Goal: Task Accomplishment & Management: Complete application form

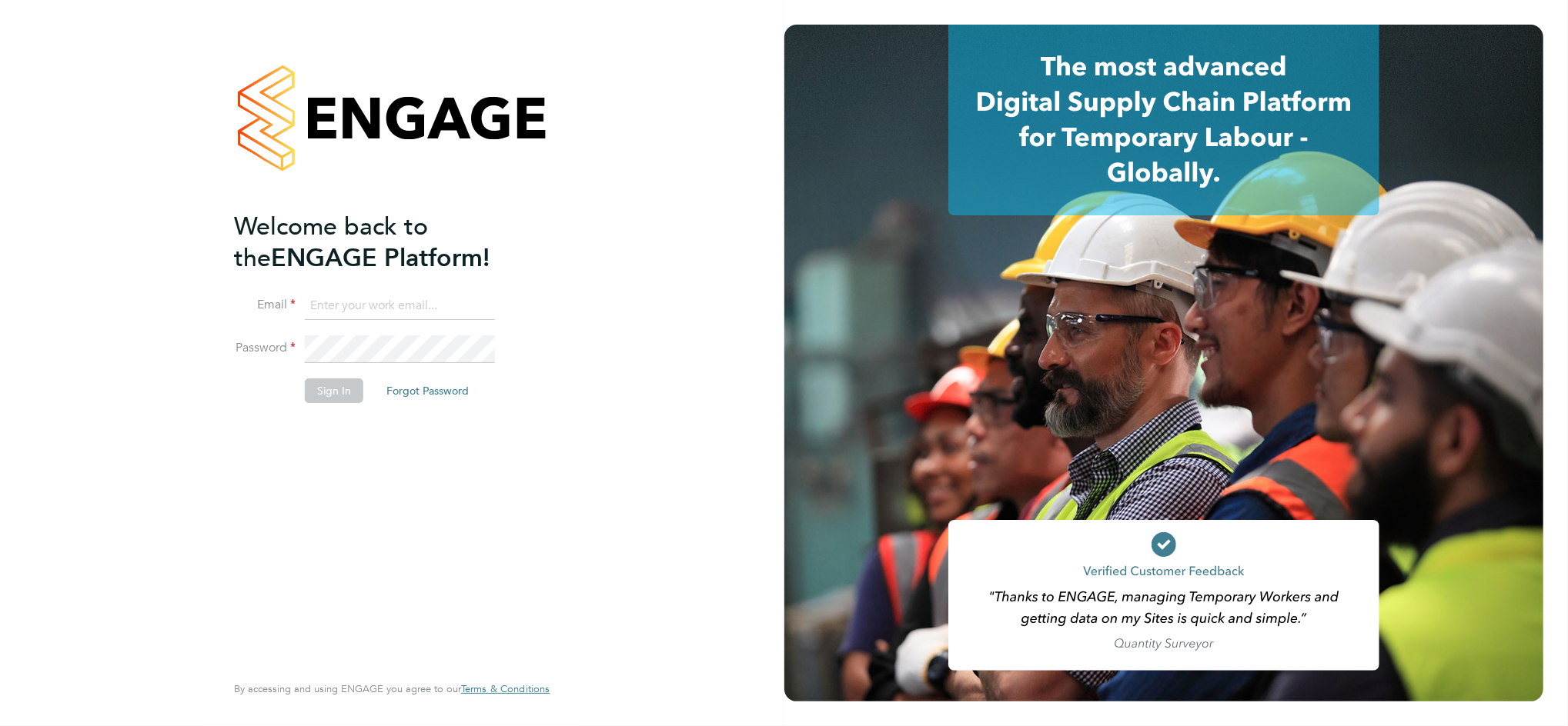
type input "daniel.bassett@thornbaker.co.uk"
click at [333, 390] on button "Sign In" at bounding box center [334, 390] width 58 height 24
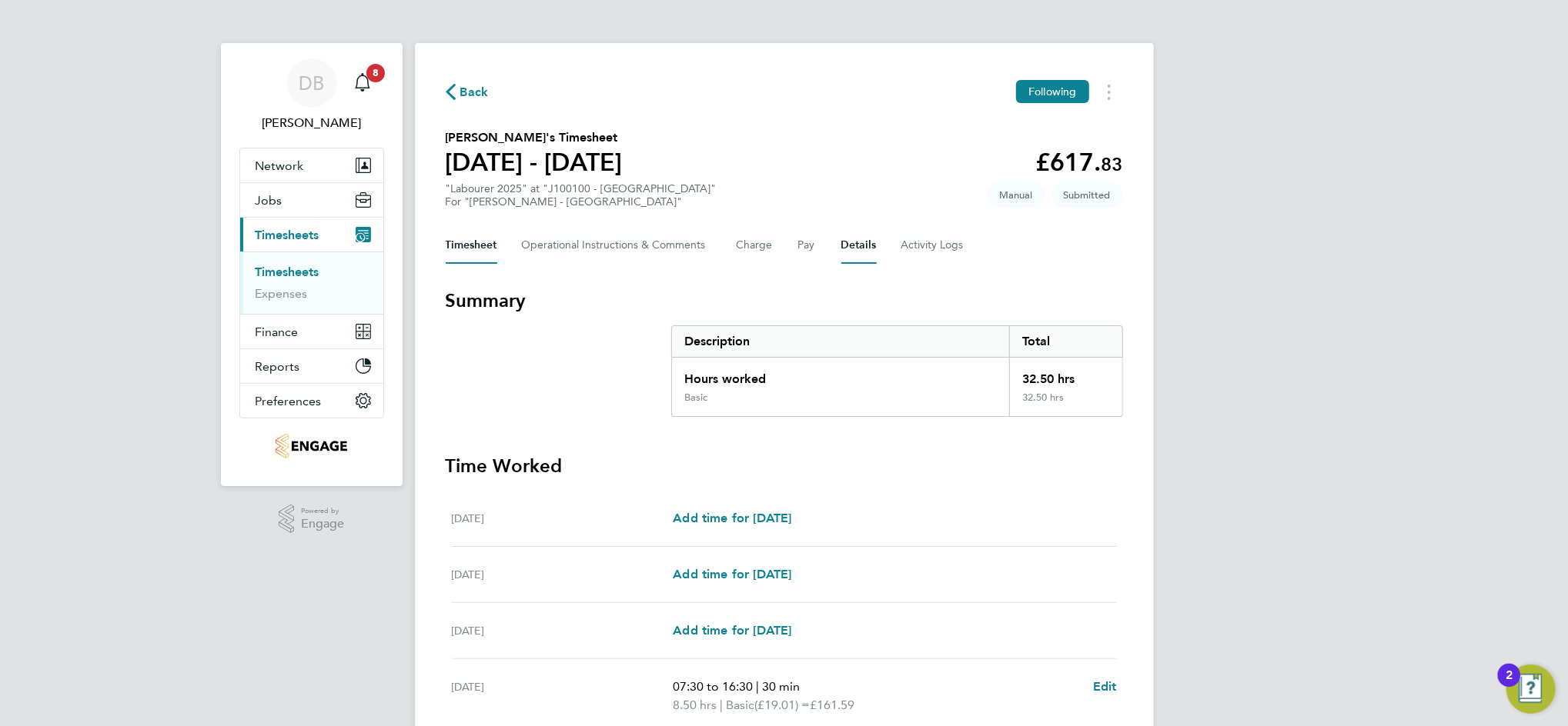
click at [857, 247] on button "Details" at bounding box center [859, 245] width 36 height 37
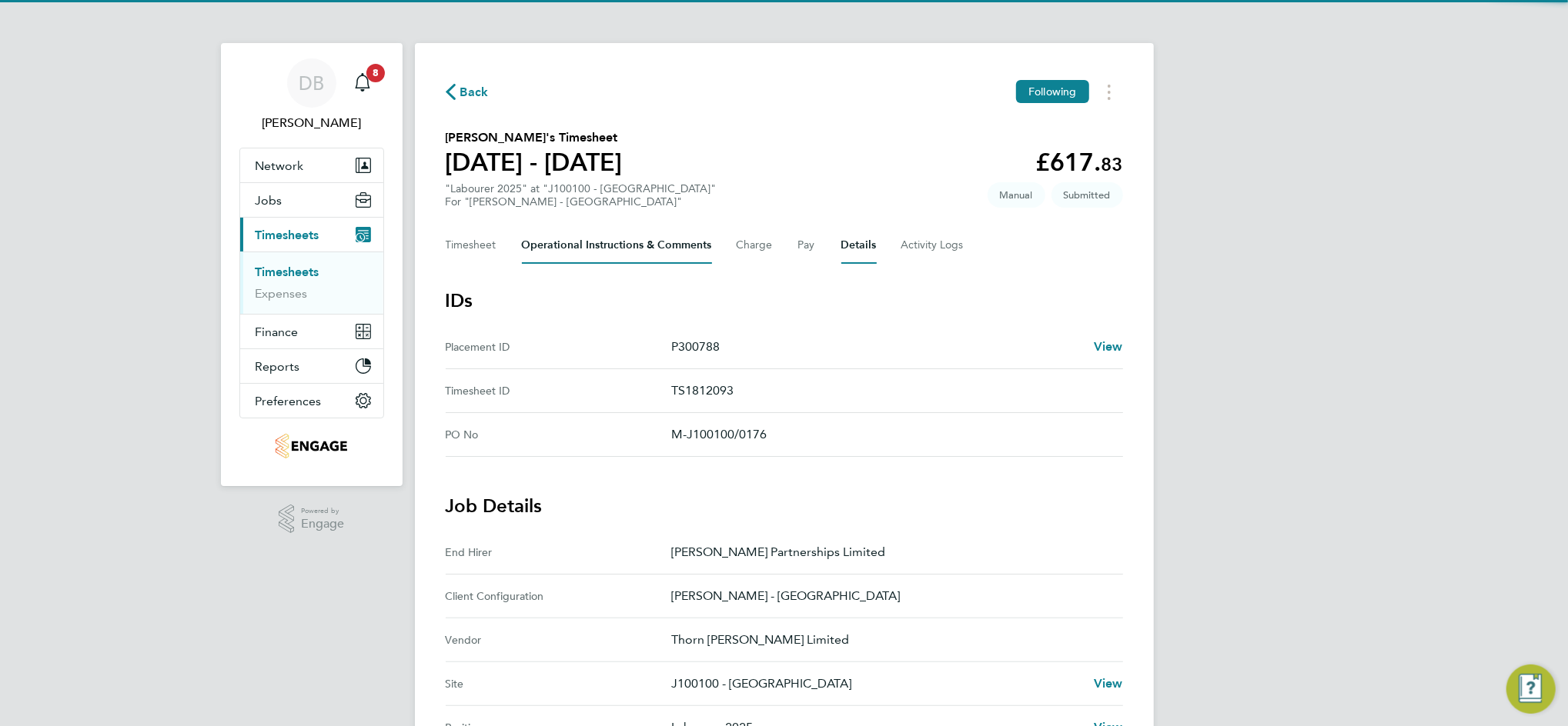
click at [583, 254] on Comments-tab "Operational Instructions & Comments" at bounding box center [617, 245] width 190 height 37
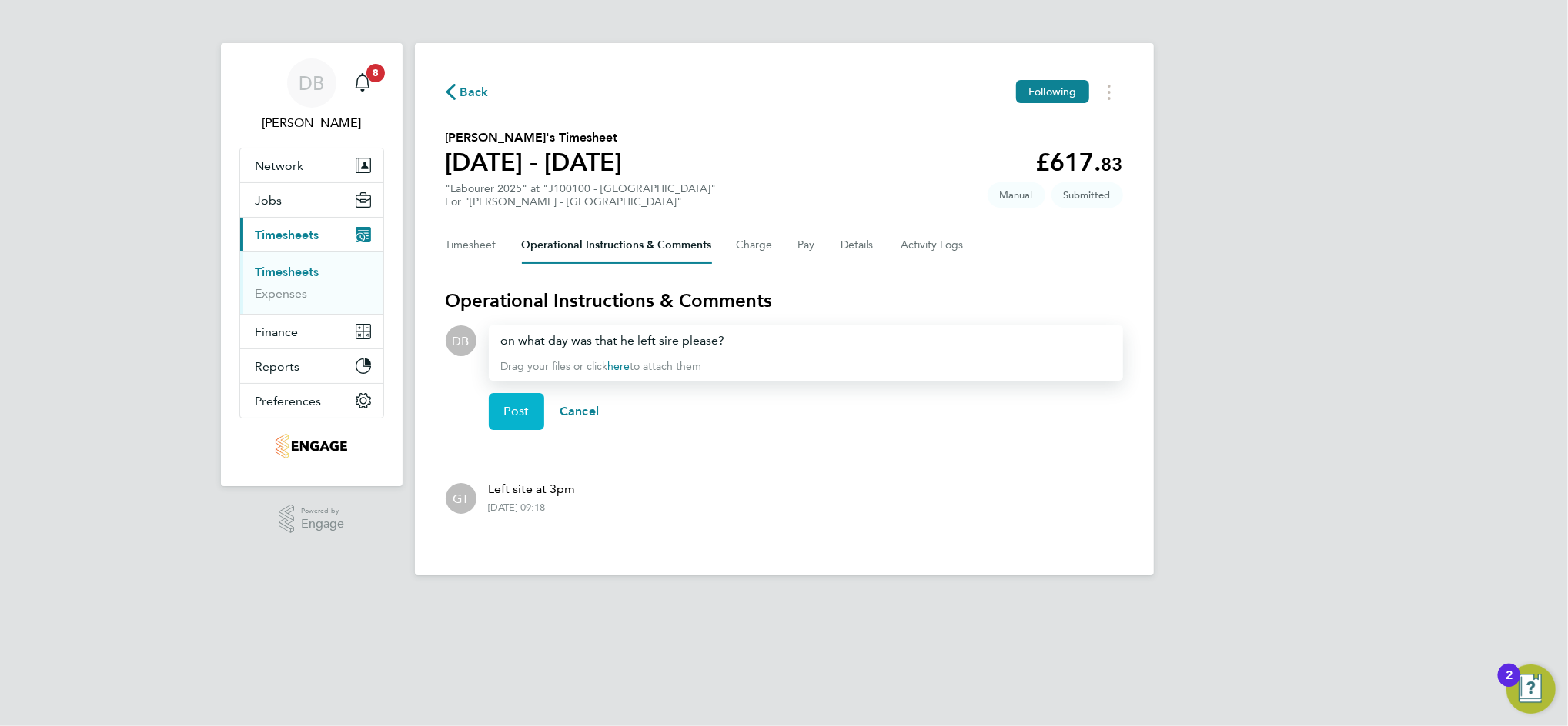
click at [529, 402] on button "Post" at bounding box center [517, 411] width 56 height 37
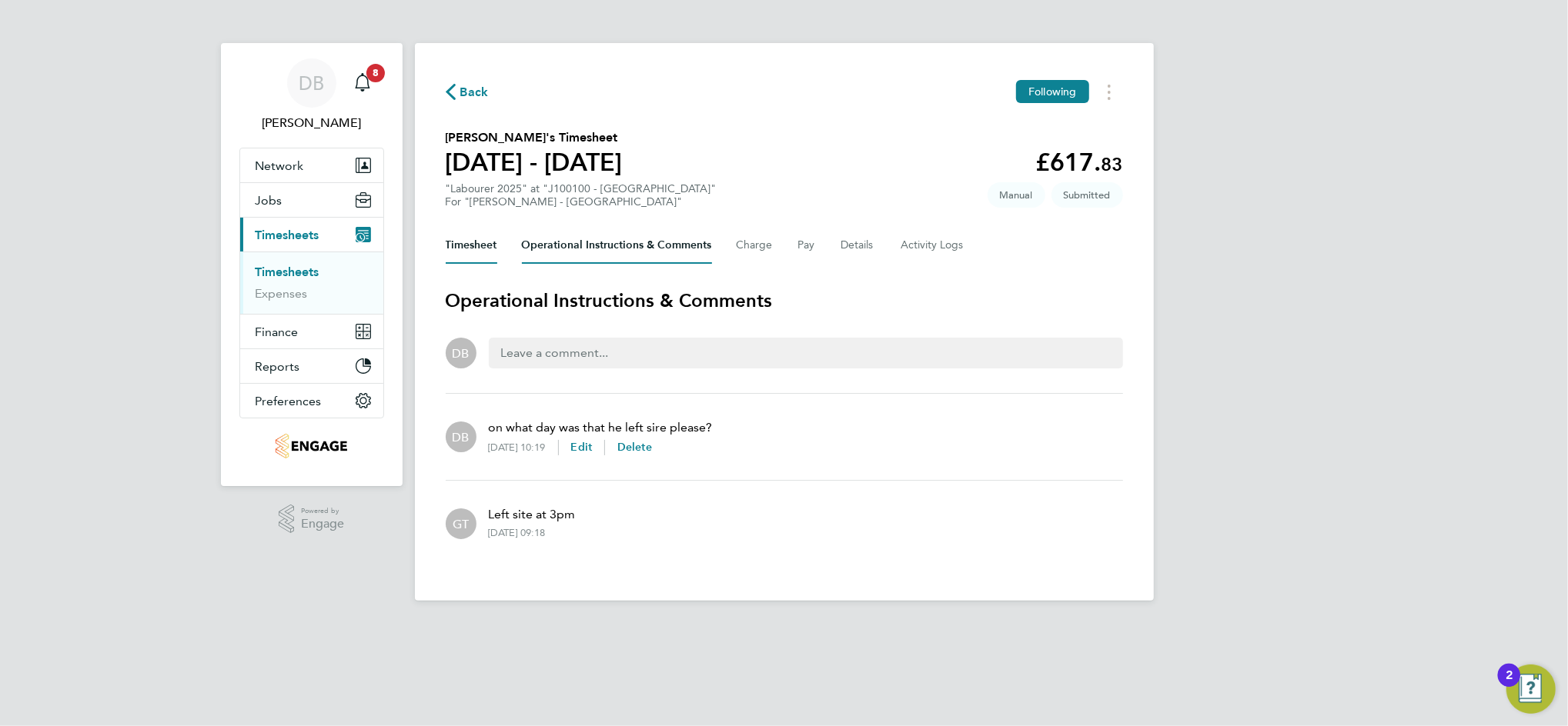
click at [471, 237] on button "Timesheet" at bounding box center [471, 245] width 51 height 37
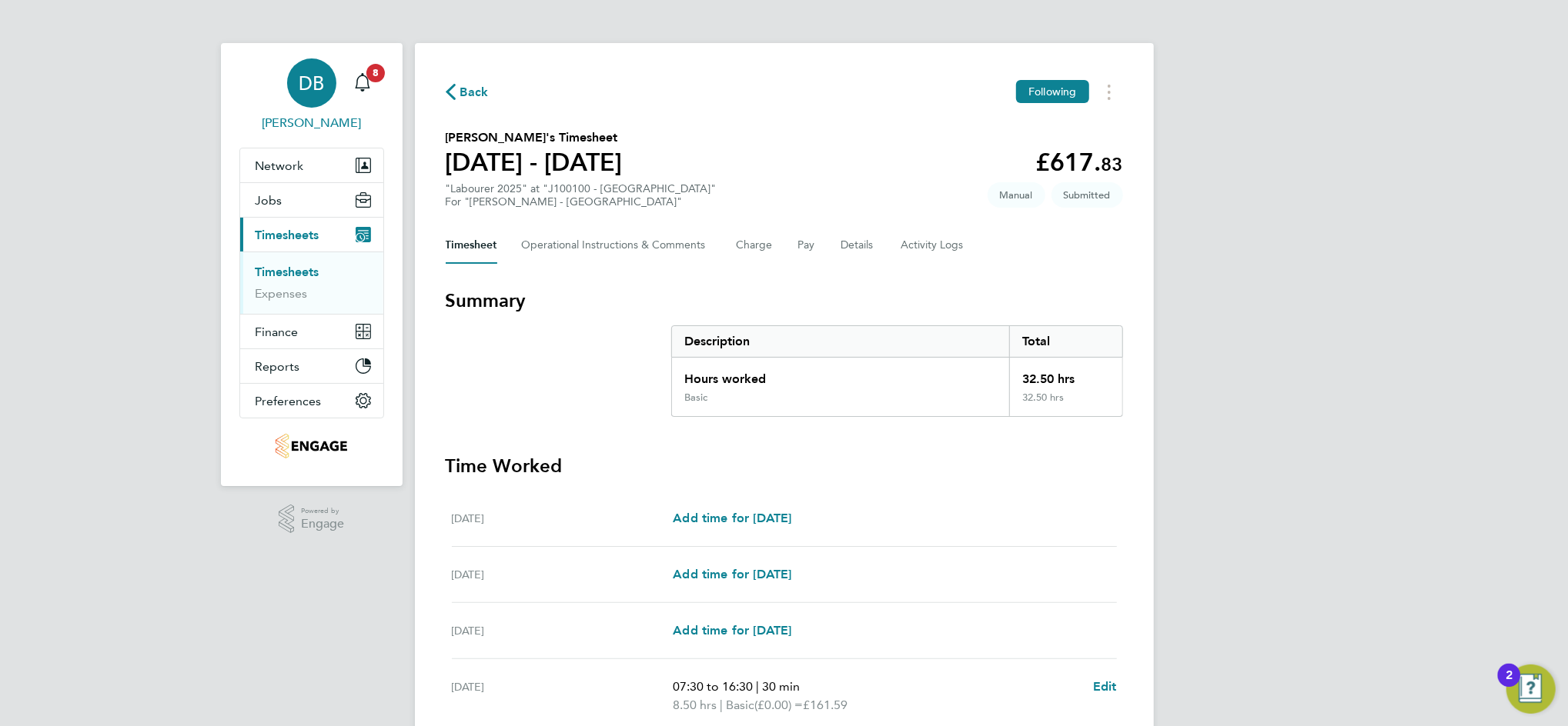
click at [295, 87] on div "DB" at bounding box center [311, 83] width 50 height 50
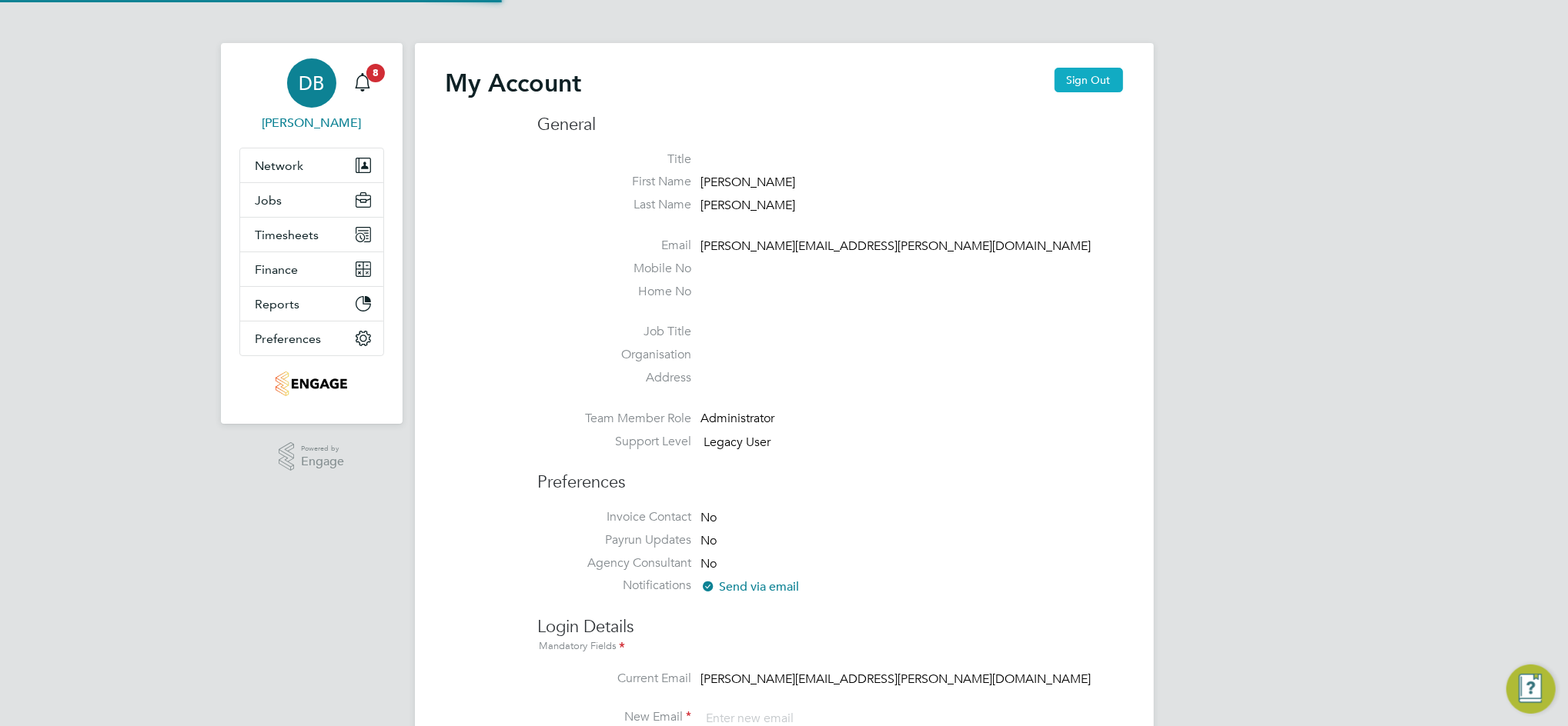
type input "[PERSON_NAME][EMAIL_ADDRESS][PERSON_NAME][DOMAIN_NAME]"
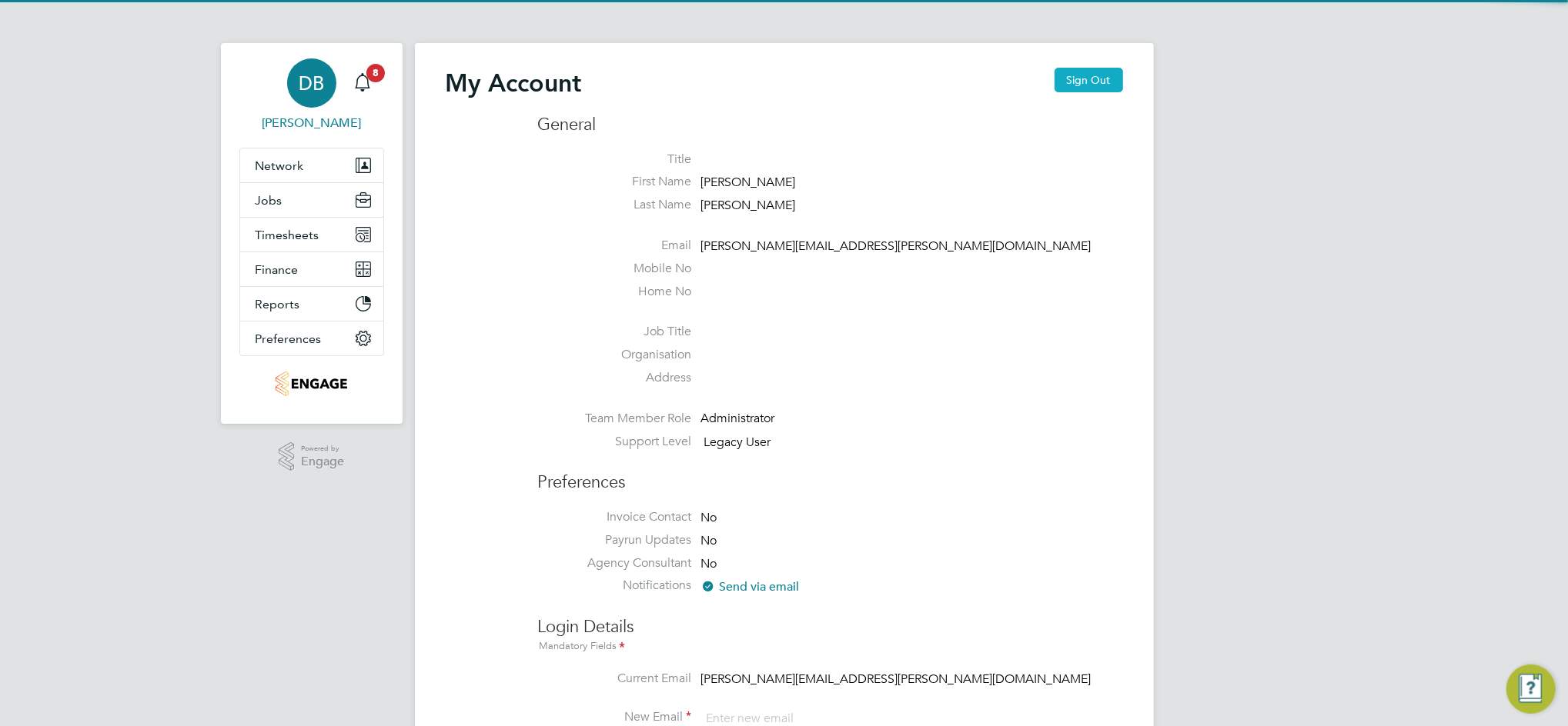
click at [1102, 79] on button "Sign Out" at bounding box center [1089, 80] width 69 height 24
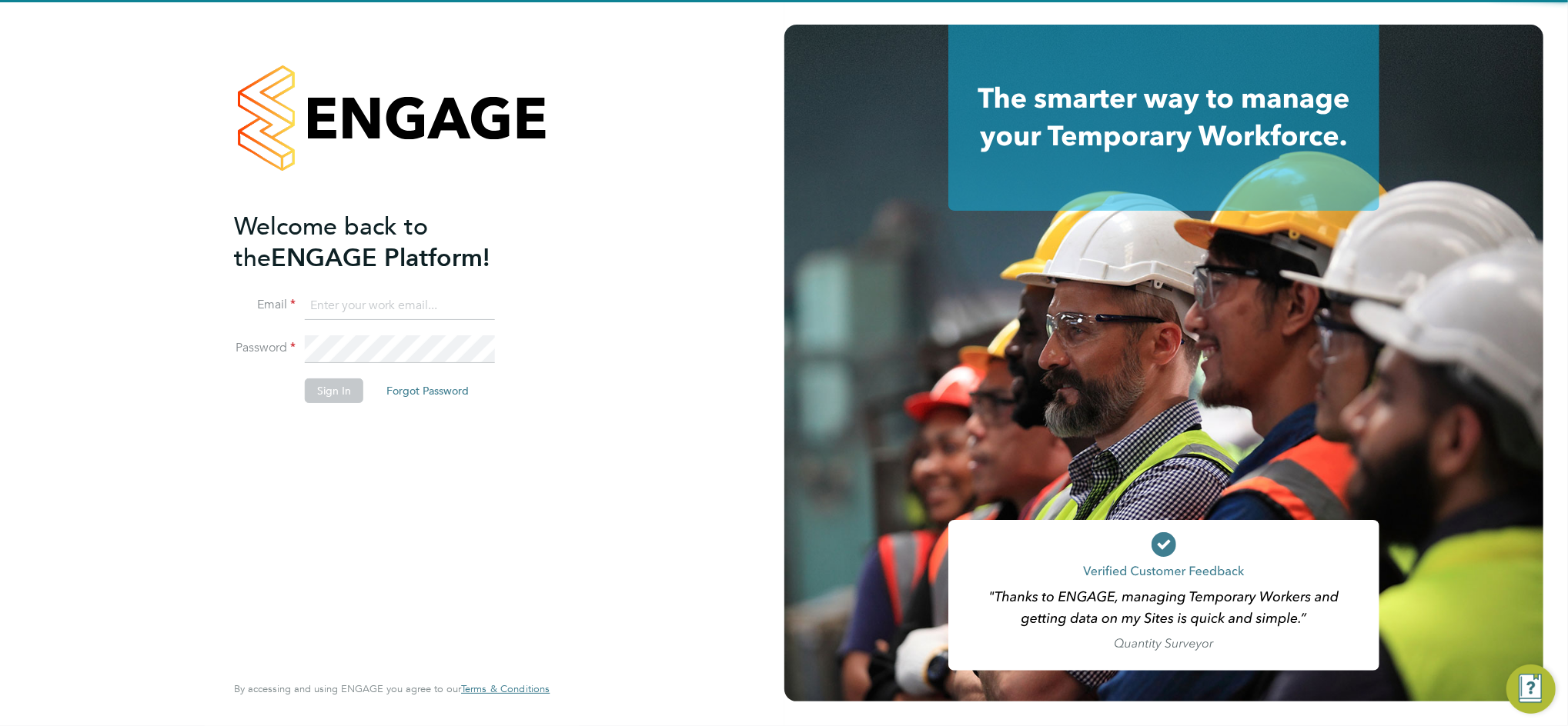
type input "[PERSON_NAME][EMAIL_ADDRESS][PERSON_NAME][DOMAIN_NAME]"
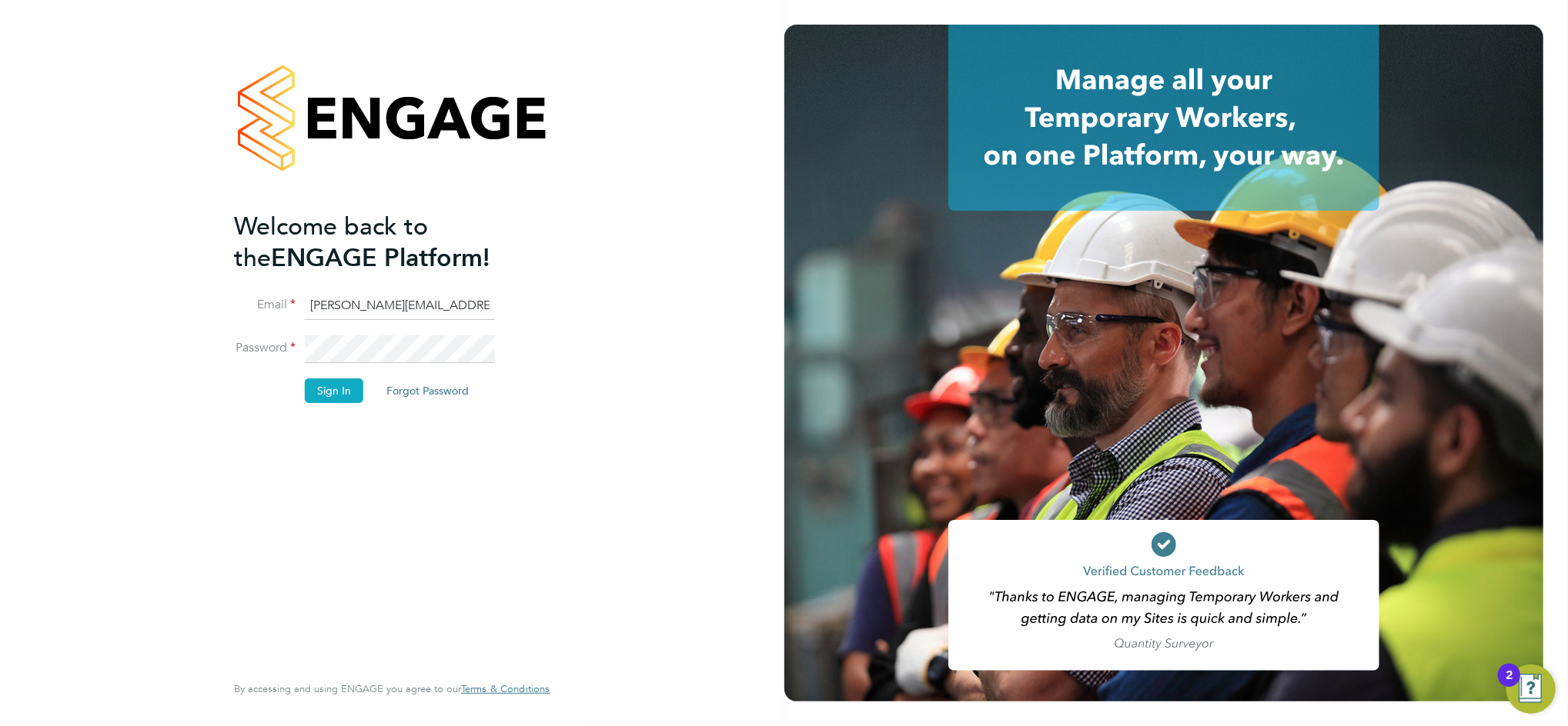
click at [331, 385] on button "Sign In" at bounding box center [334, 390] width 58 height 24
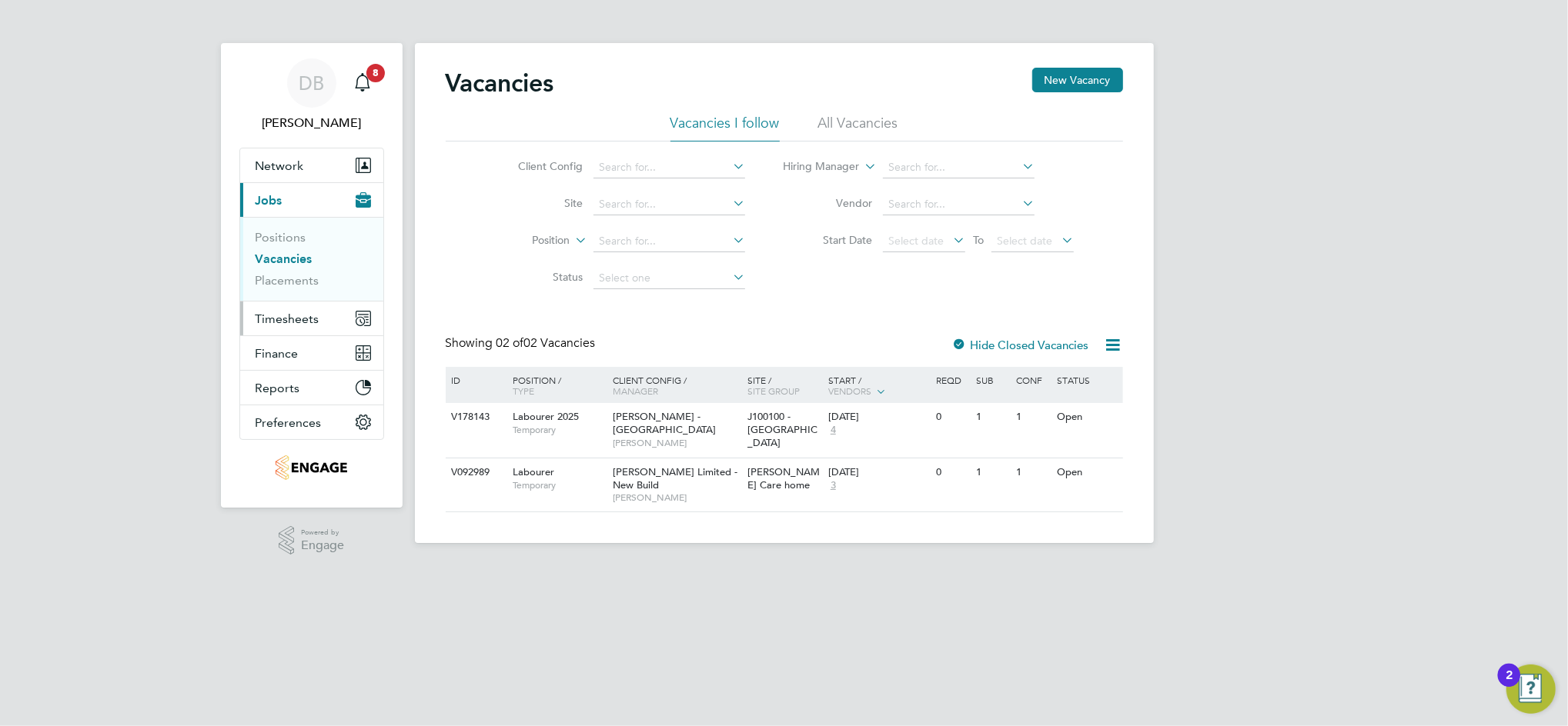
click at [285, 316] on span "Timesheets" at bounding box center [287, 319] width 64 height 15
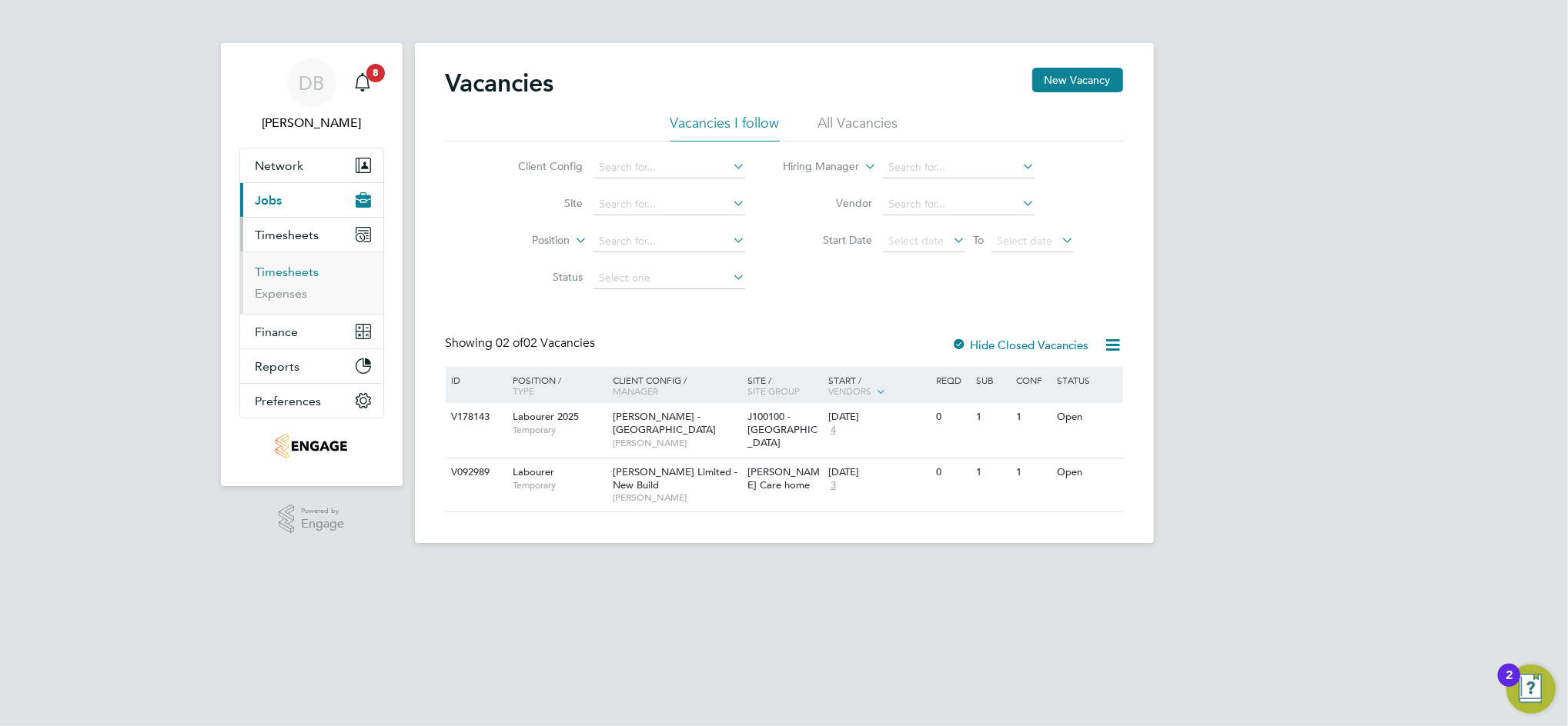
click at [309, 272] on link "Timesheets" at bounding box center [287, 272] width 64 height 15
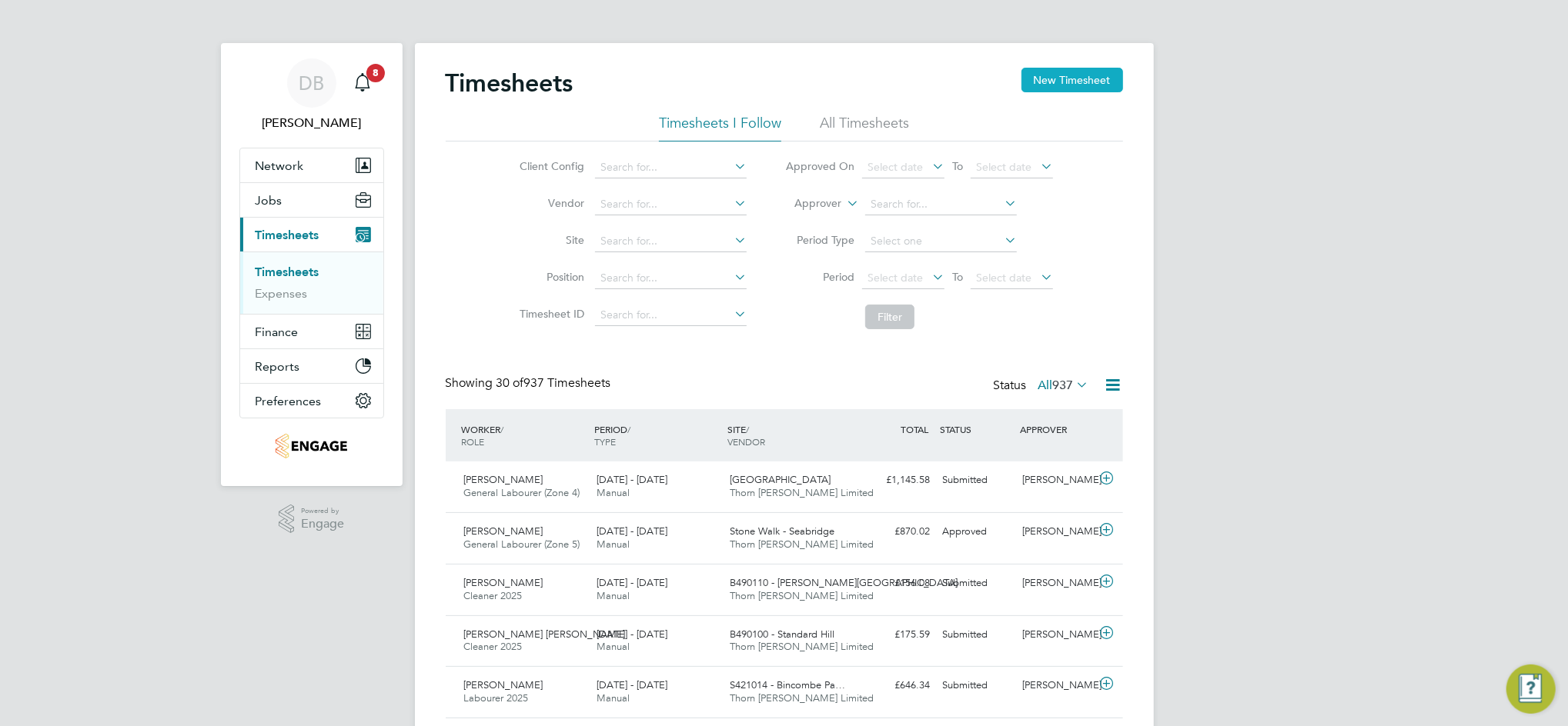
click at [1055, 84] on button "New Timesheet" at bounding box center [1072, 80] width 102 height 24
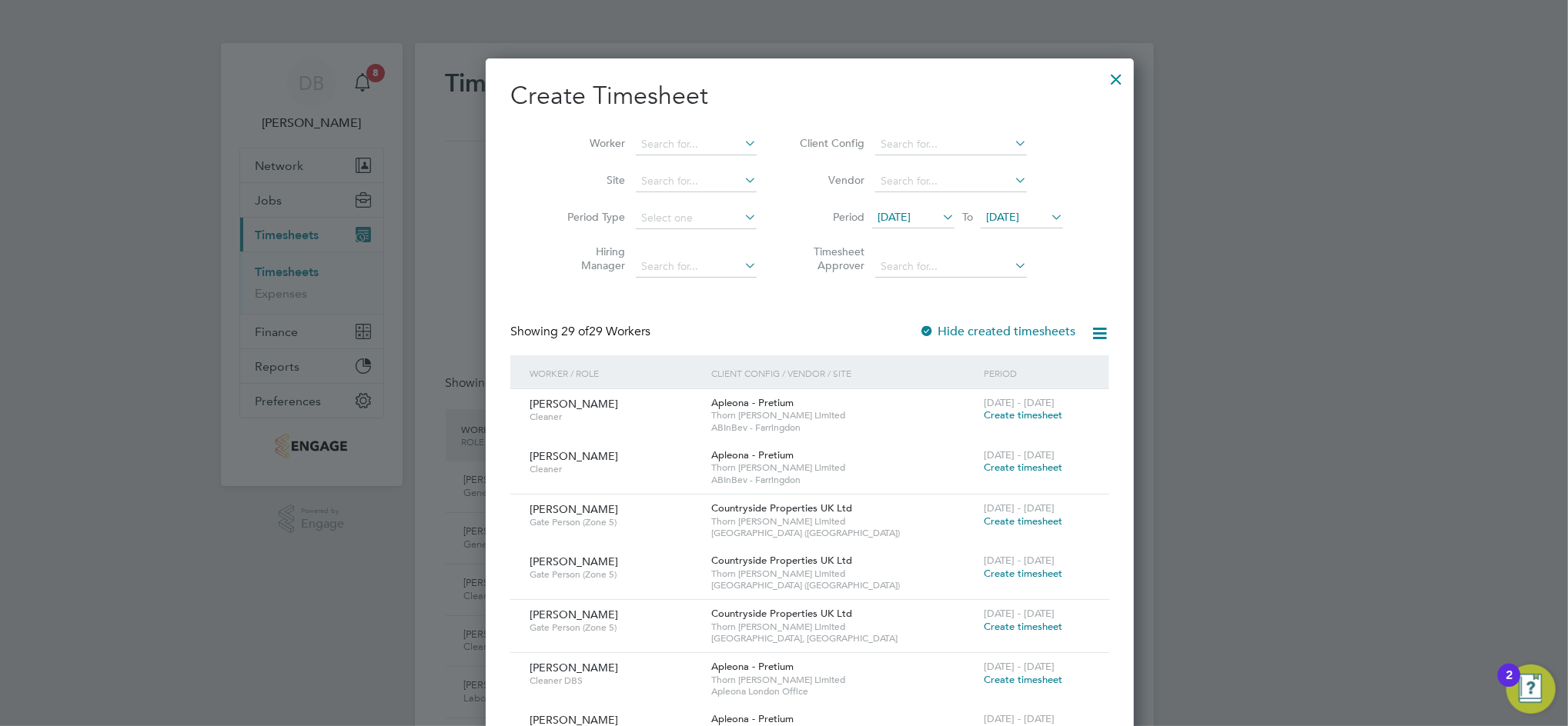
click at [1048, 214] on icon at bounding box center [1048, 217] width 0 height 22
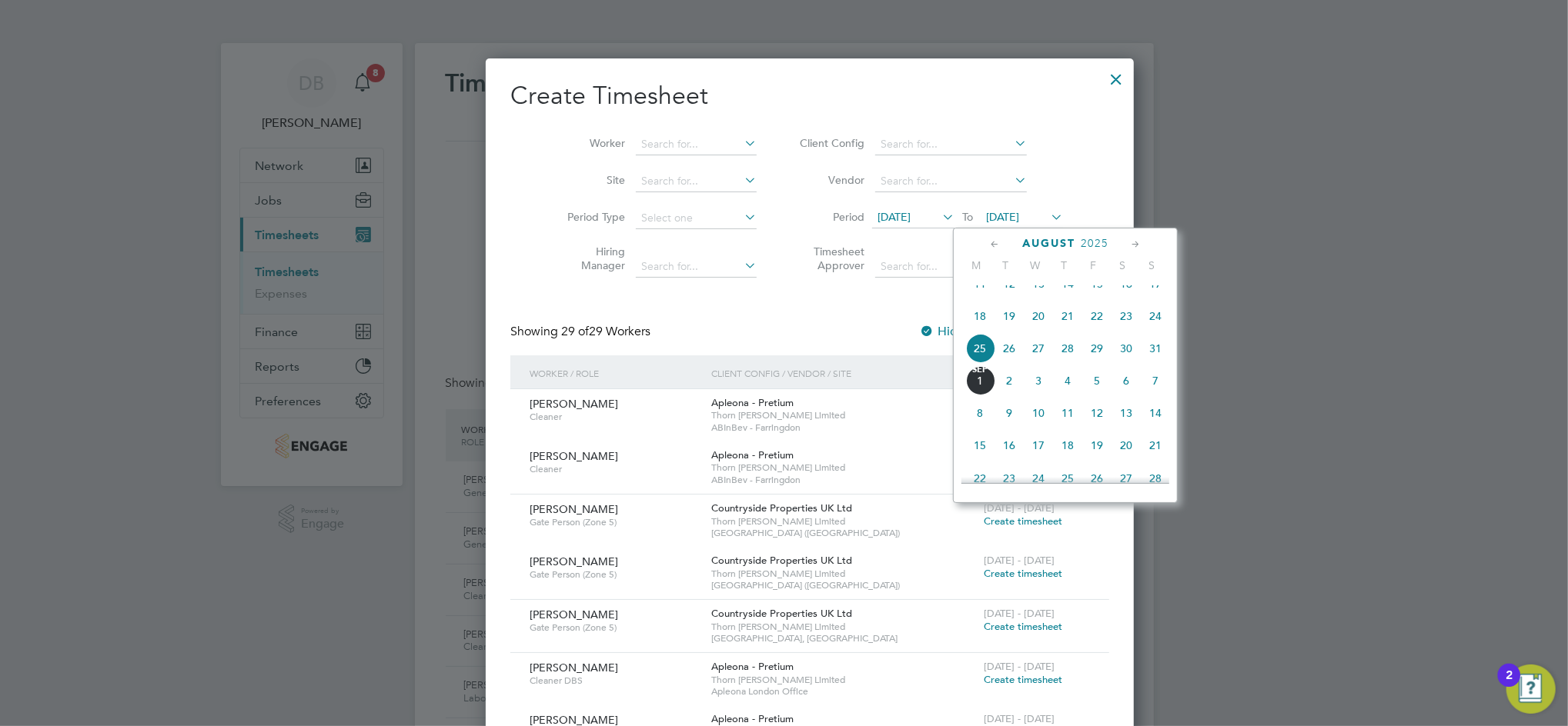
click at [1106, 359] on span "29" at bounding box center [1096, 349] width 30 height 30
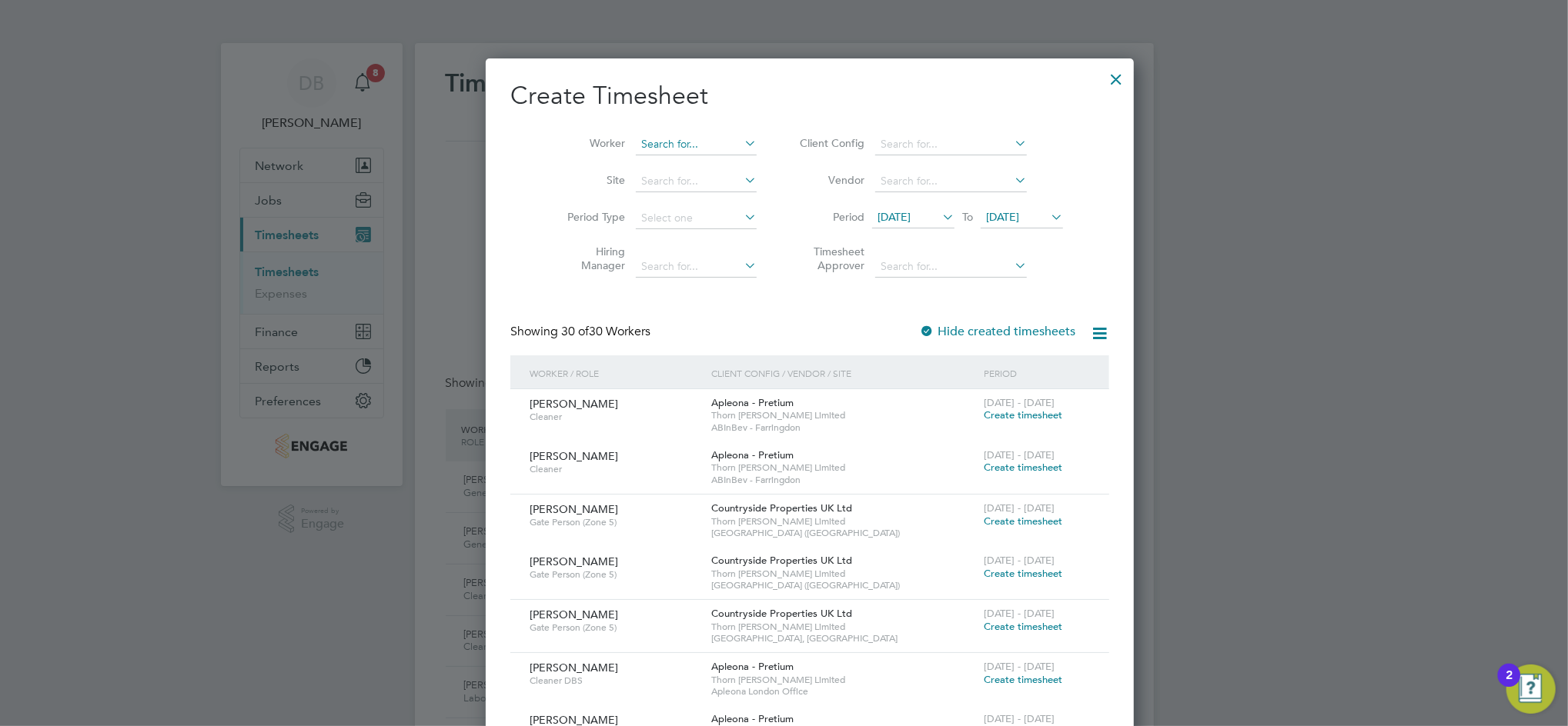
click at [647, 145] on input at bounding box center [696, 145] width 121 height 22
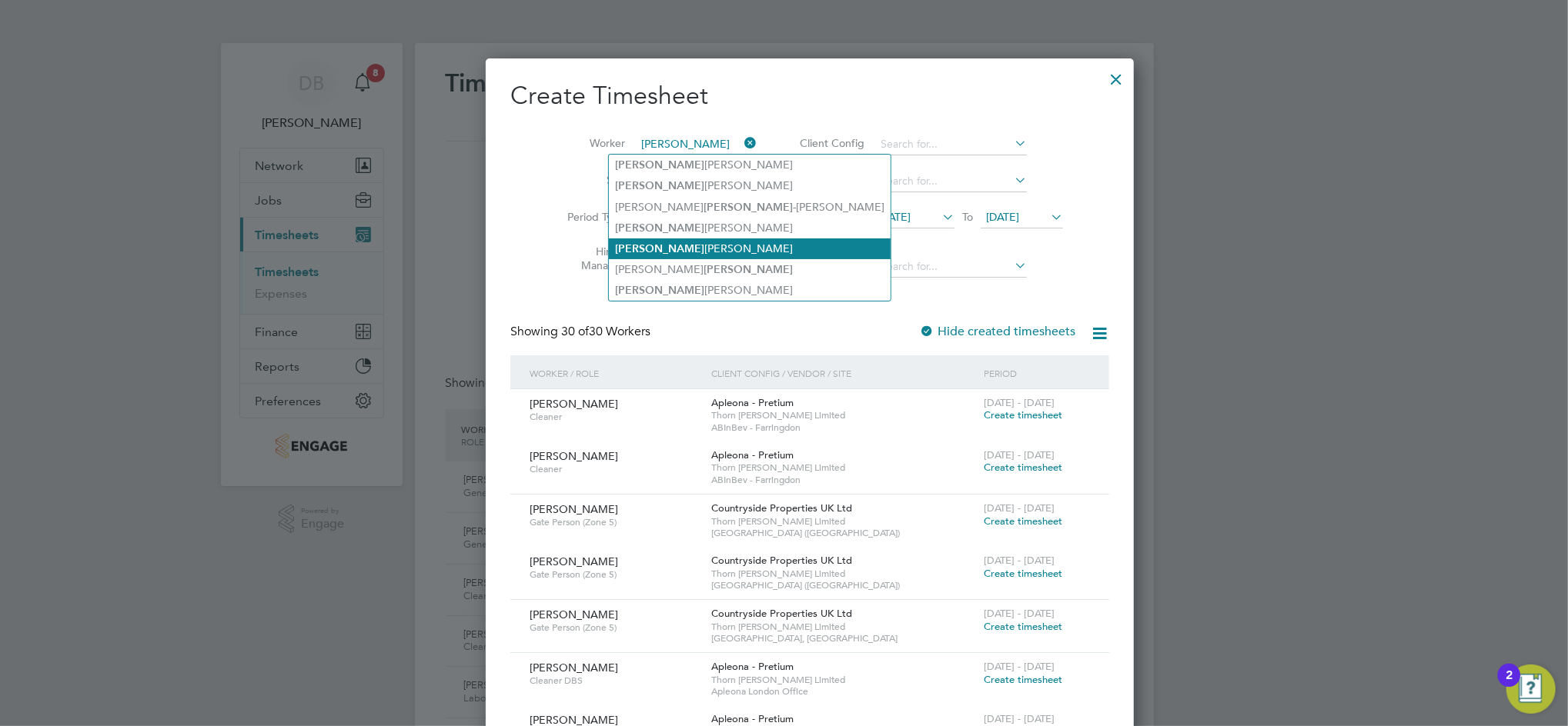
click at [650, 248] on li "Lewis Croll" at bounding box center [749, 249] width 282 height 21
type input "[PERSON_NAME]"
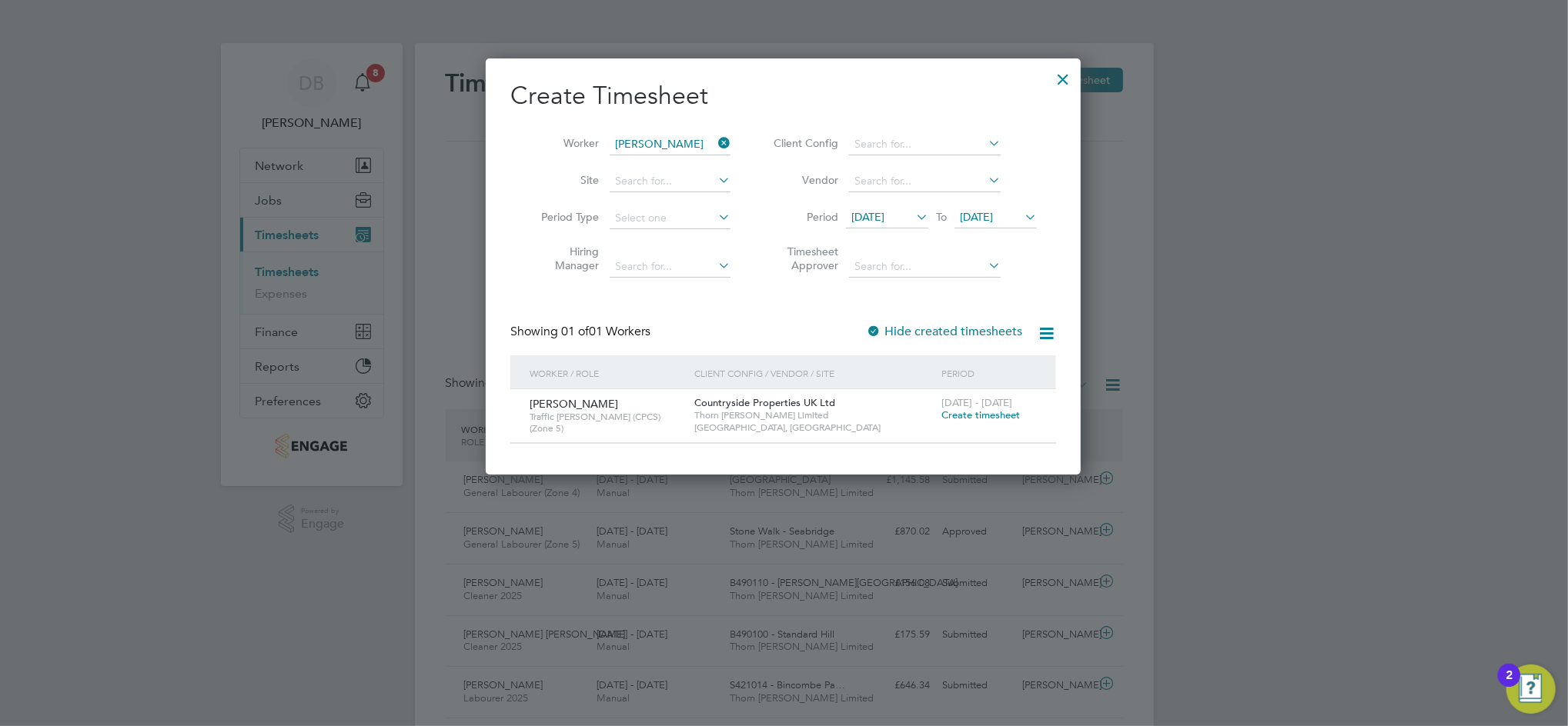
click at [989, 410] on span "Create timesheet" at bounding box center [981, 415] width 78 height 13
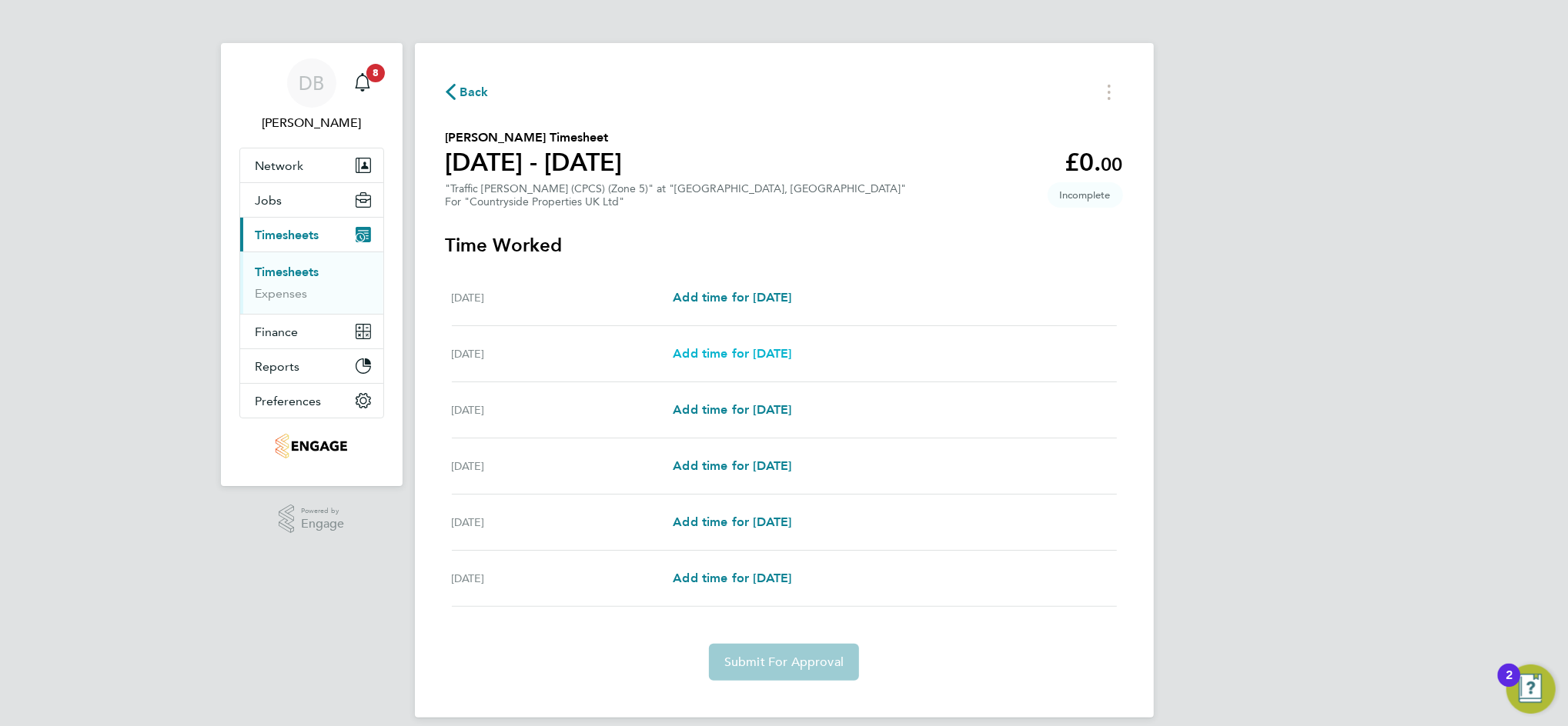
click at [735, 351] on span "Add time for Tue 26 Aug" at bounding box center [732, 353] width 119 height 15
select select "30"
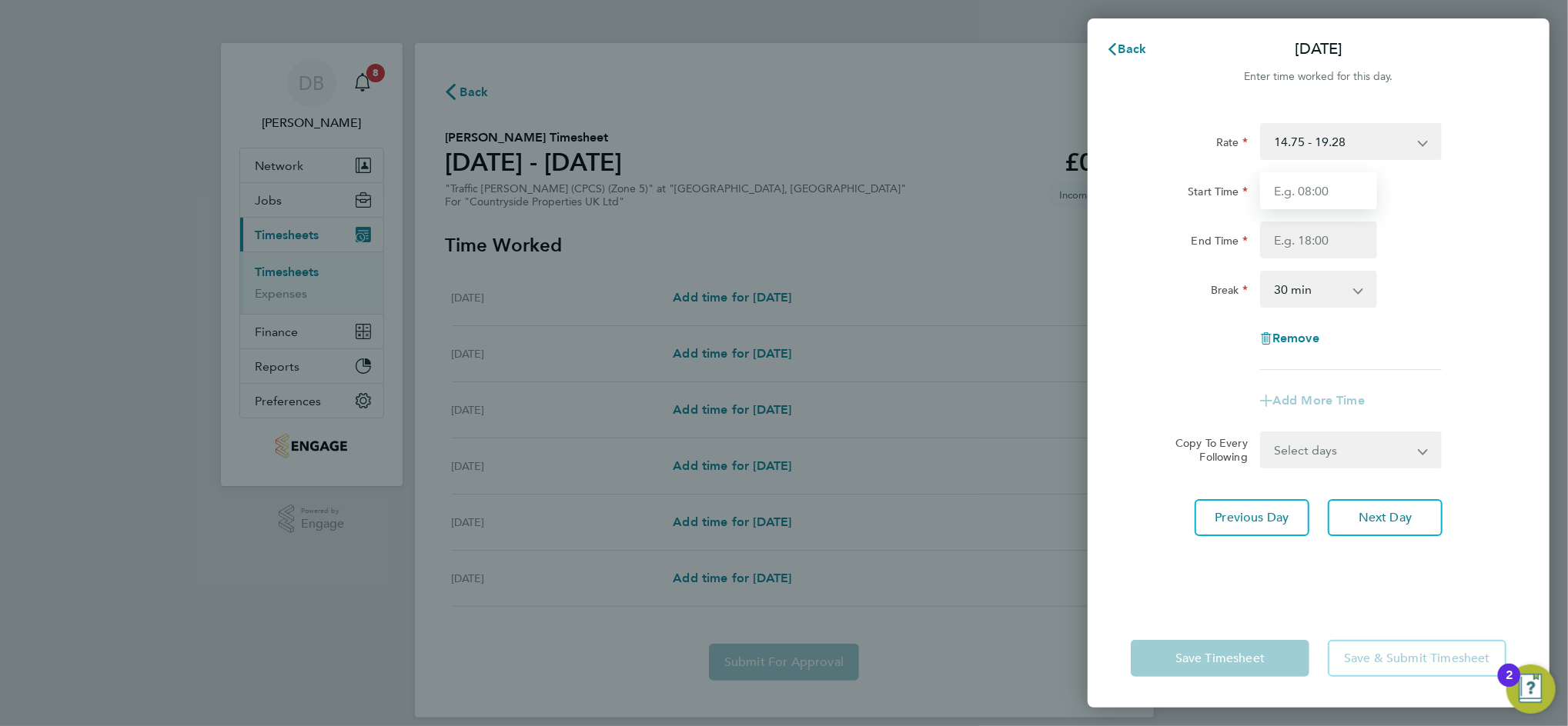
click at [1338, 193] on input "Start Time" at bounding box center [1318, 191] width 117 height 37
type input "07:30"
type input "16:30"
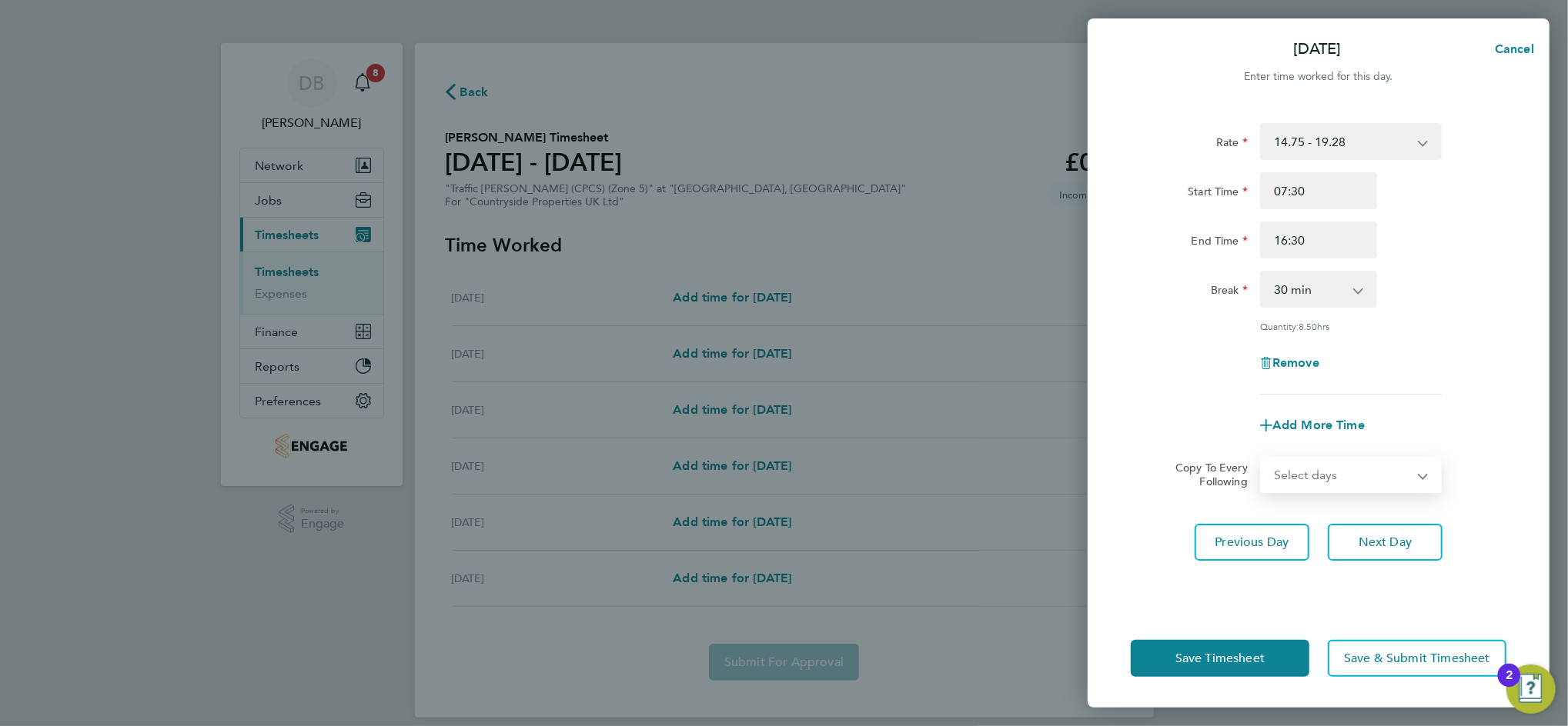
click at [1411, 481] on select "Select days Day Weekday (Mon-Fri) Wednesday Thursday Friday Saturday" at bounding box center [1341, 474] width 161 height 34
select select "WEEKDAY"
click at [1261, 458] on select "Select days Day Weekday (Mon-Fri) Wednesday Thursday Friday Saturday" at bounding box center [1341, 474] width 161 height 34
select select "2025-08-30"
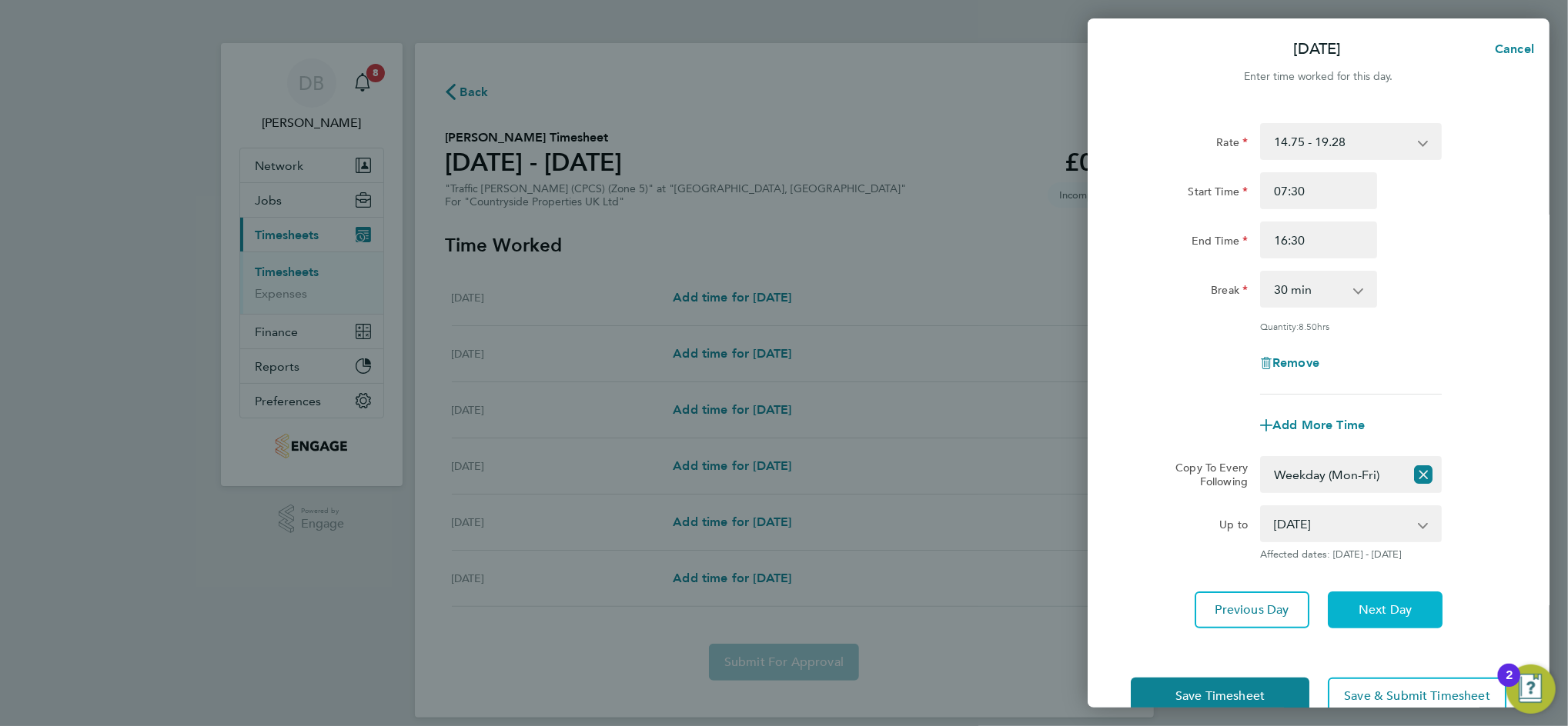
click at [1392, 605] on span "Next Day" at bounding box center [1384, 610] width 53 height 16
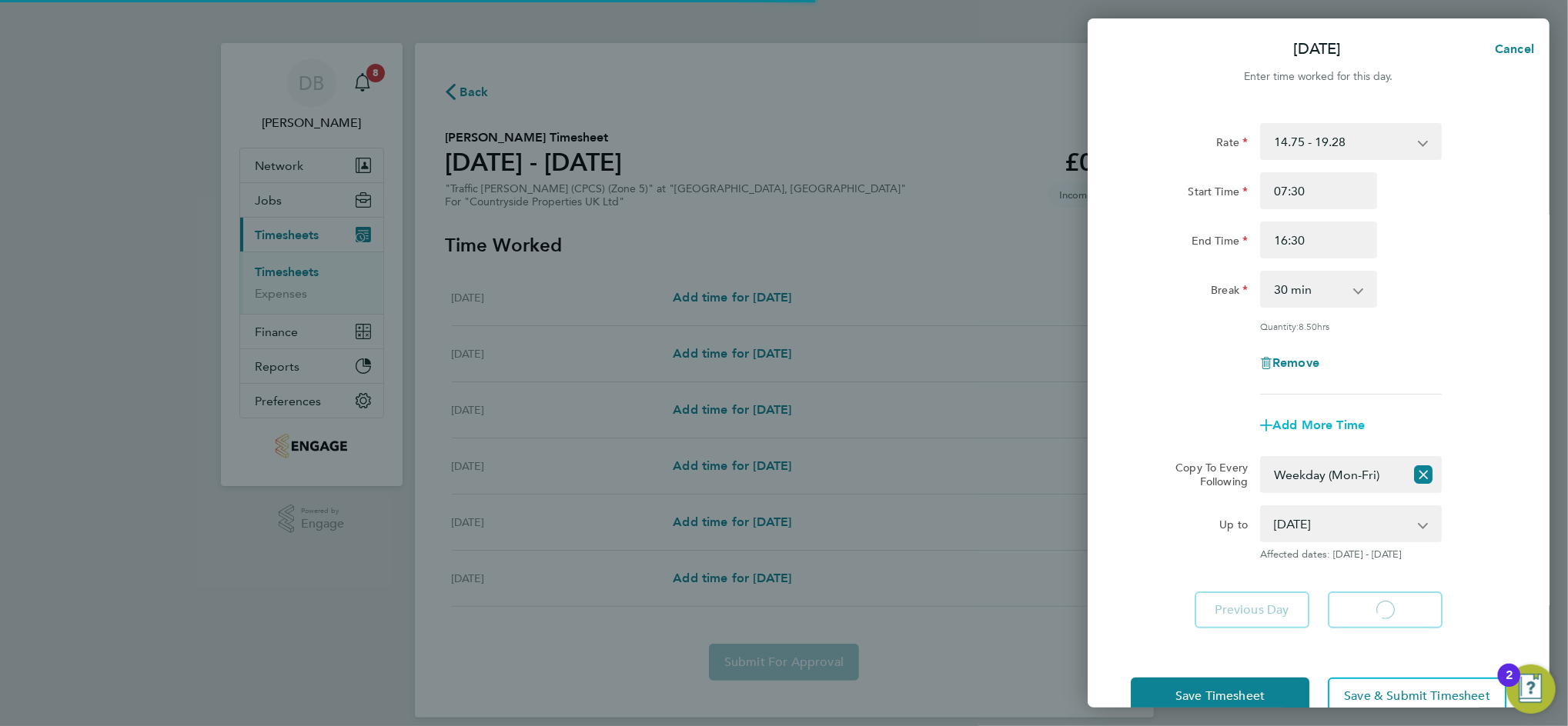
select select "30"
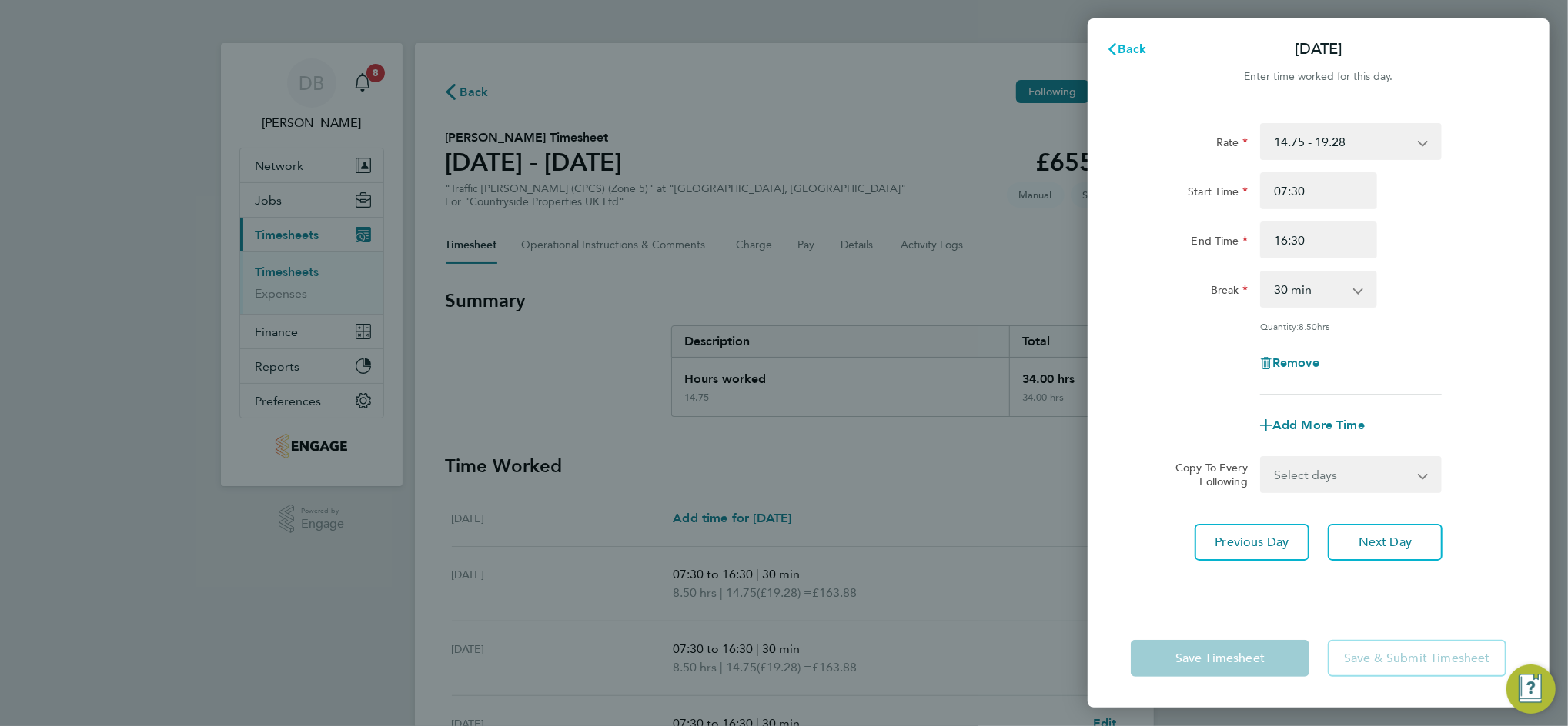
click at [1142, 50] on span "Back" at bounding box center [1132, 49] width 29 height 15
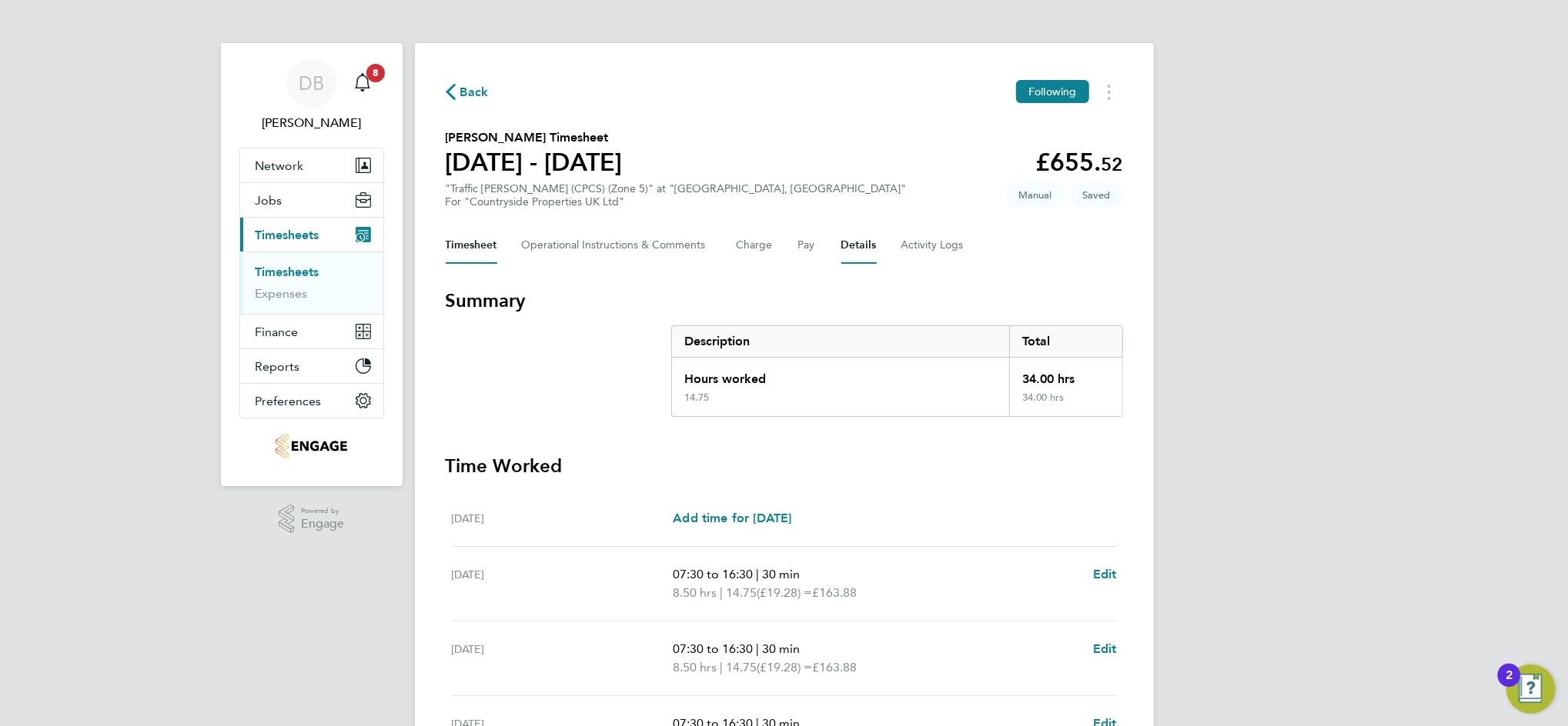
click at [858, 247] on button "Details" at bounding box center [859, 245] width 36 height 37
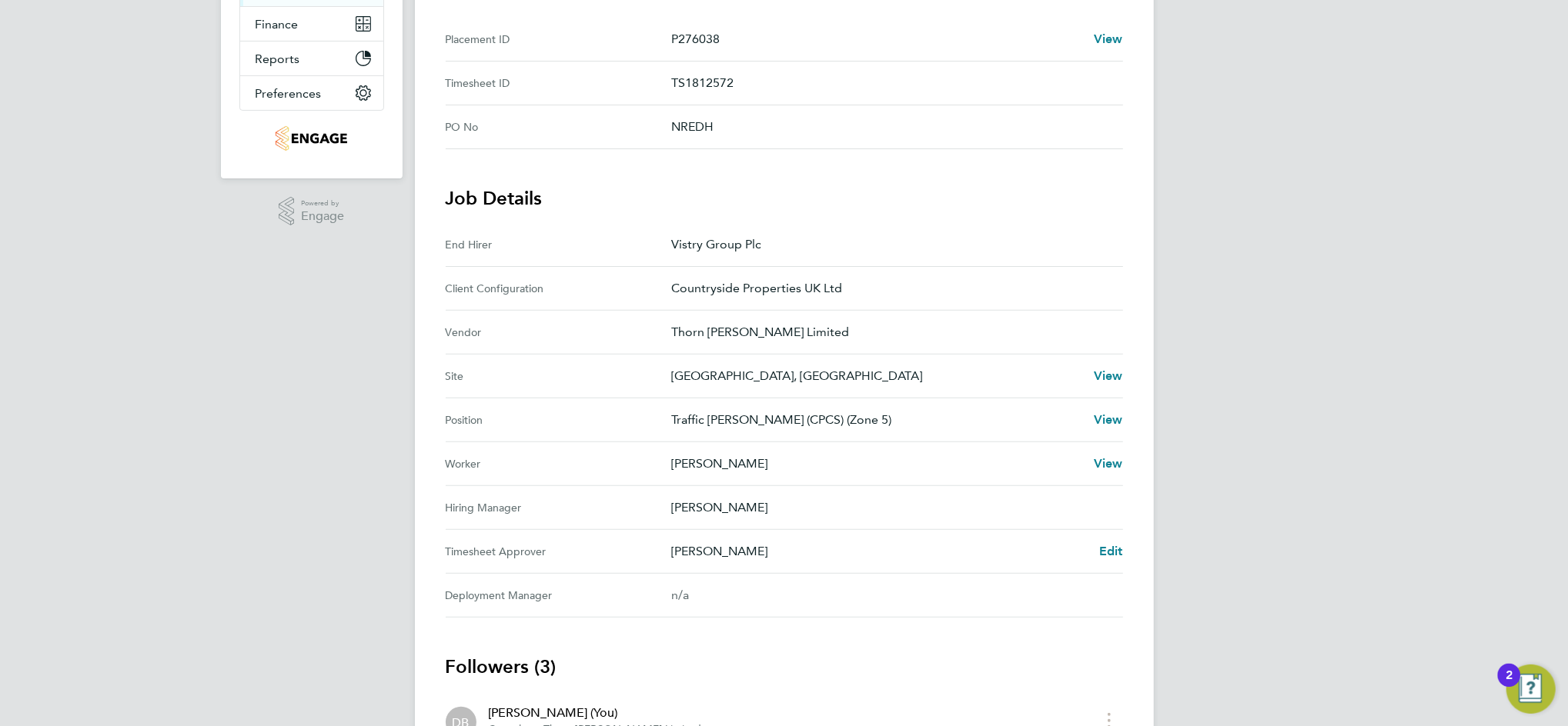
click at [1123, 550] on div "Back Following Lewis Croll's Timesheet 25 - 31 Aug 2025 £655. 52 "Traffic Marsh…" at bounding box center [784, 341] width 739 height 1212
click at [1110, 545] on span "Edit" at bounding box center [1110, 551] width 24 height 15
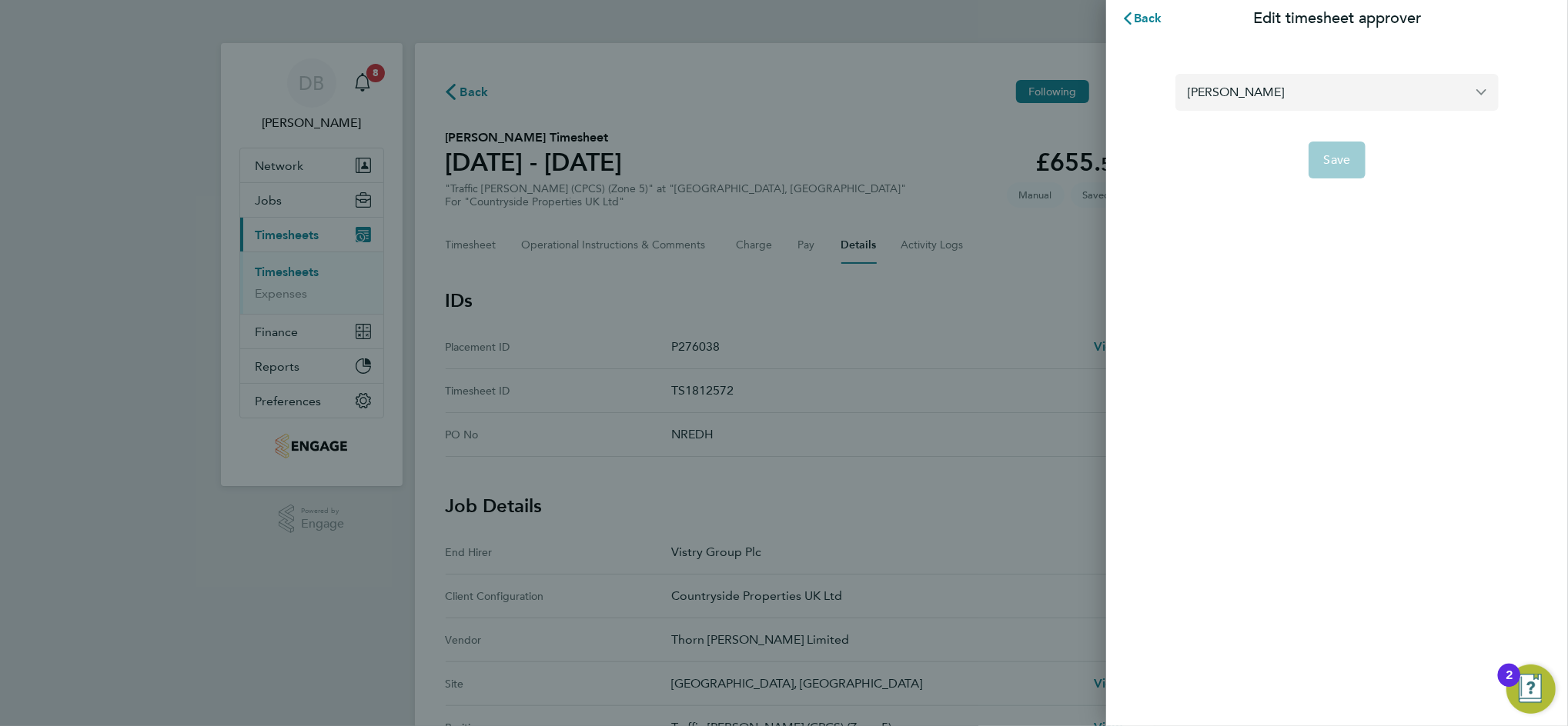
click at [1239, 84] on input "[PERSON_NAME]" at bounding box center [1336, 92] width 323 height 36
type input "c"
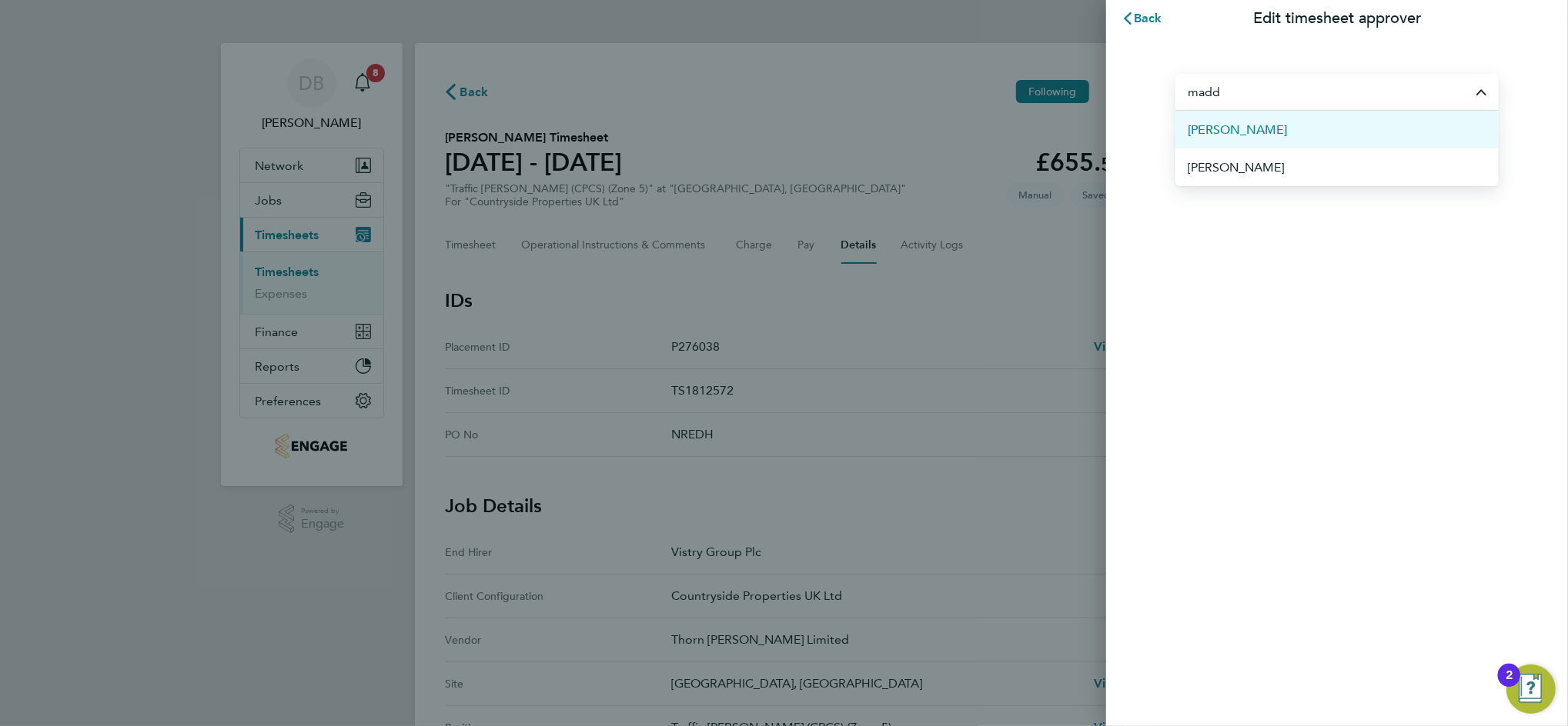
click at [1322, 135] on li "[PERSON_NAME]" at bounding box center [1336, 129] width 323 height 37
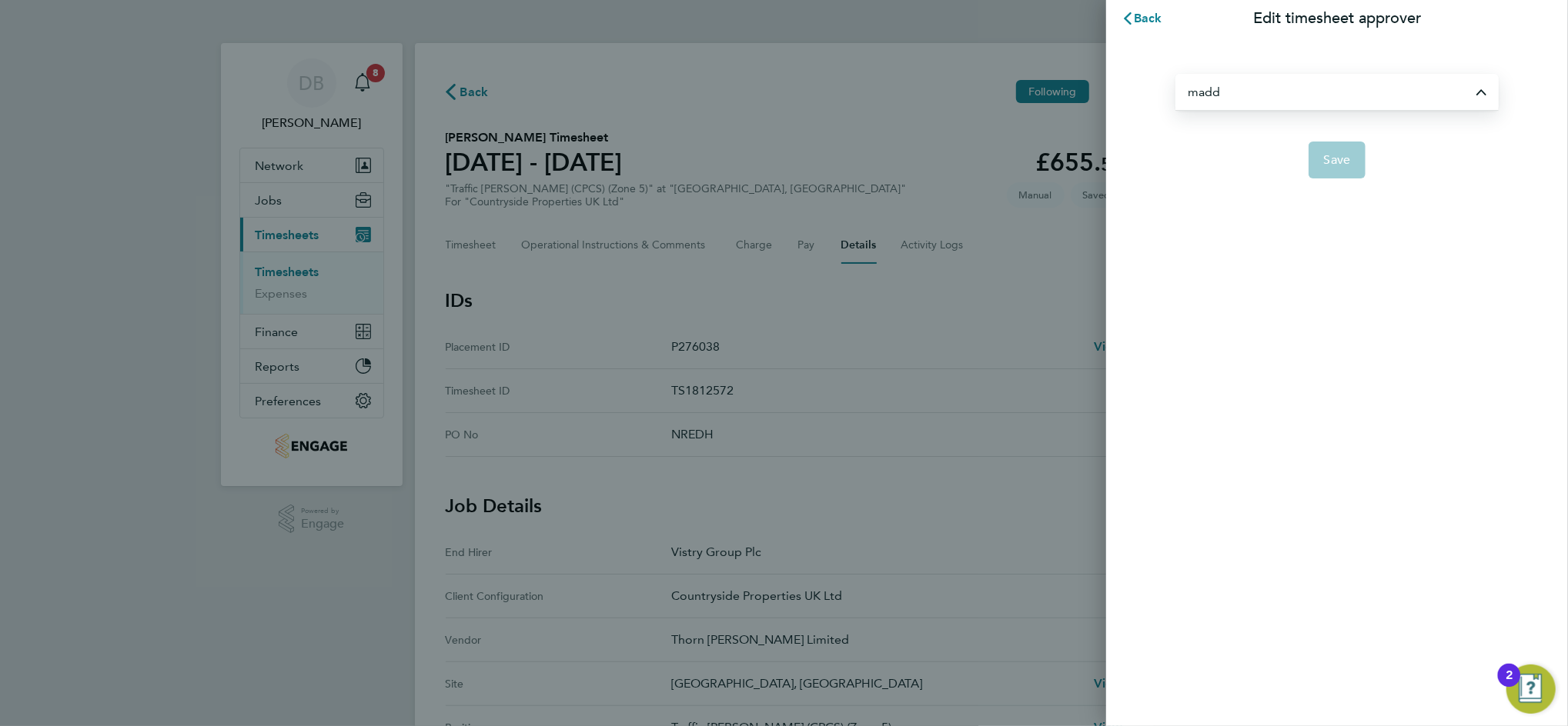
type input "[PERSON_NAME]"
click at [1340, 161] on span "Save" at bounding box center [1337, 160] width 27 height 16
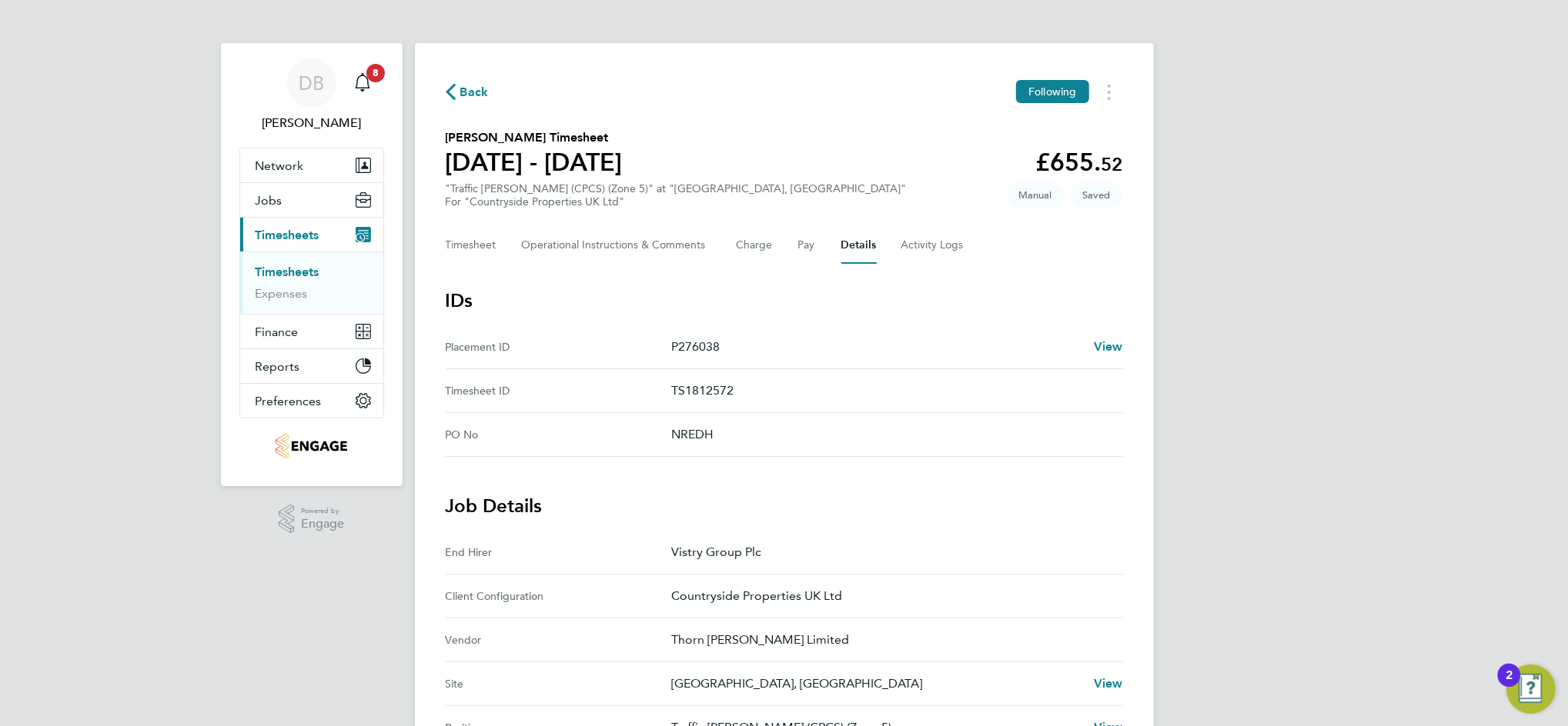
click at [471, 95] on span "Back" at bounding box center [474, 92] width 29 height 18
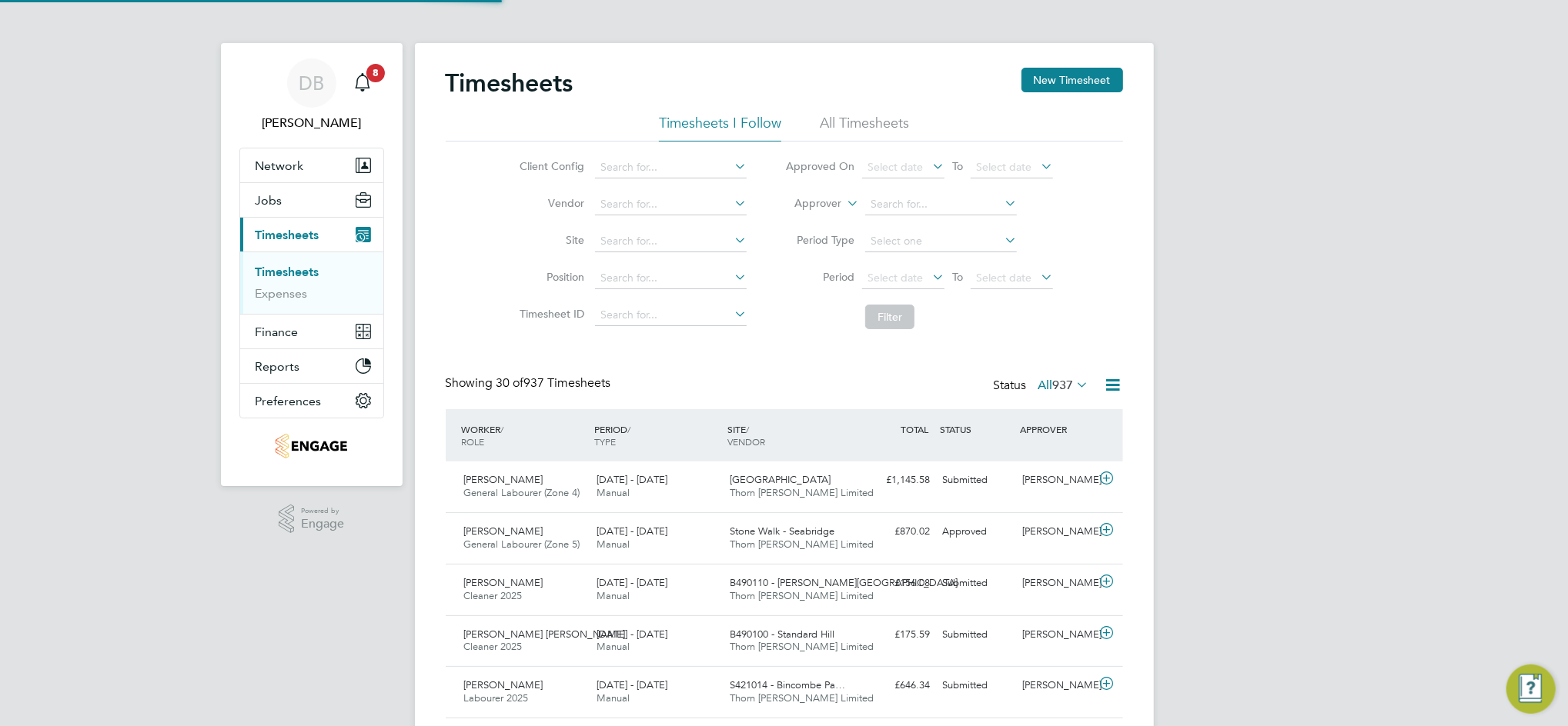
scroll to position [38, 133]
click at [1068, 75] on button "New Timesheet" at bounding box center [1072, 80] width 102 height 24
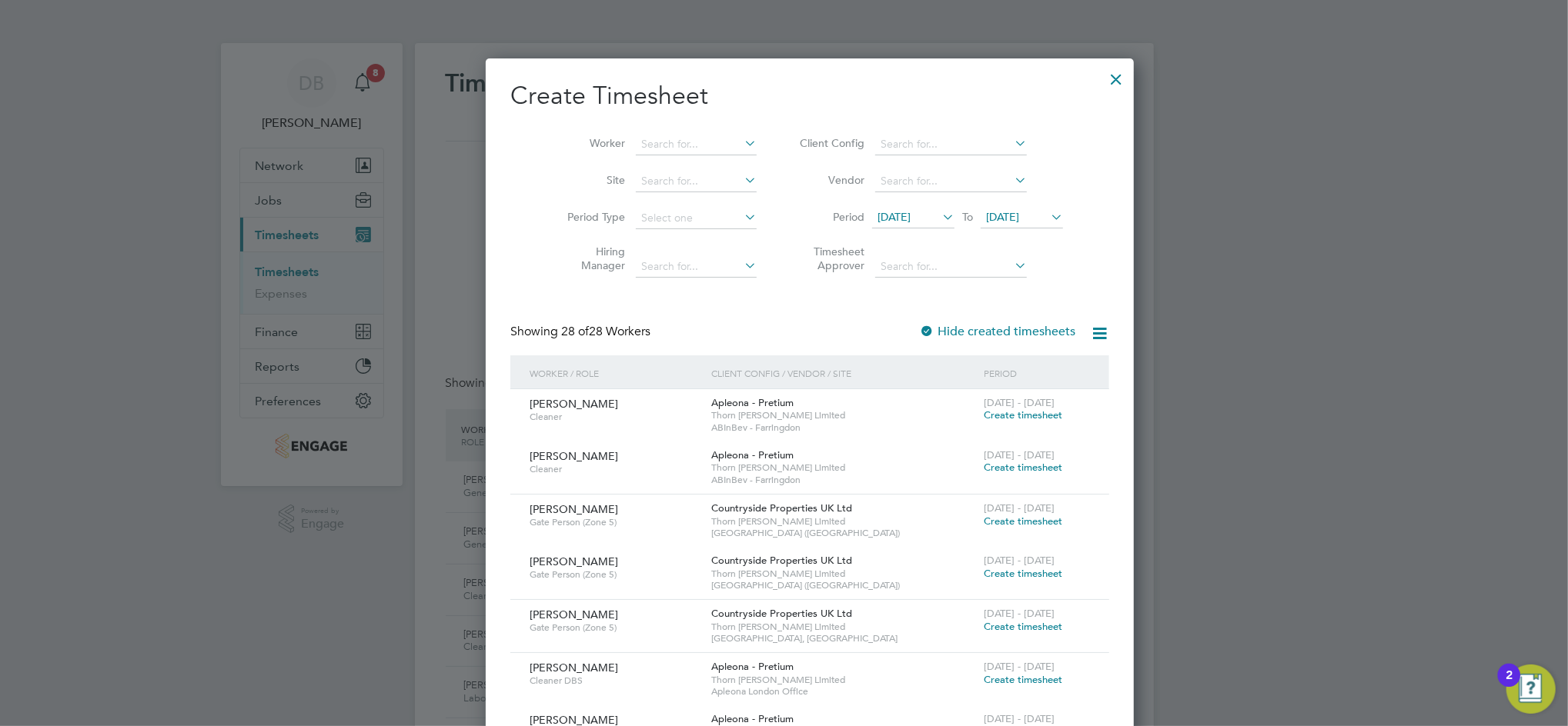
click at [939, 215] on icon at bounding box center [939, 217] width 0 height 22
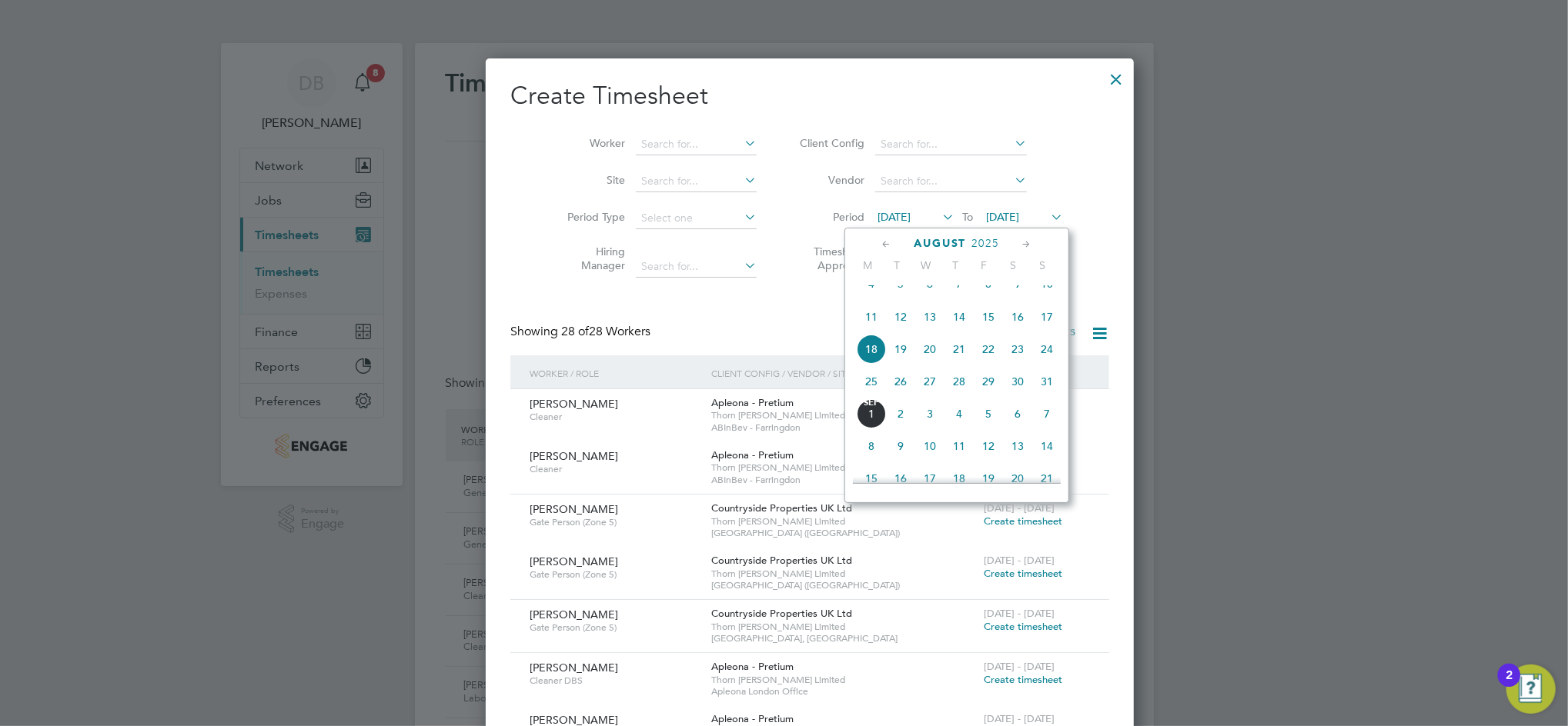
click at [1048, 214] on icon at bounding box center [1048, 217] width 0 height 22
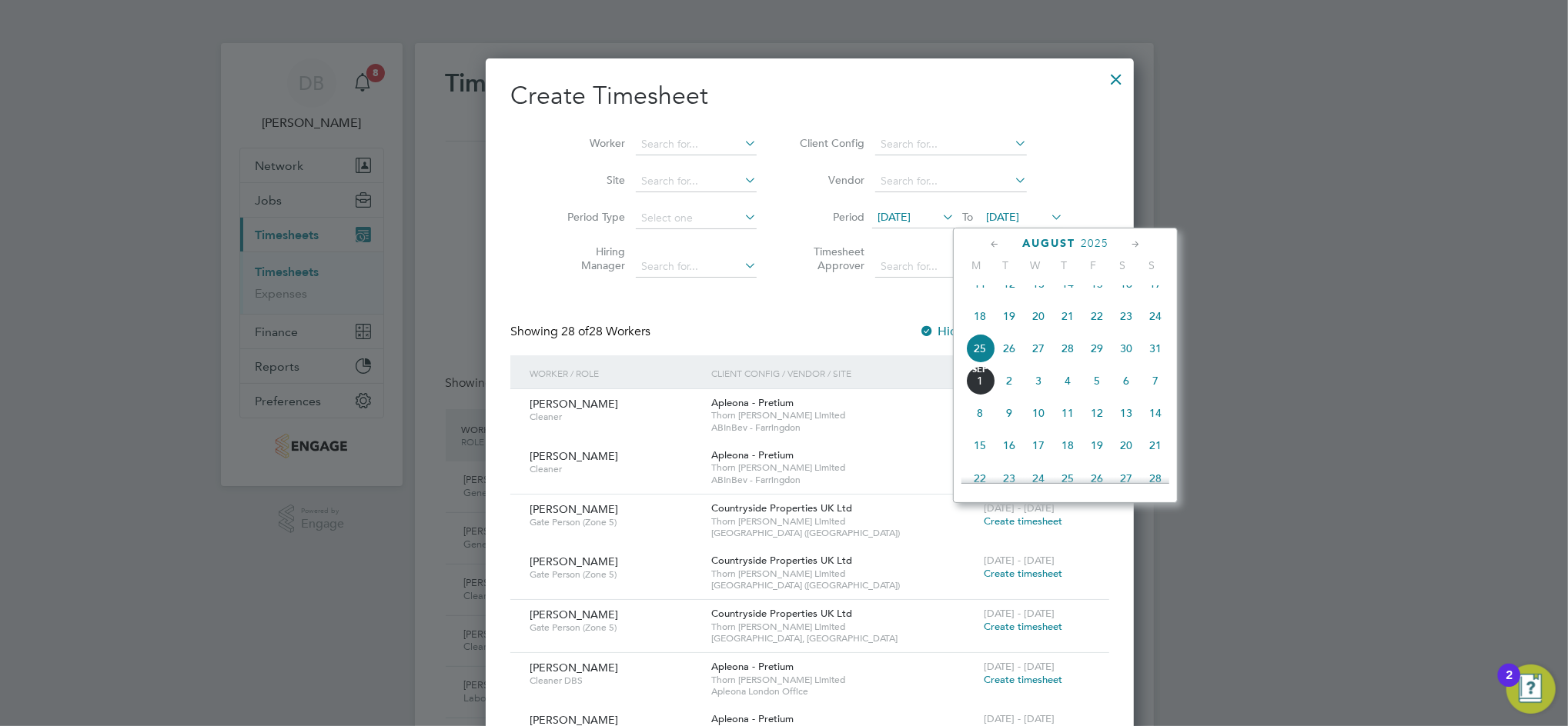
click at [1152, 363] on span "31" at bounding box center [1155, 349] width 30 height 30
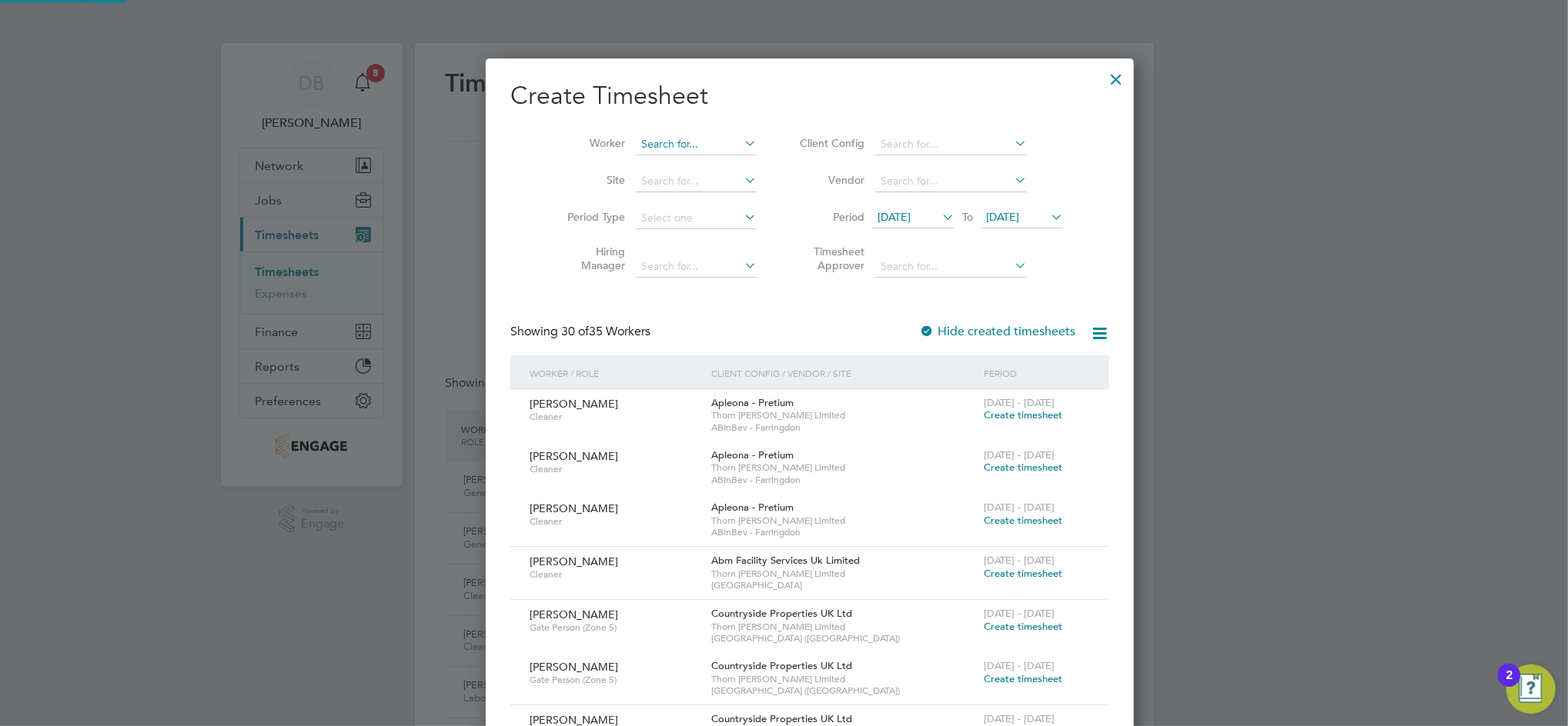
click at [635, 148] on input at bounding box center [696, 145] width 121 height 22
click at [707, 166] on b "Broome" at bounding box center [751, 165] width 89 height 13
type input "[PERSON_NAME]"
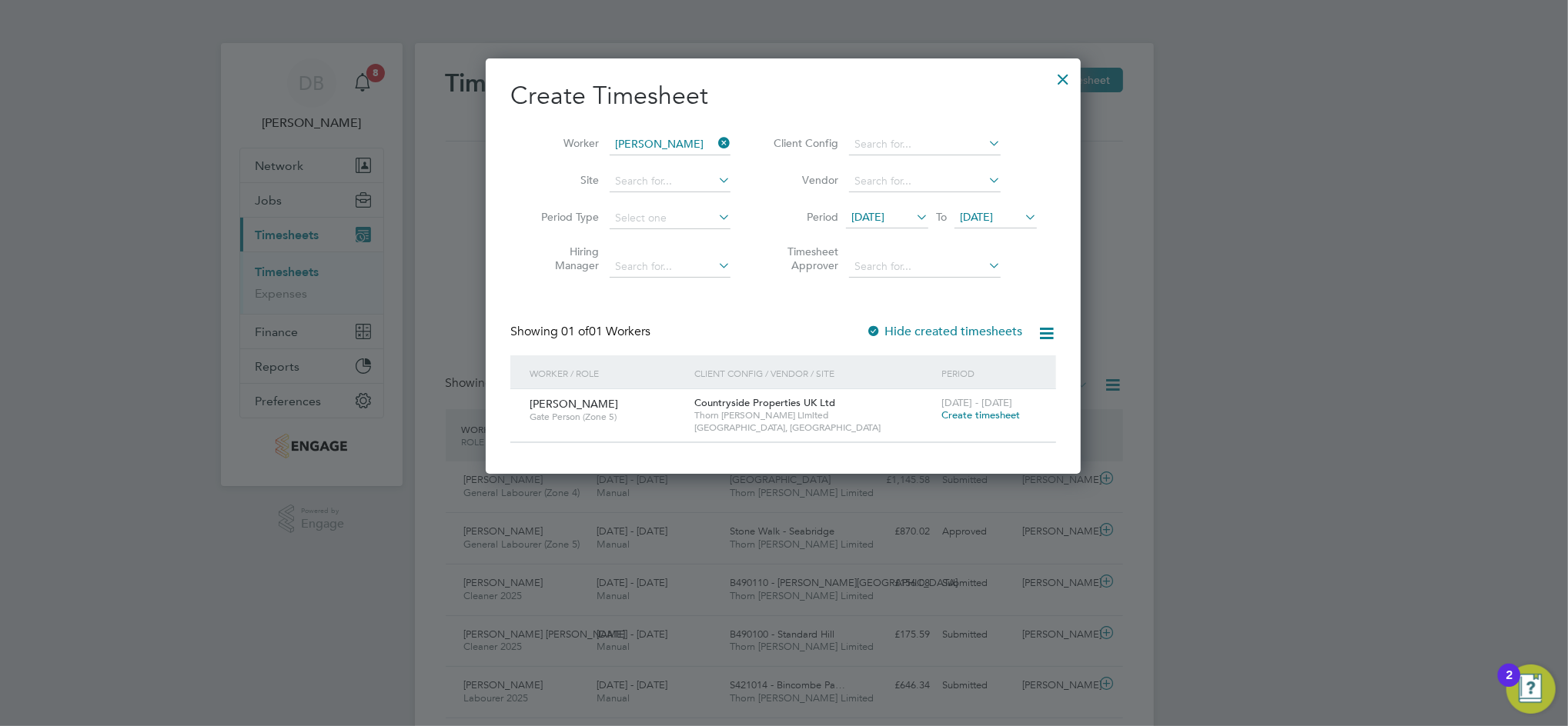
click at [969, 410] on span "Create timesheet" at bounding box center [981, 415] width 78 height 13
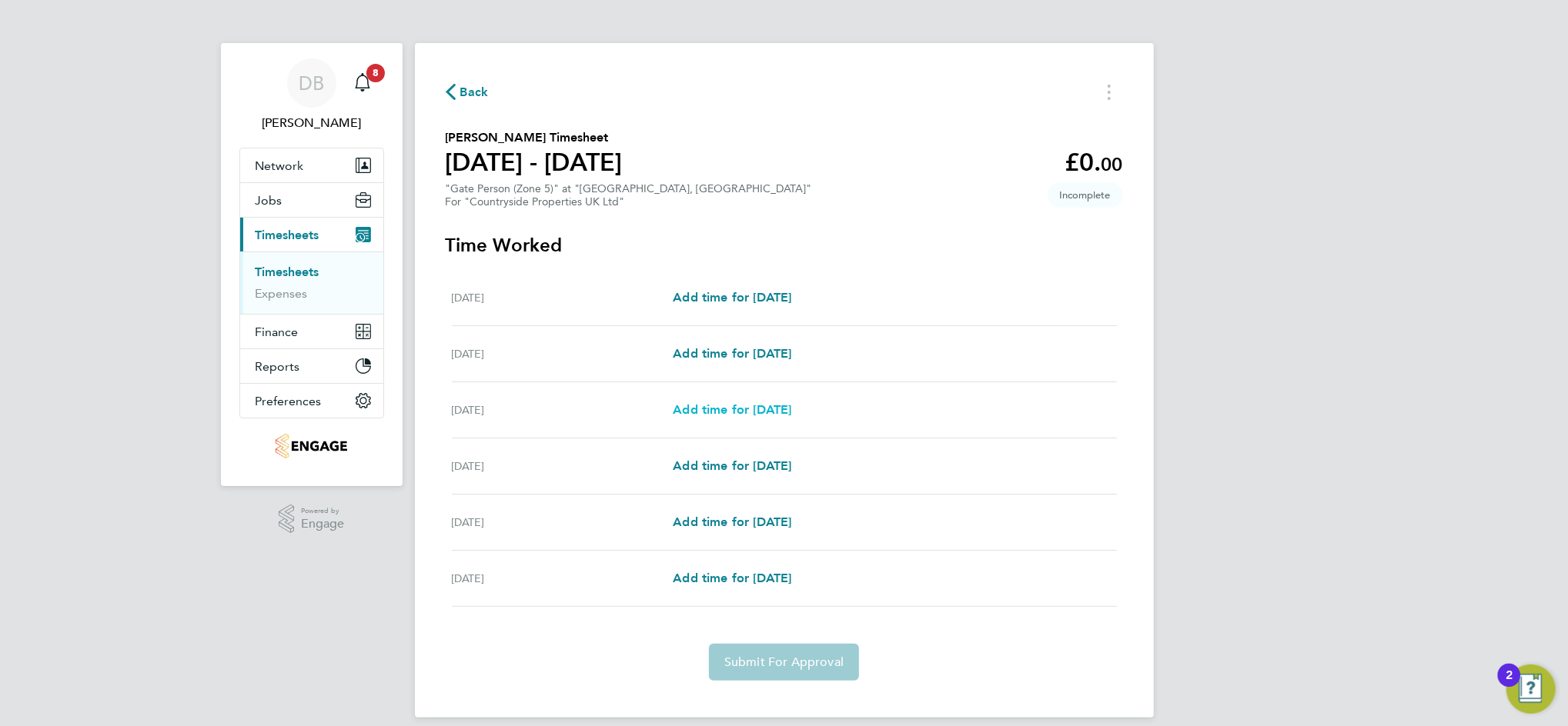
click at [720, 403] on span "Add time for Wed 27 Aug" at bounding box center [732, 410] width 119 height 15
select select "30"
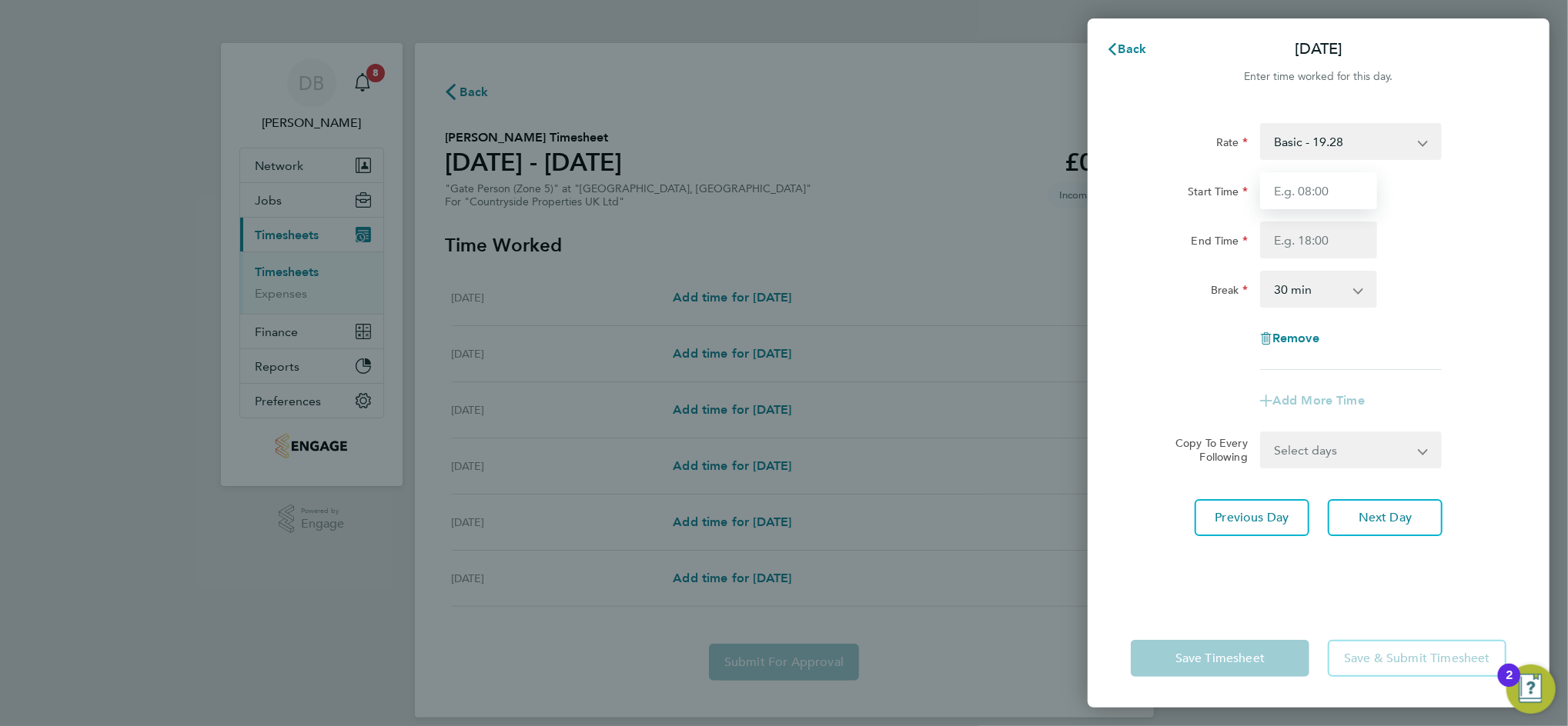
click at [1326, 192] on input "Start Time" at bounding box center [1318, 191] width 117 height 37
type input "07:30"
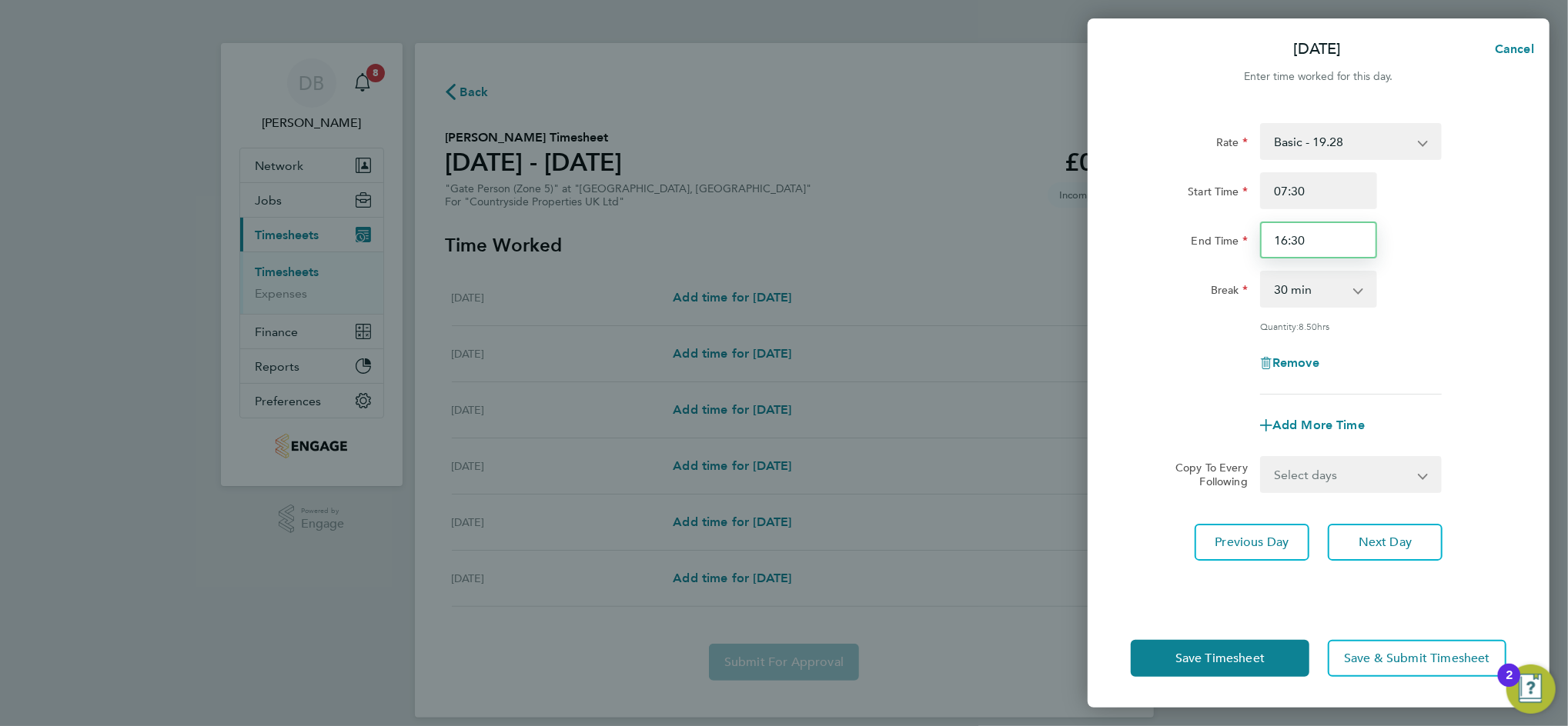
drag, startPoint x: 1327, startPoint y: 238, endPoint x: 1252, endPoint y: 238, distance: 75.0
click at [1252, 238] on div "End Time 16:30" at bounding box center [1318, 240] width 388 height 37
type input "17:30"
click at [1406, 473] on select "Select days Day Weekday (Mon-Fri) Thursday Friday Saturday" at bounding box center [1341, 474] width 161 height 34
select select "WEEKDAY"
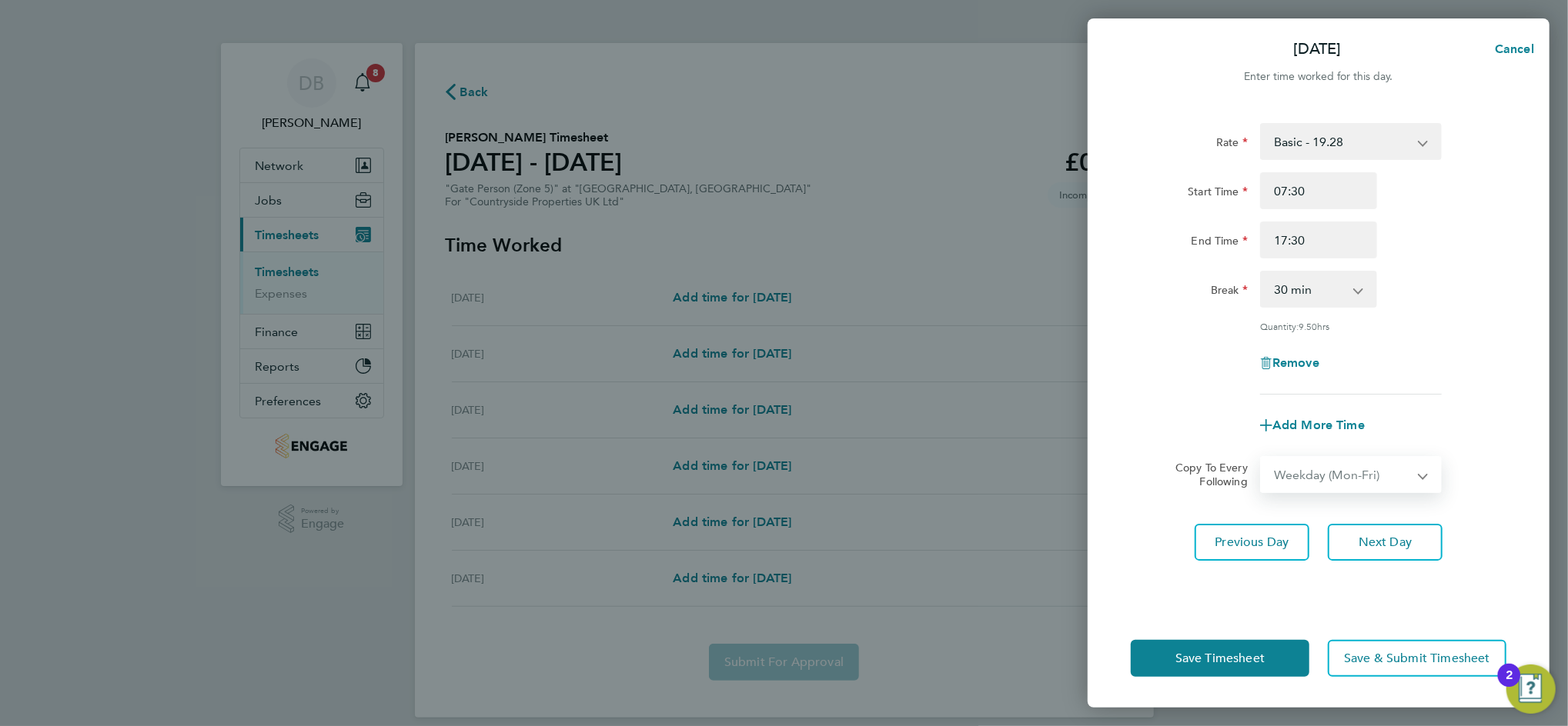
click at [1261, 458] on select "Select days Day Weekday (Mon-Fri) Thursday Friday Saturday" at bounding box center [1341, 474] width 161 height 34
select select "2025-08-30"
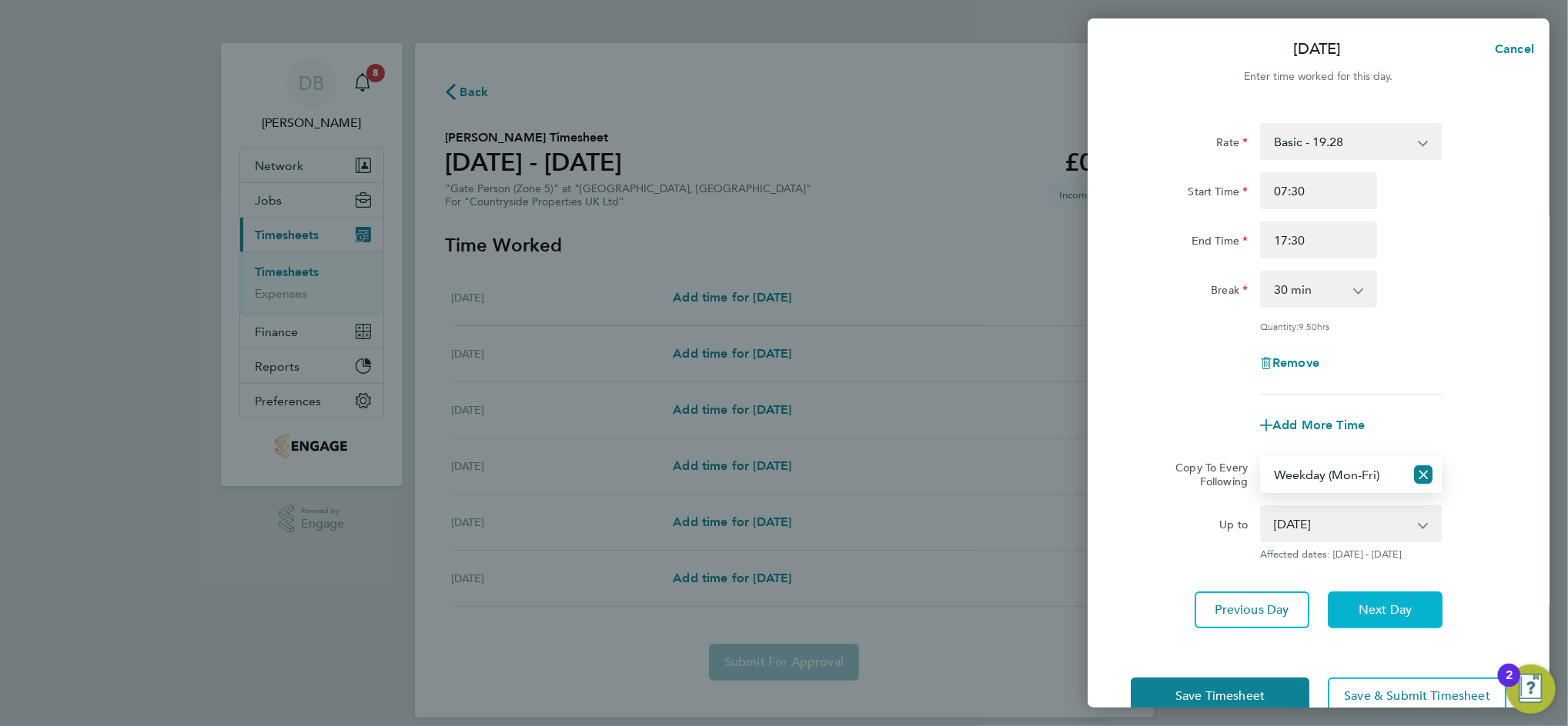
click at [1387, 602] on span "Next Day" at bounding box center [1384, 610] width 53 height 16
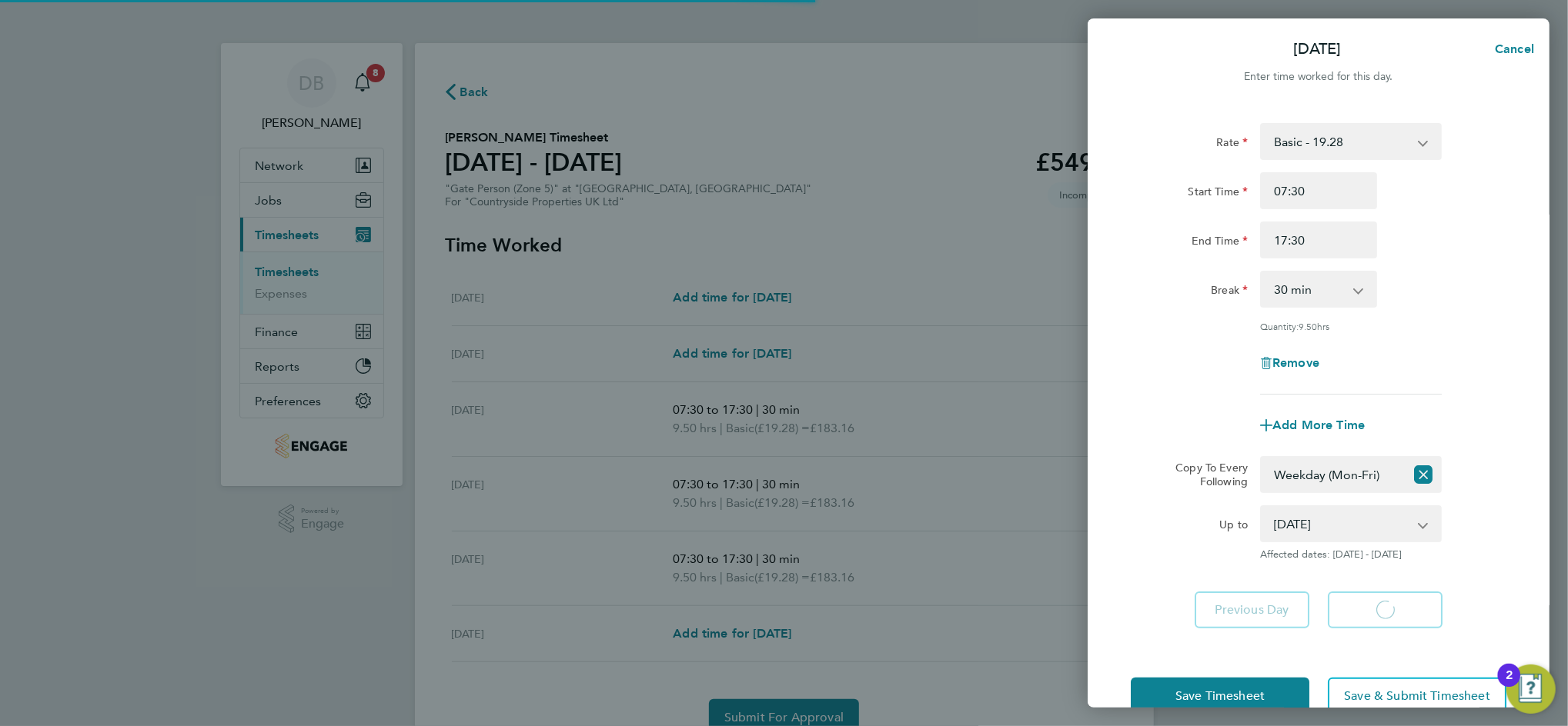
select select "30"
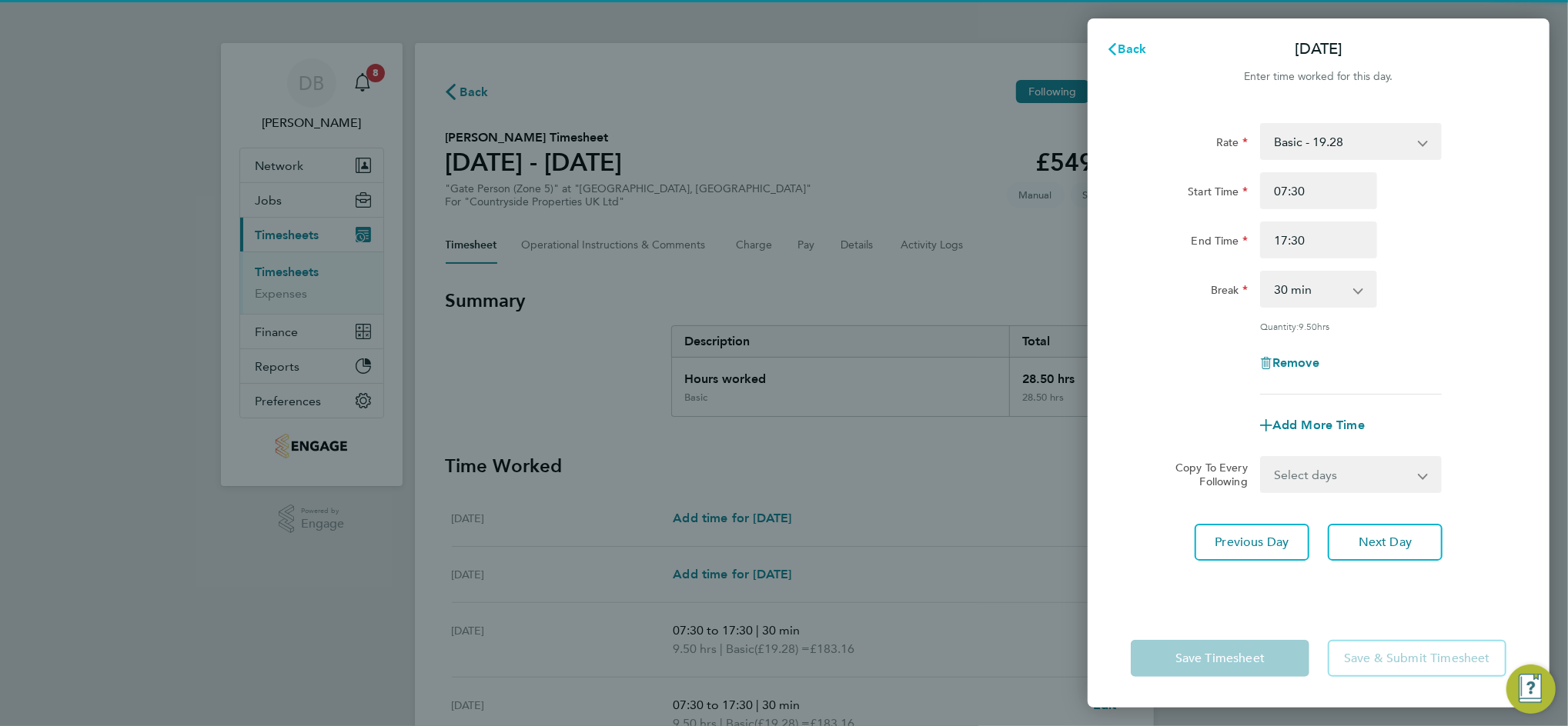
click at [1128, 51] on span "Back" at bounding box center [1132, 49] width 29 height 15
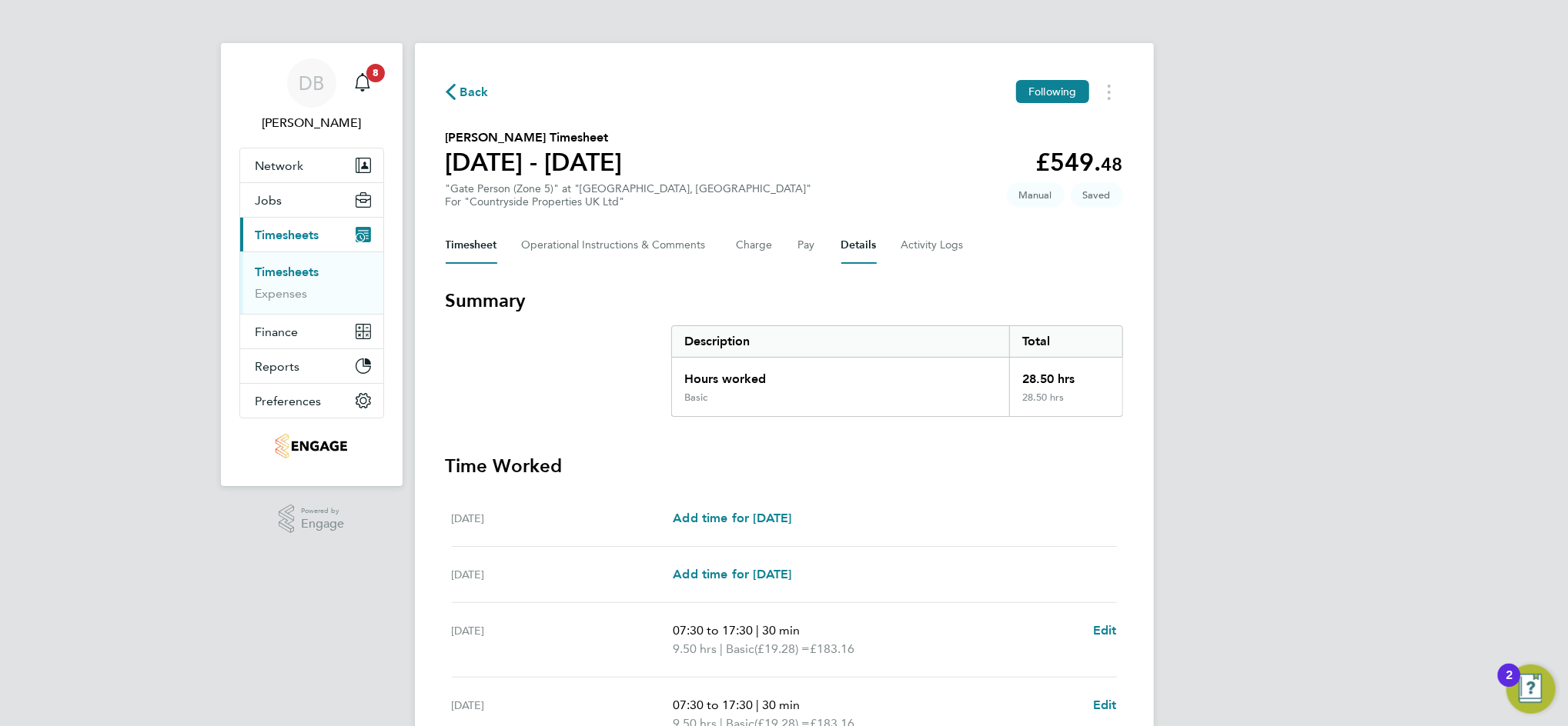
click at [848, 241] on button "Details" at bounding box center [859, 245] width 36 height 37
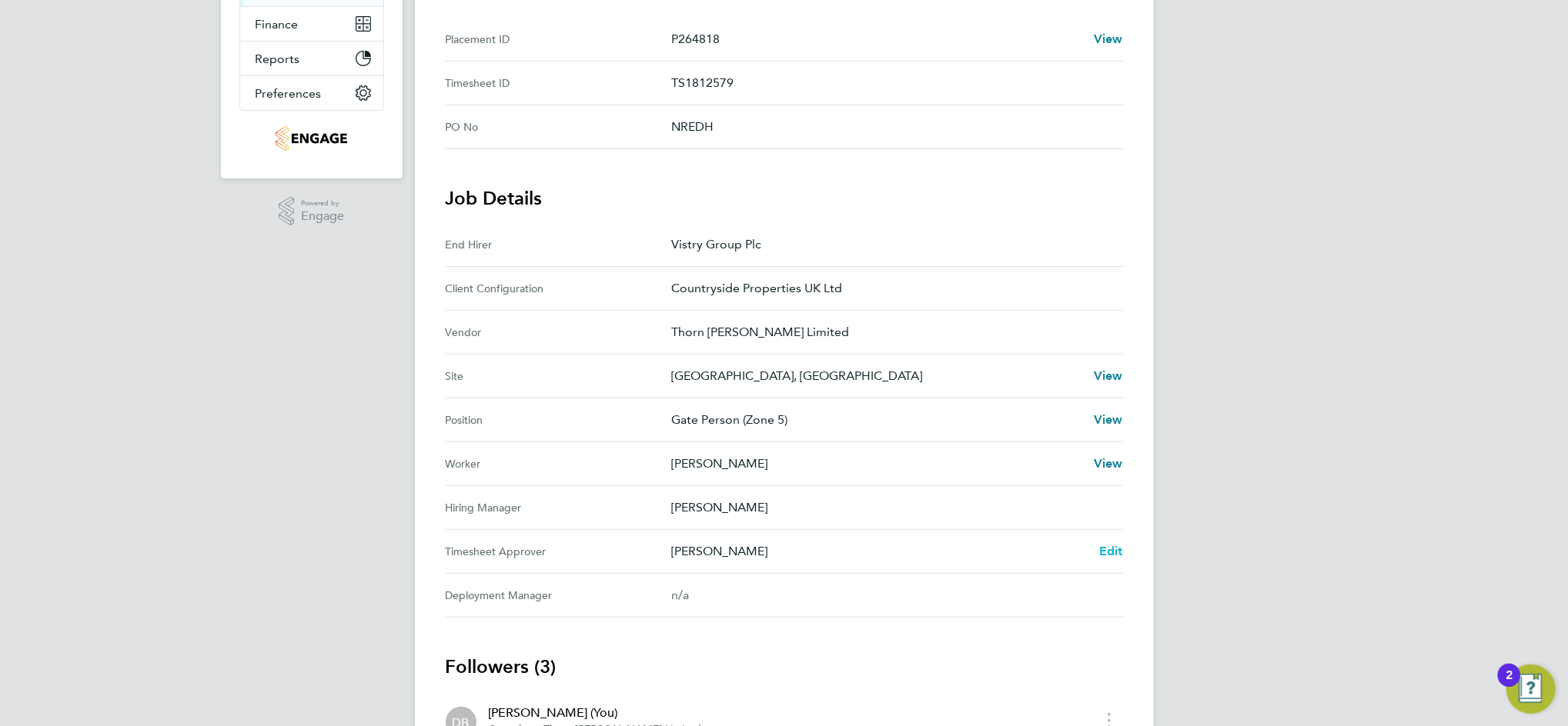
click at [1103, 549] on span "Edit" at bounding box center [1110, 551] width 24 height 15
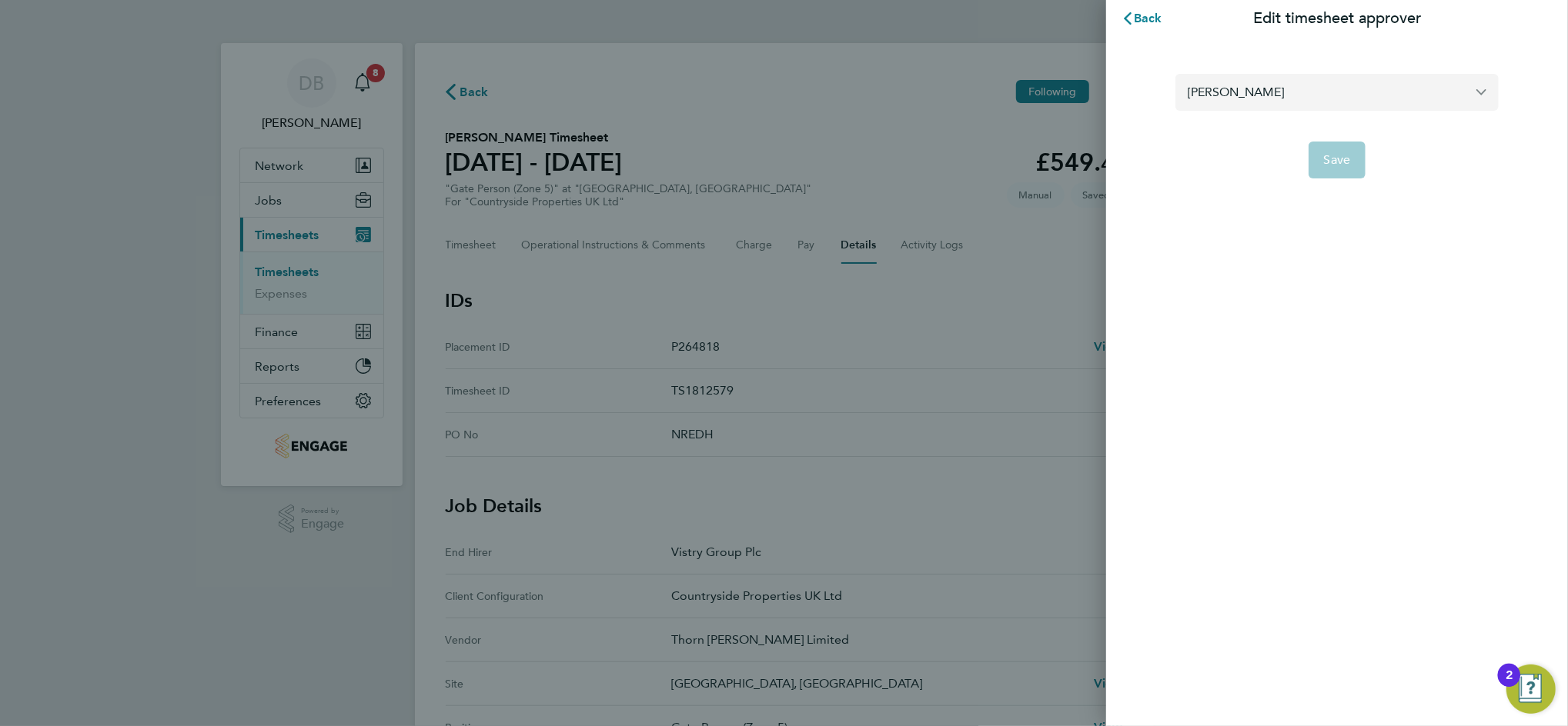
click at [1262, 97] on input "[PERSON_NAME]" at bounding box center [1336, 92] width 323 height 36
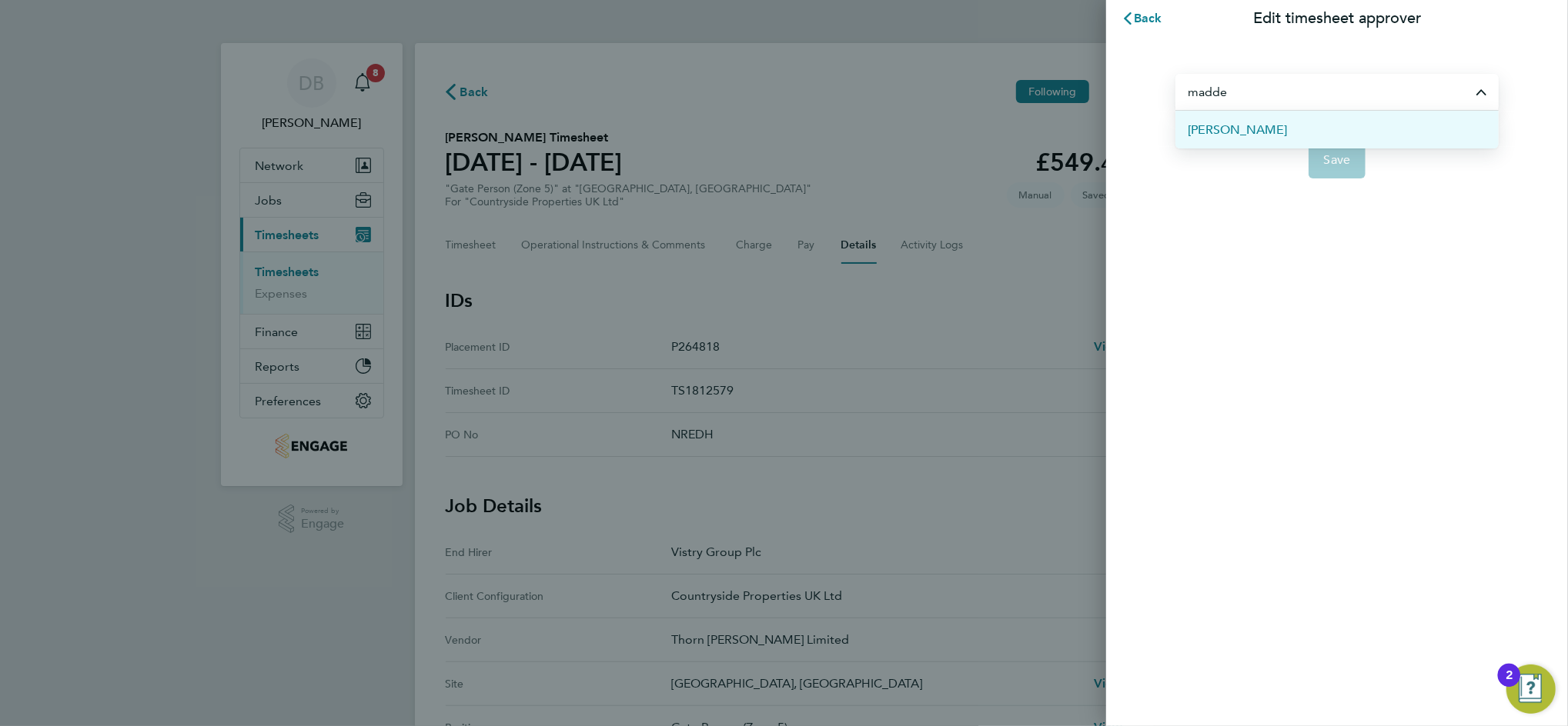
click at [1256, 134] on span "[PERSON_NAME]" at bounding box center [1237, 130] width 99 height 18
type input "[PERSON_NAME]"
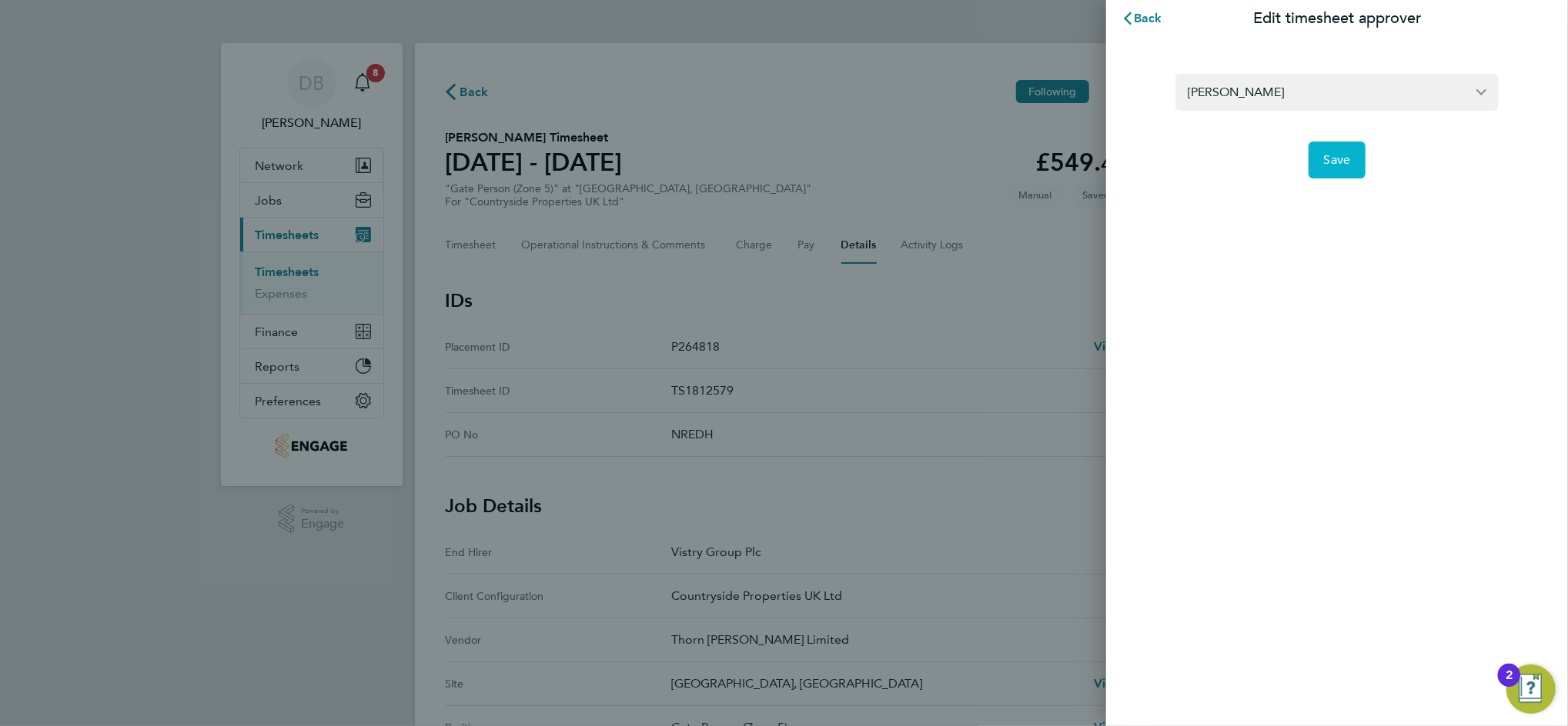
click at [1358, 168] on button "Save" at bounding box center [1337, 159] width 58 height 37
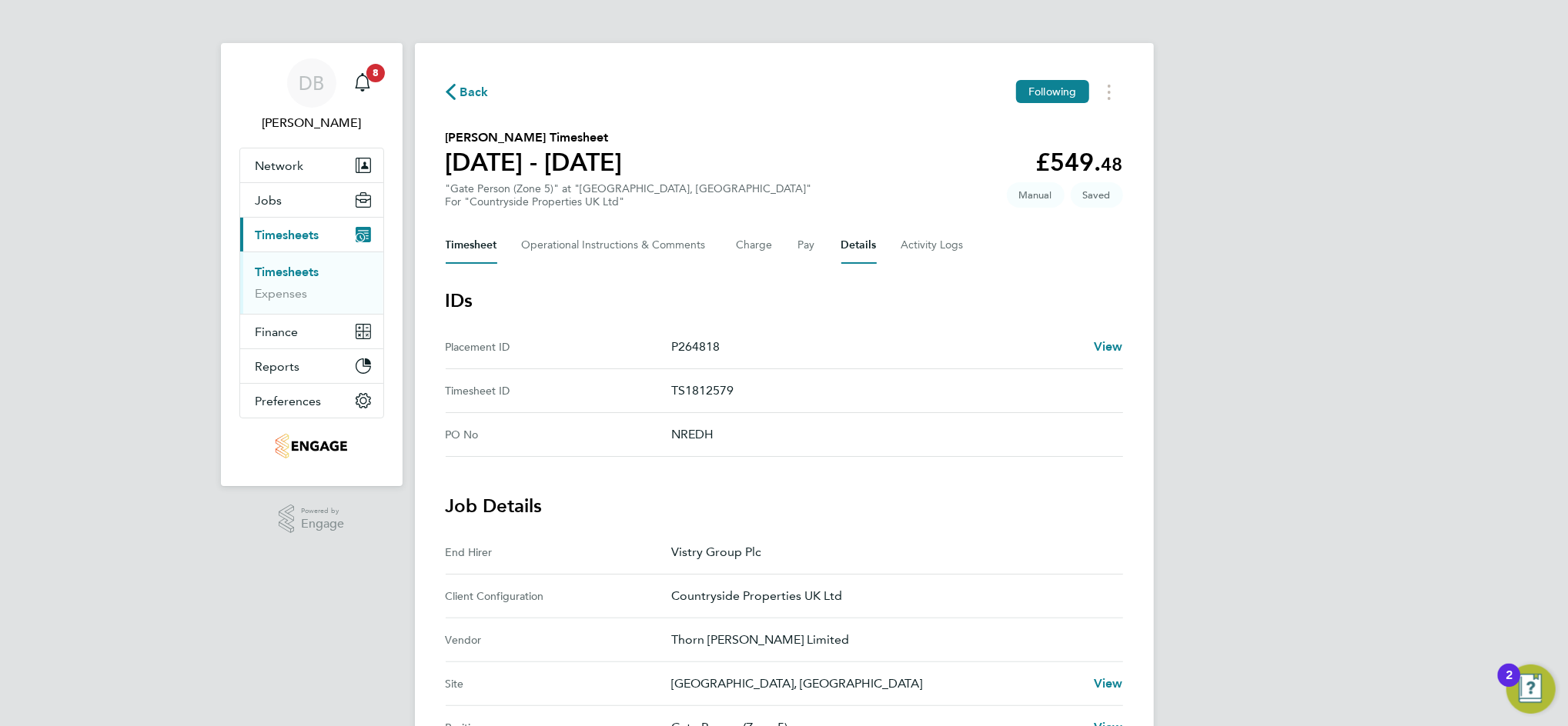
click at [472, 247] on button "Timesheet" at bounding box center [471, 245] width 51 height 37
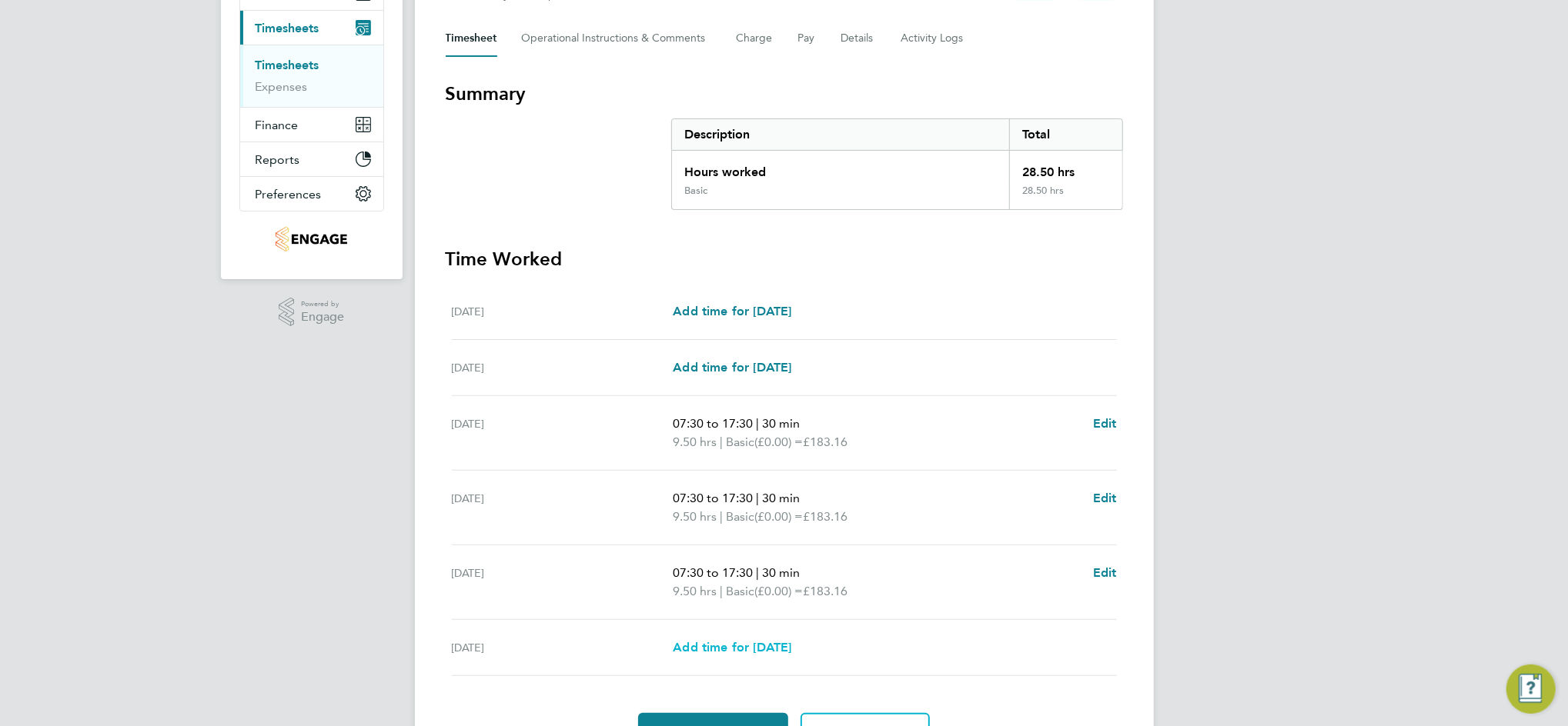
scroll to position [289, 0]
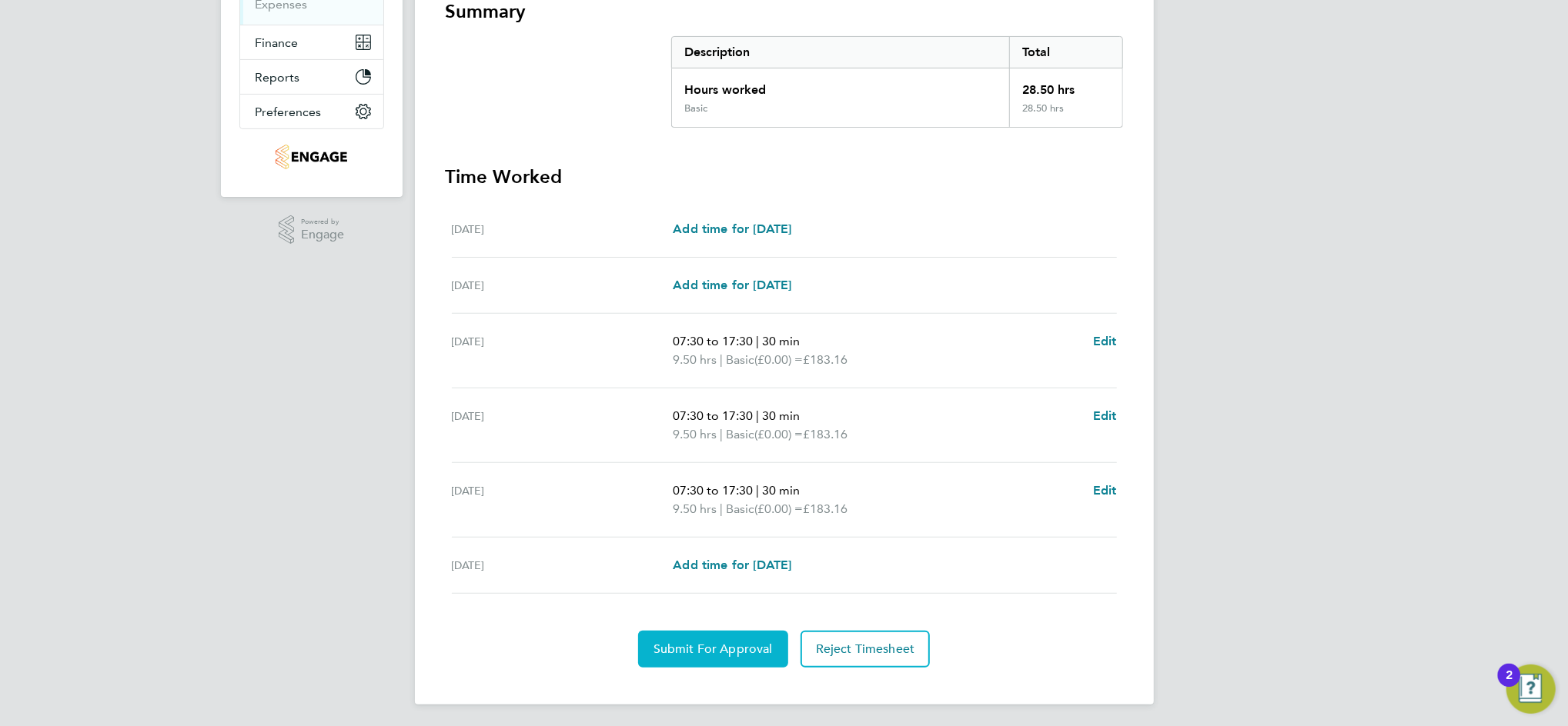
drag, startPoint x: 727, startPoint y: 637, endPoint x: 731, endPoint y: 600, distance: 37.2
click at [727, 638] on button "Submit For Approval" at bounding box center [713, 649] width 150 height 37
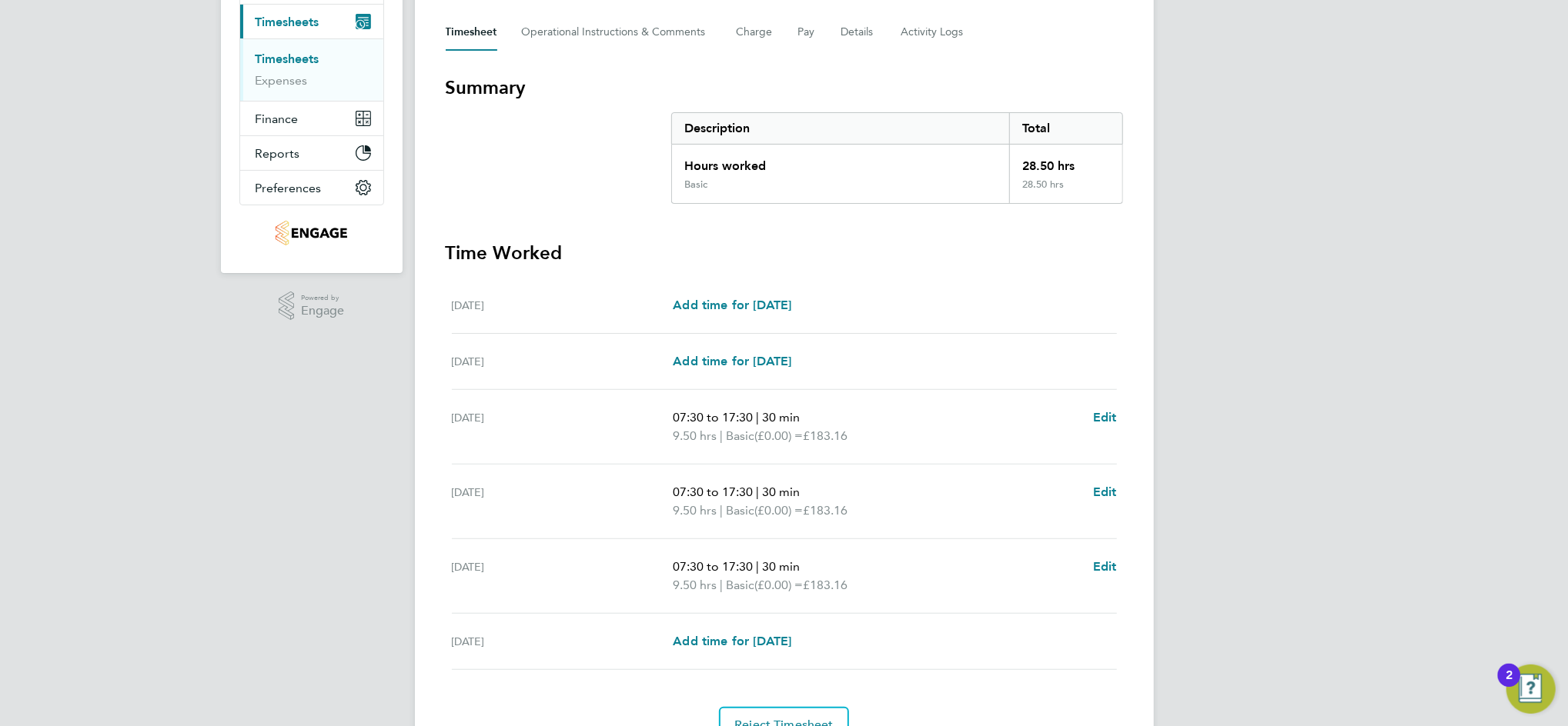
scroll to position [0, 0]
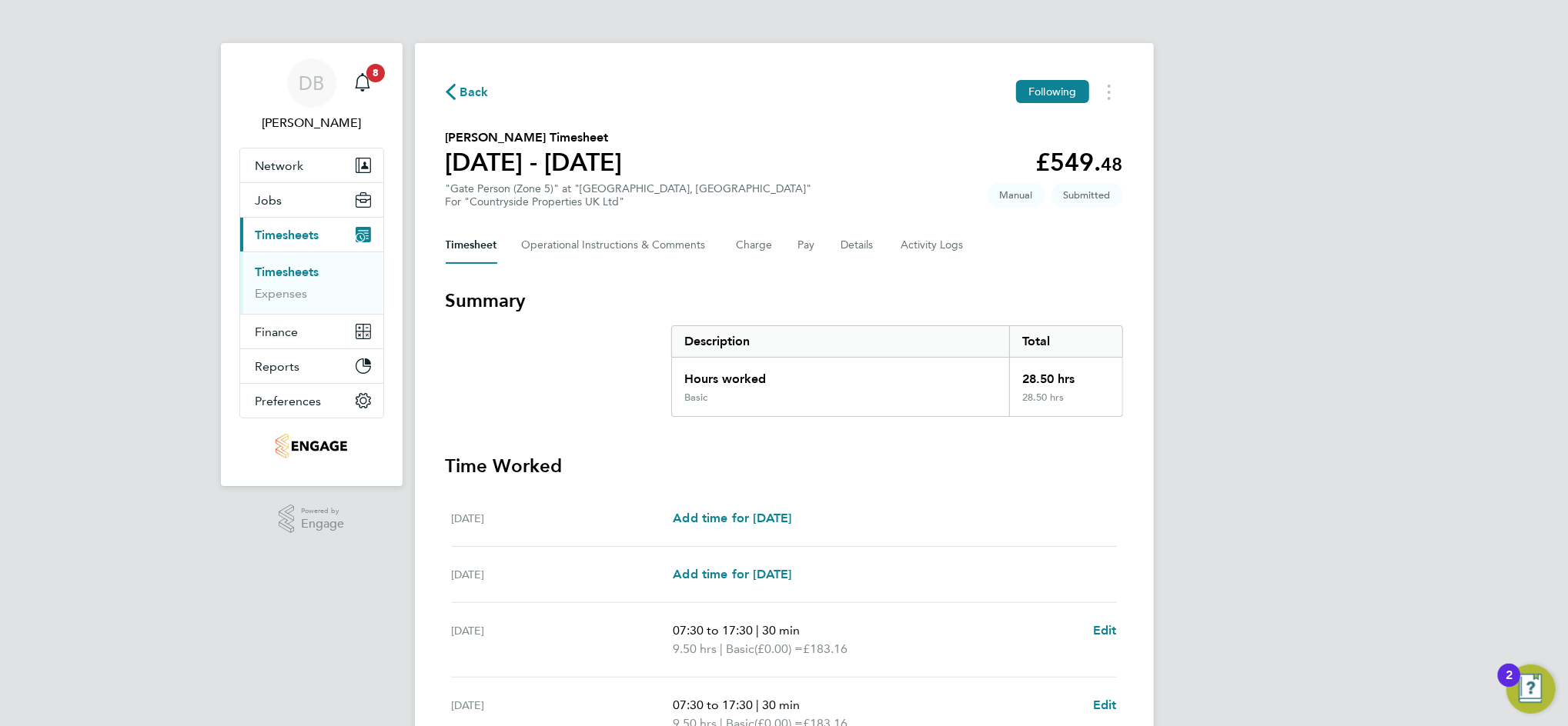
click at [464, 91] on span "Back" at bounding box center [474, 92] width 29 height 18
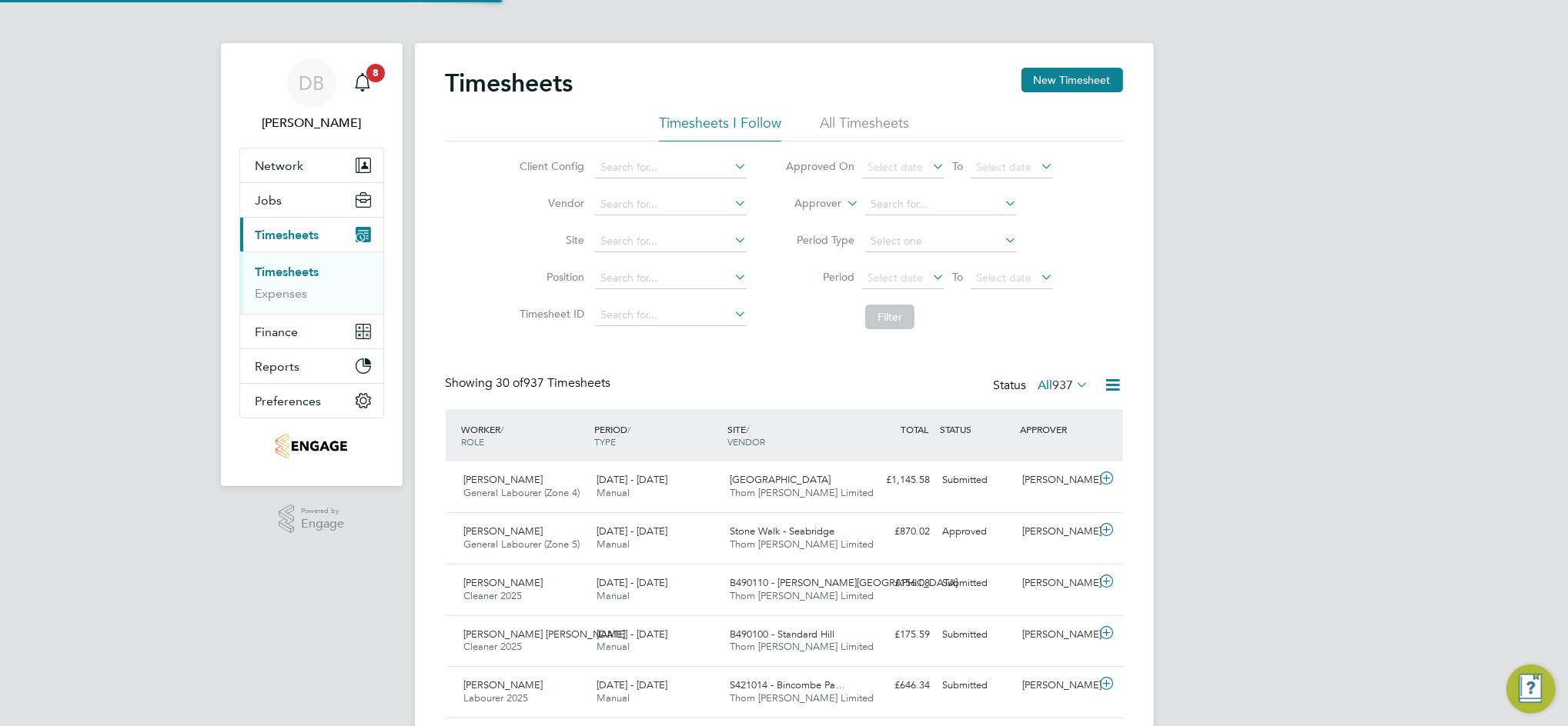
scroll to position [38, 133]
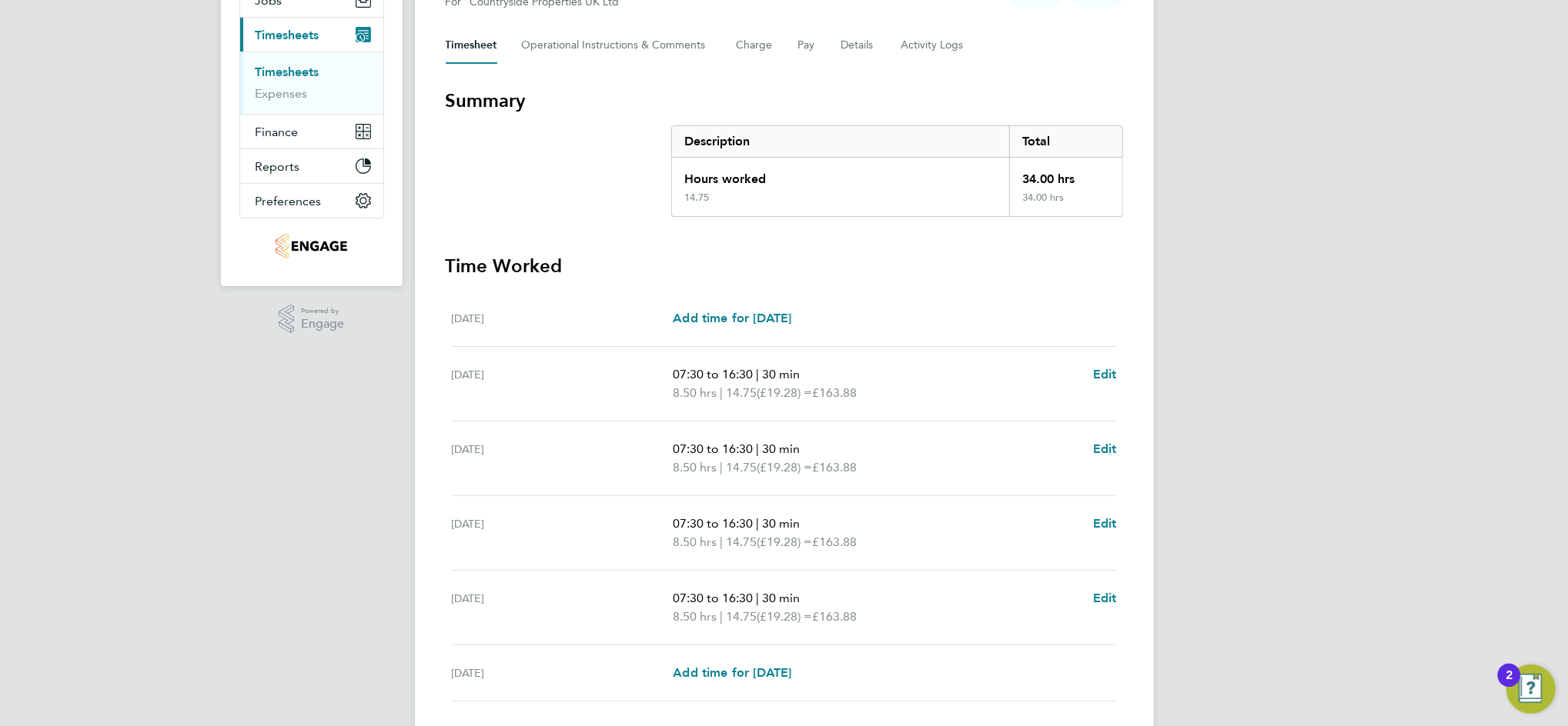
scroll to position [308, 0]
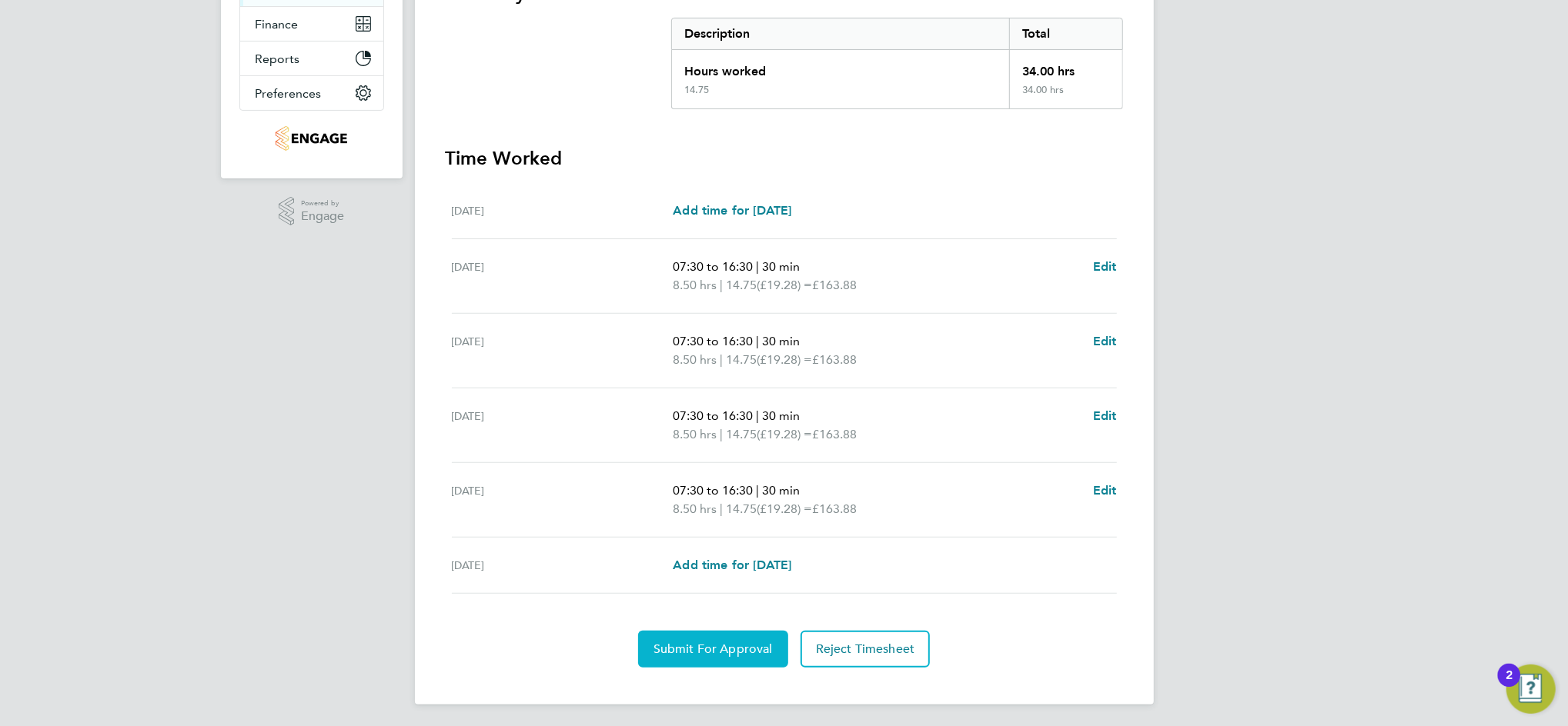
click at [728, 632] on button "Submit For Approval" at bounding box center [713, 649] width 150 height 37
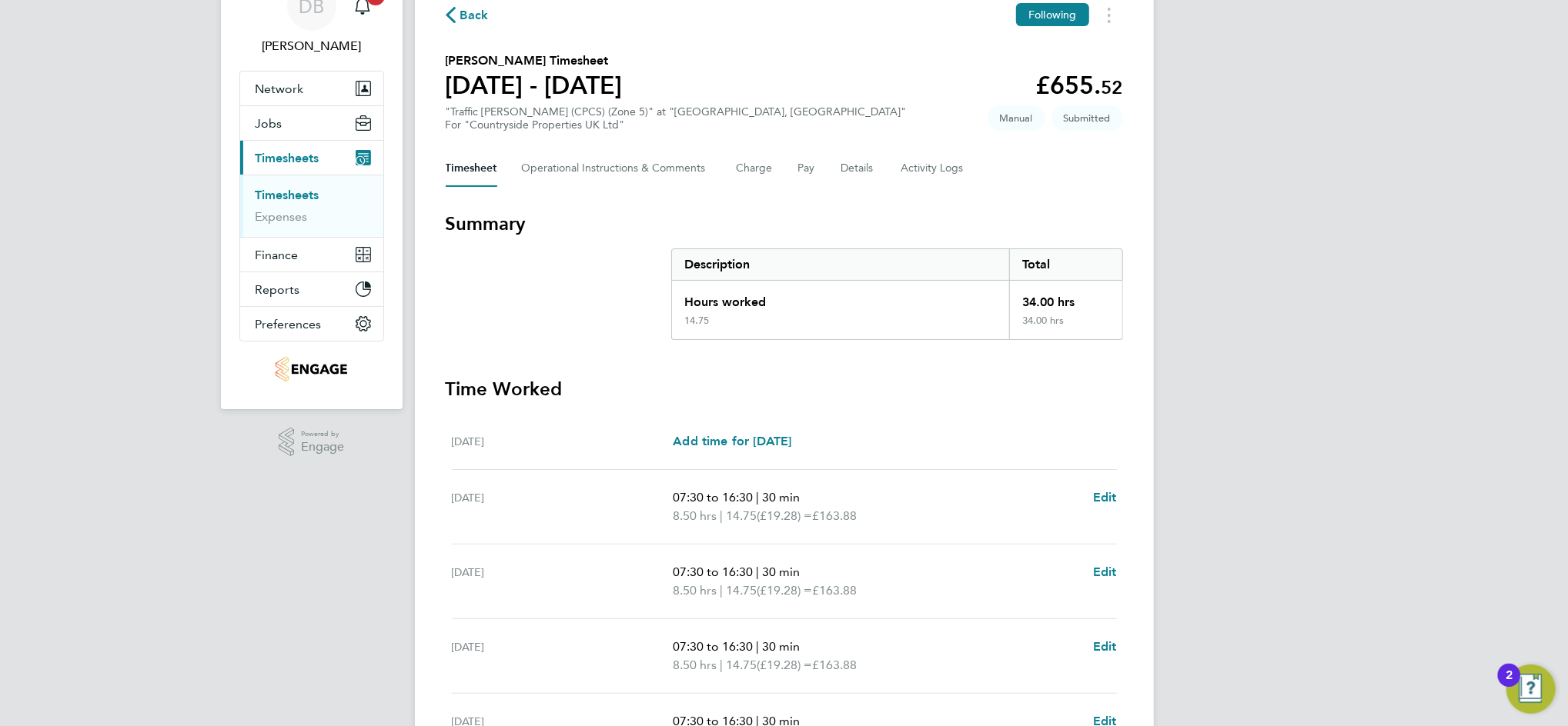
scroll to position [0, 0]
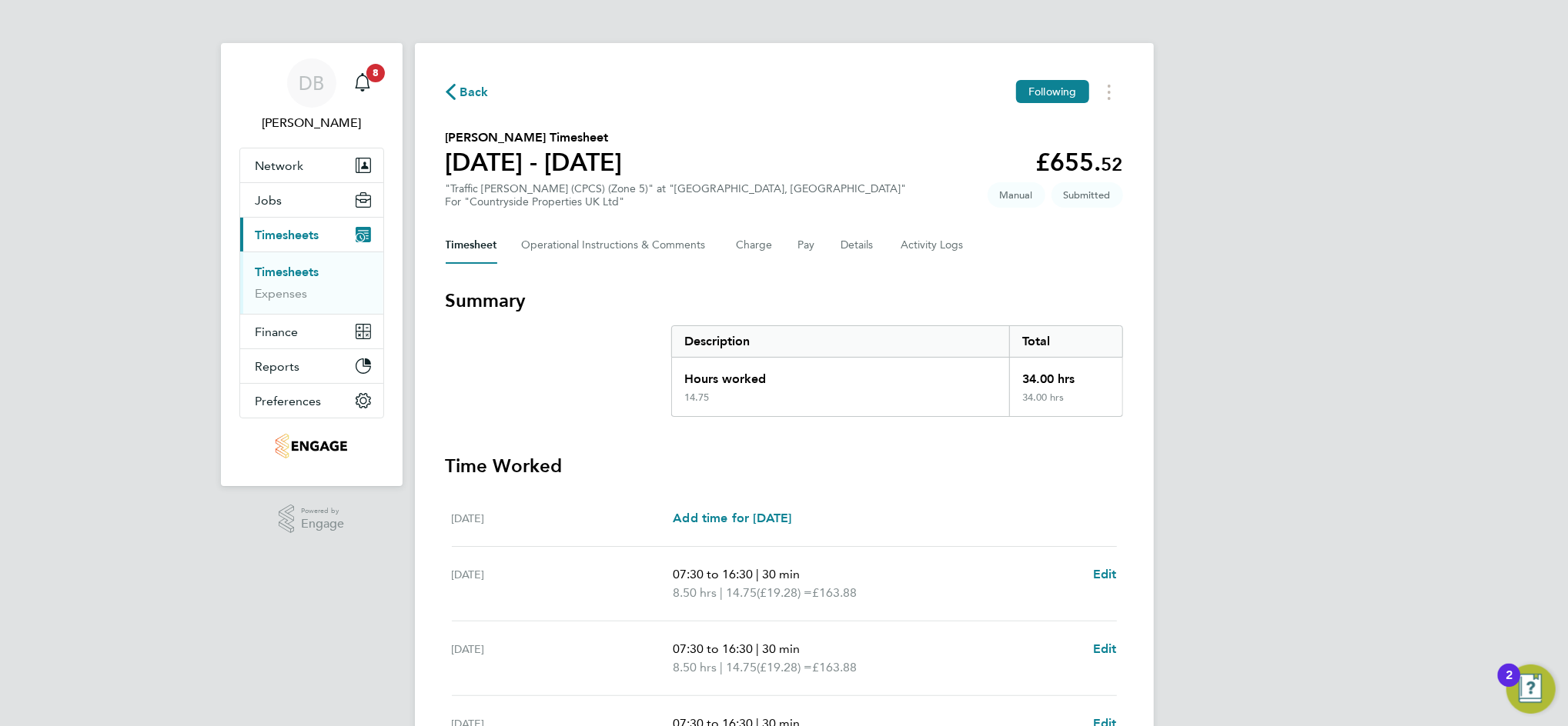
click at [477, 90] on span "Back" at bounding box center [474, 92] width 29 height 18
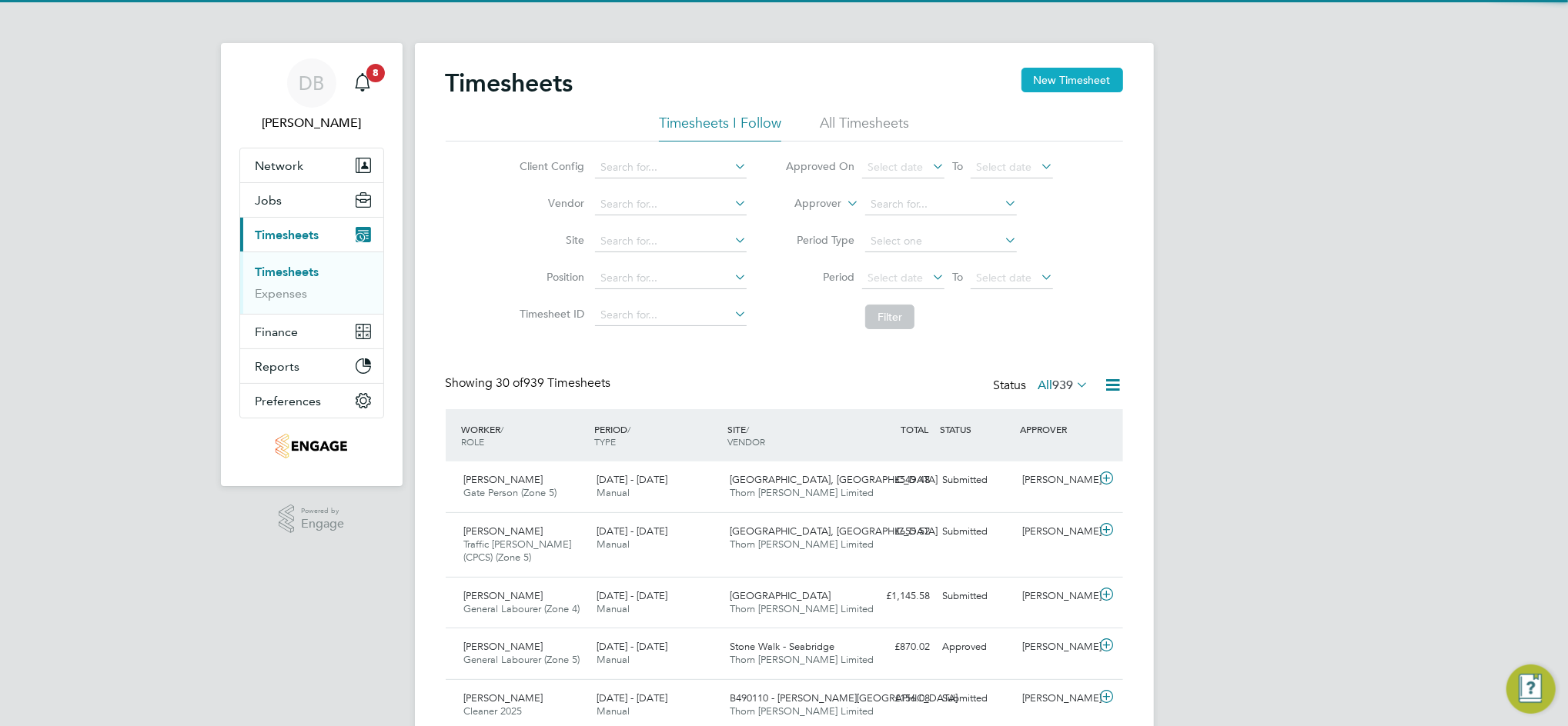
click at [1089, 84] on button "New Timesheet" at bounding box center [1072, 80] width 102 height 24
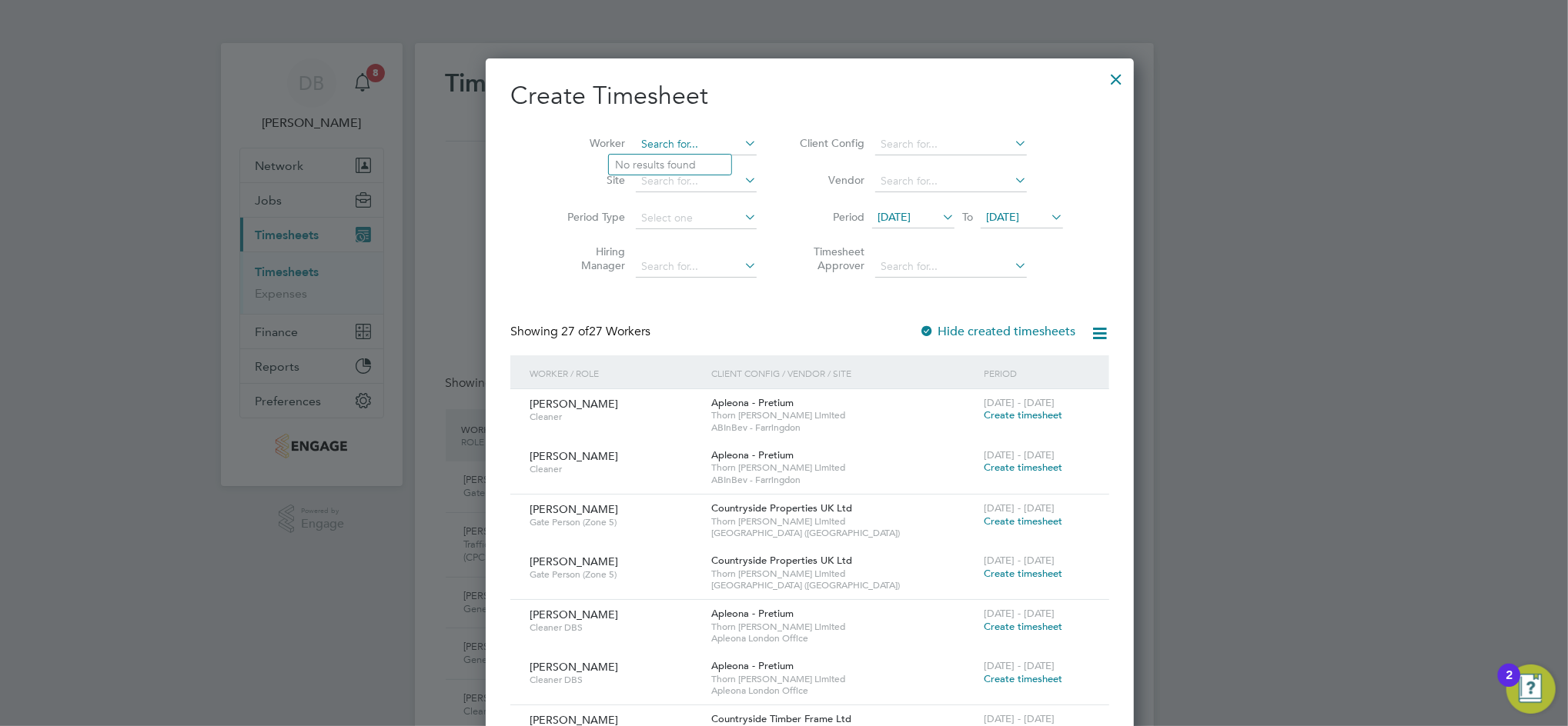
click at [648, 148] on input at bounding box center [696, 145] width 121 height 22
click at [672, 162] on li "[PERSON_NAME]" at bounding box center [703, 165] width 190 height 21
type input "[PERSON_NAME]"
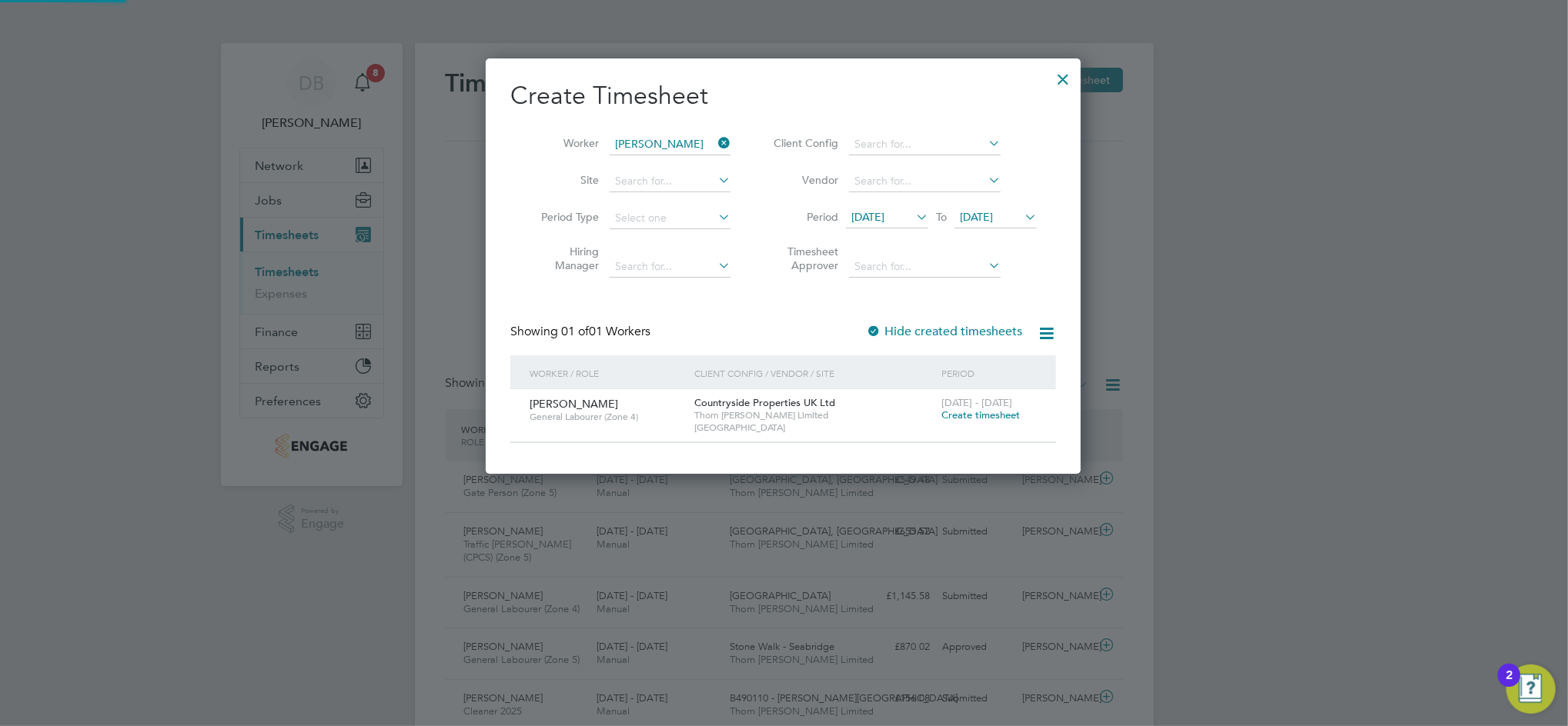
click at [993, 215] on span "[DATE]" at bounding box center [976, 217] width 33 height 14
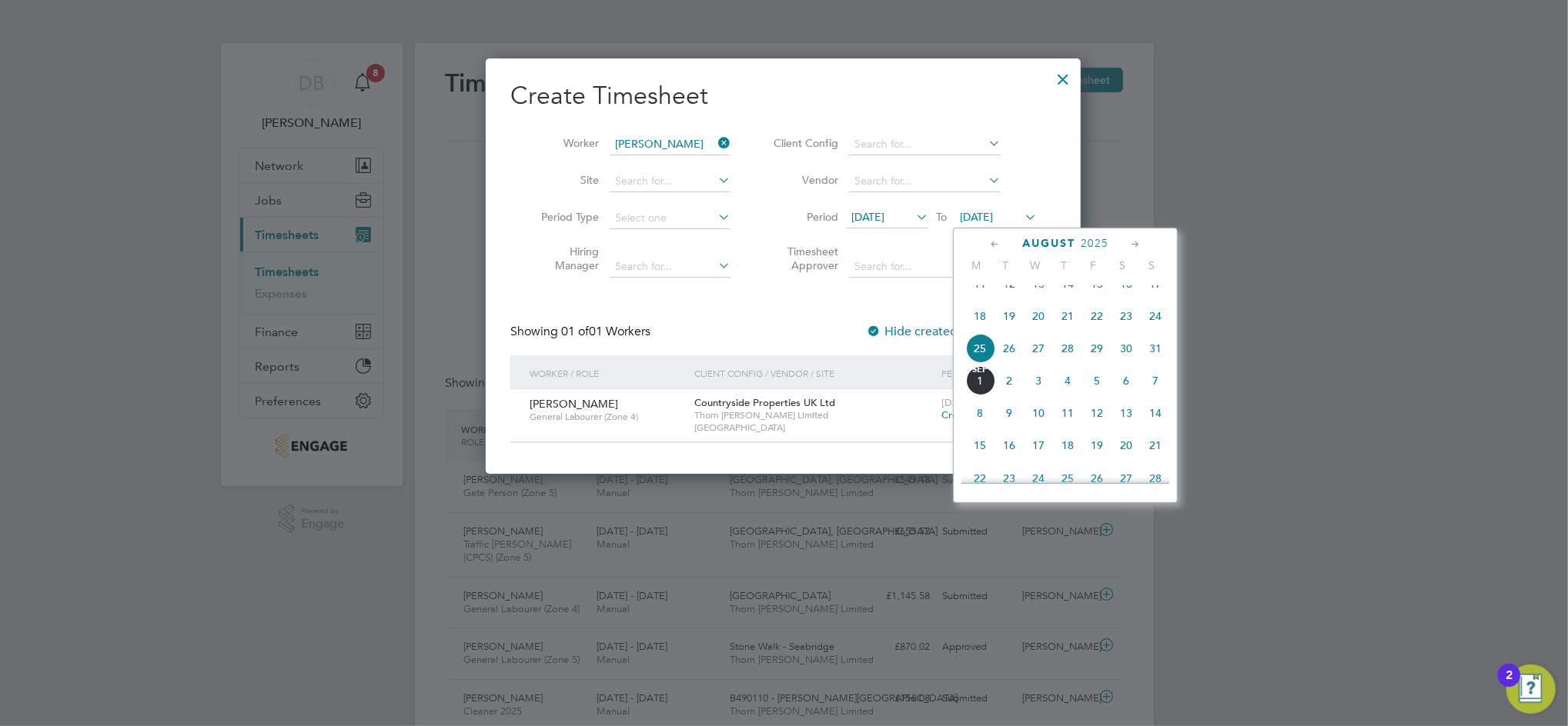
click at [1154, 363] on span "31" at bounding box center [1155, 349] width 30 height 30
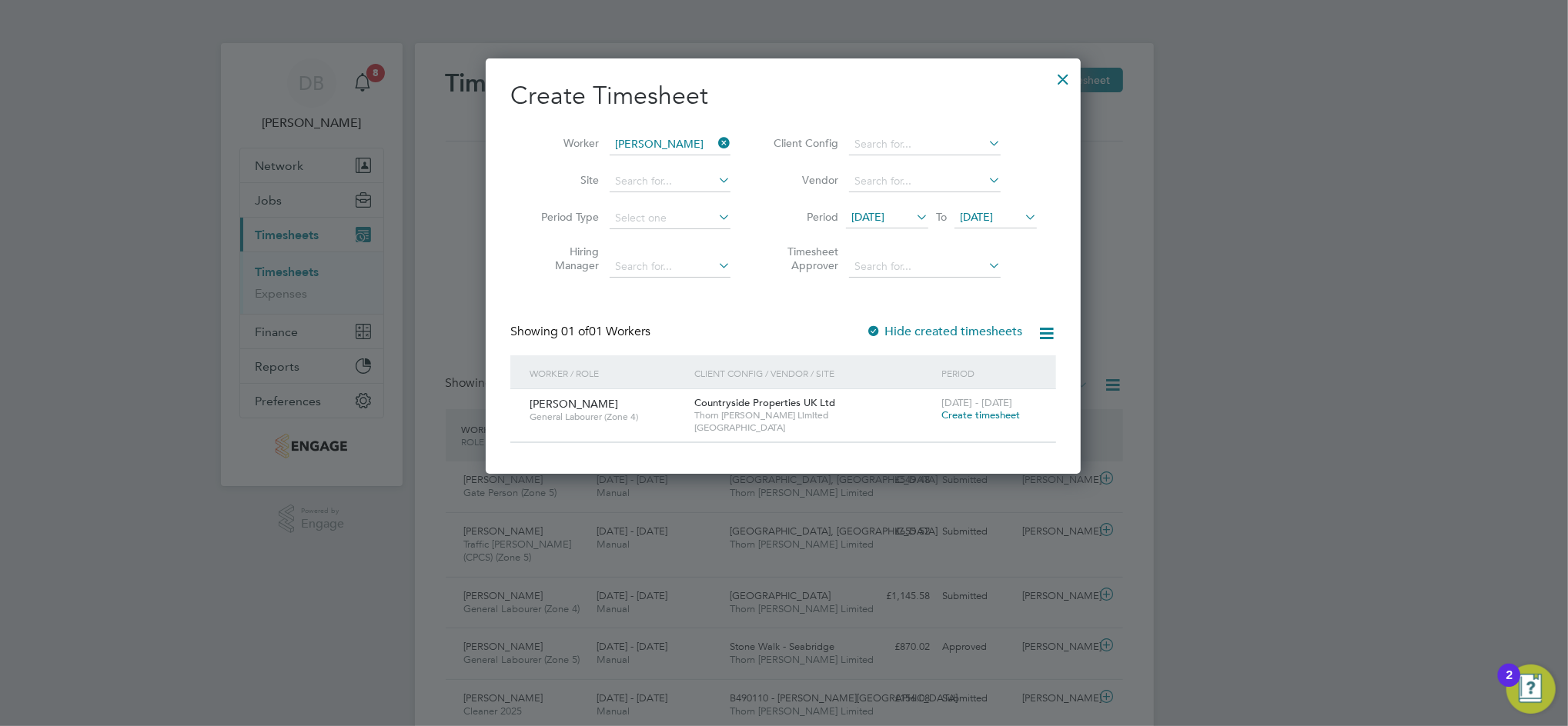
click at [967, 410] on span "Create timesheet" at bounding box center [981, 415] width 78 height 13
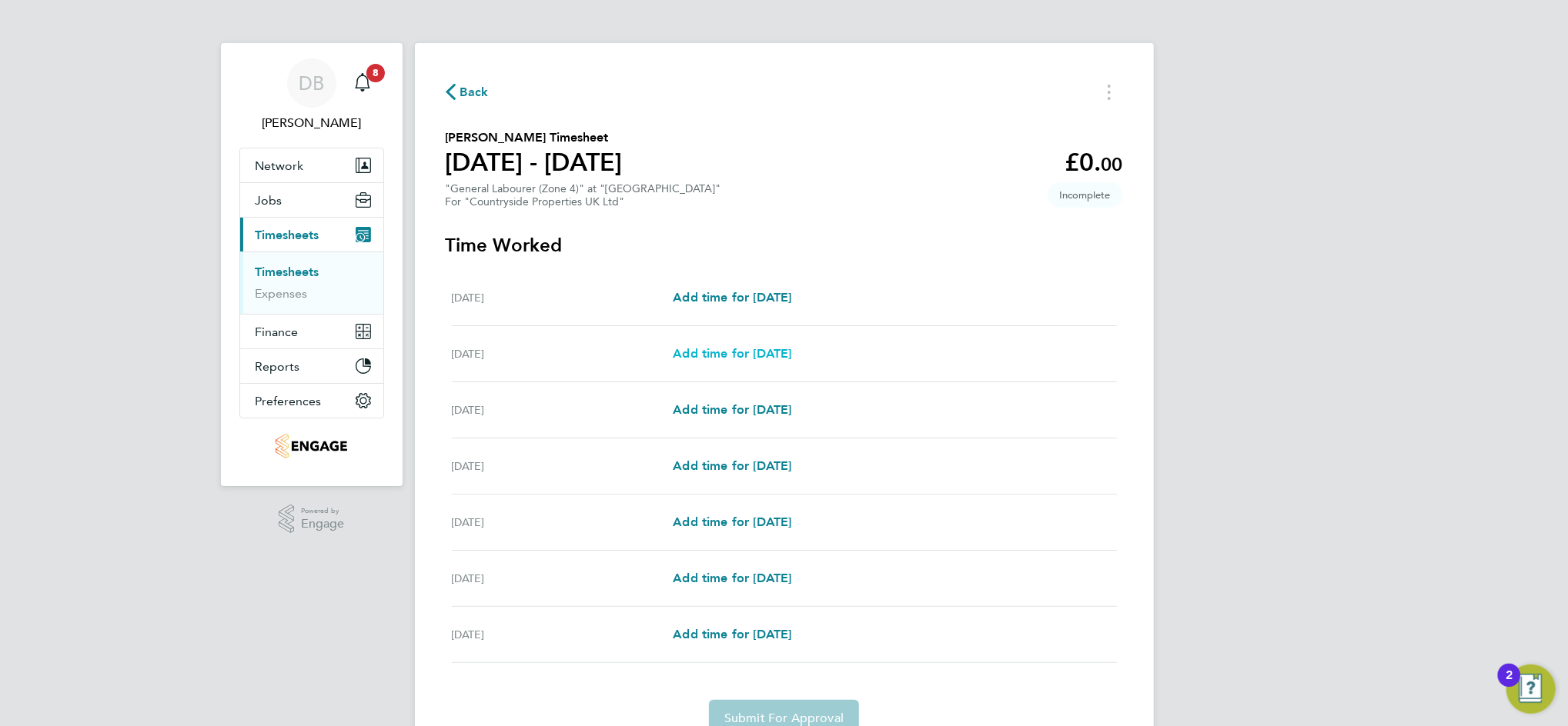
click at [764, 349] on span "Add time for [DATE]" at bounding box center [732, 353] width 119 height 15
select select "30"
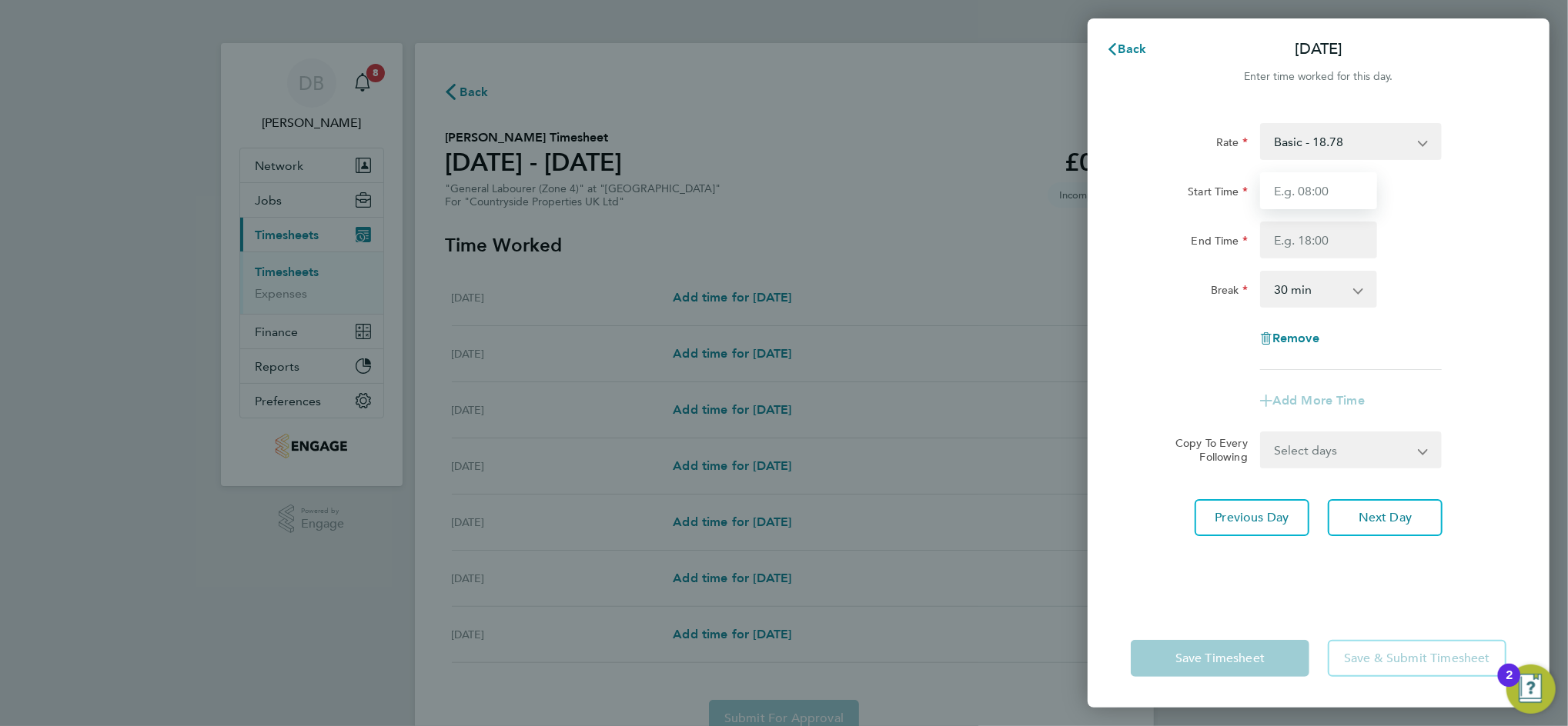
click at [1313, 193] on input "Start Time" at bounding box center [1318, 191] width 117 height 37
type input "07:00"
type input "17:00"
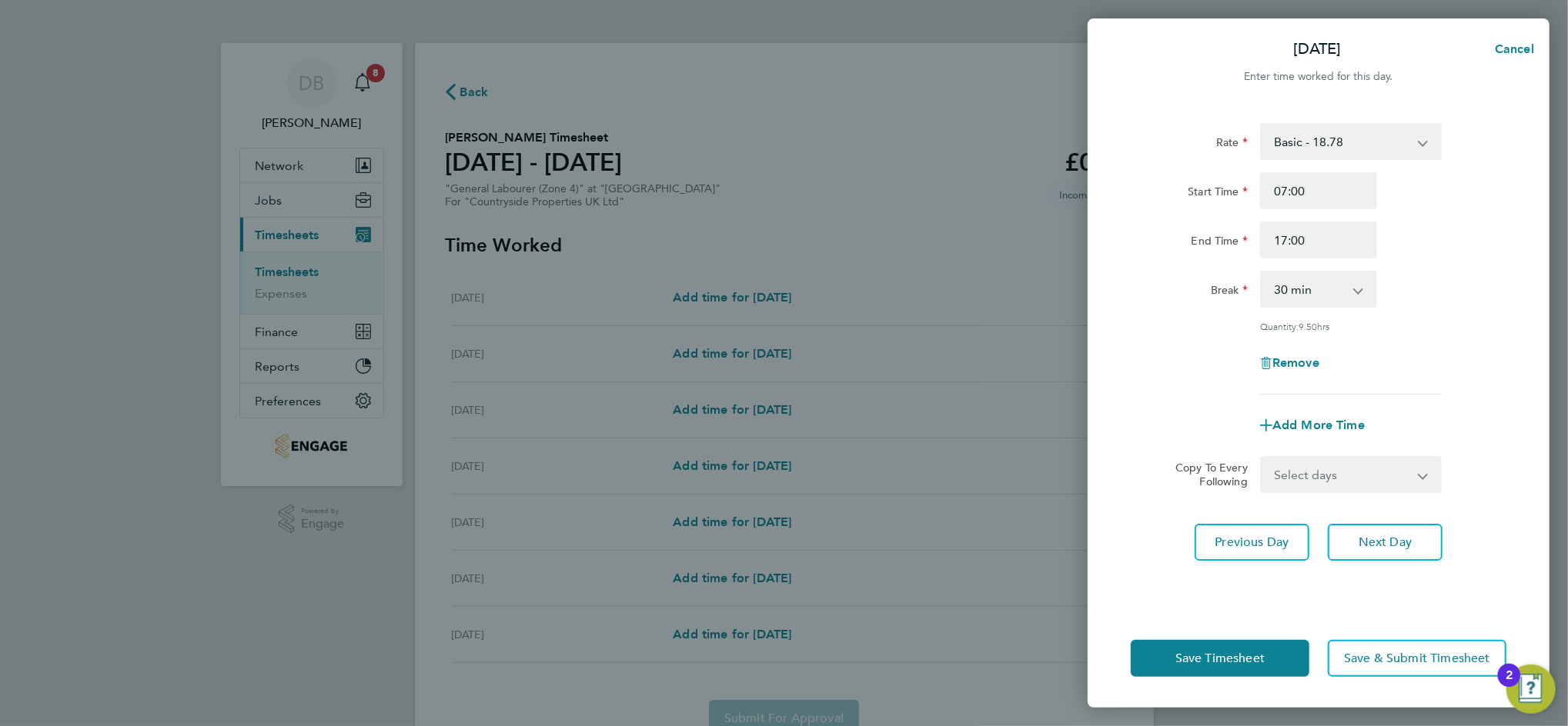
click at [1410, 473] on select "Select days Day Weekday (Mon-Fri) Weekend (Sat-Sun) [DATE] [DATE] [DATE] [DATE]…" at bounding box center [1341, 474] width 161 height 34
select select "WEEKDAY"
click at [1261, 458] on select "Select days Day Weekday (Mon-Fri) Weekend (Sat-Sun) [DATE] [DATE] [DATE] [DATE]…" at bounding box center [1341, 474] width 161 height 34
select select "[DATE]"
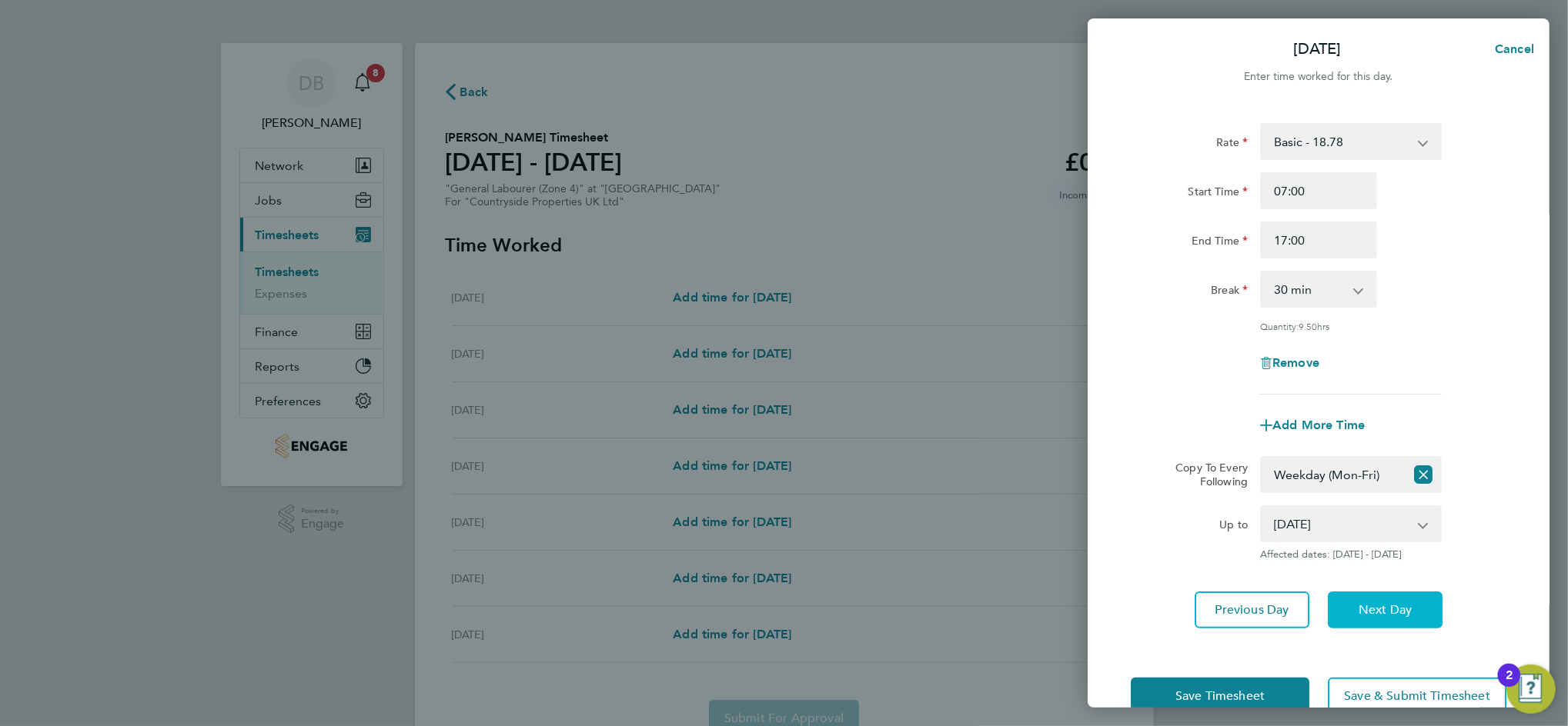
click at [1397, 611] on span "Next Day" at bounding box center [1384, 610] width 53 height 16
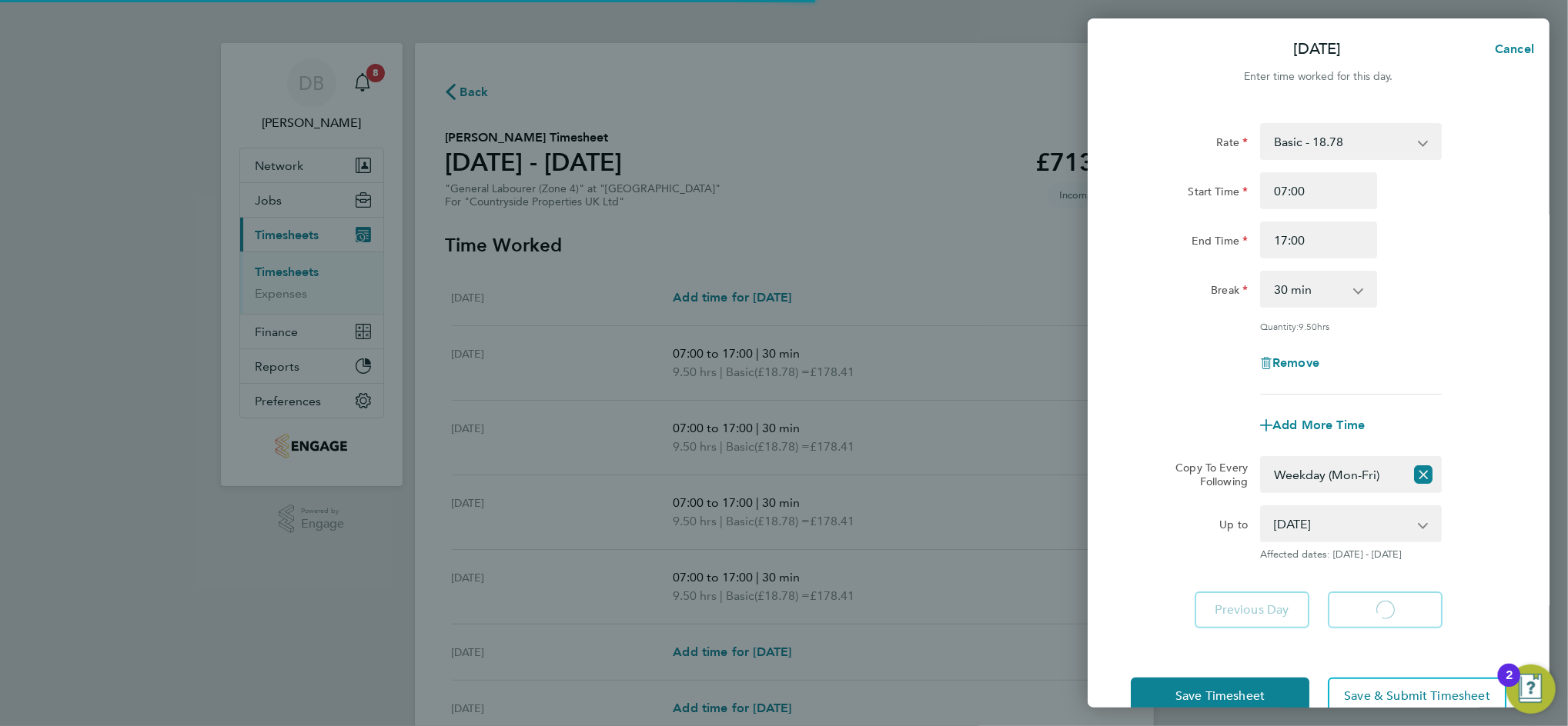
select select "30"
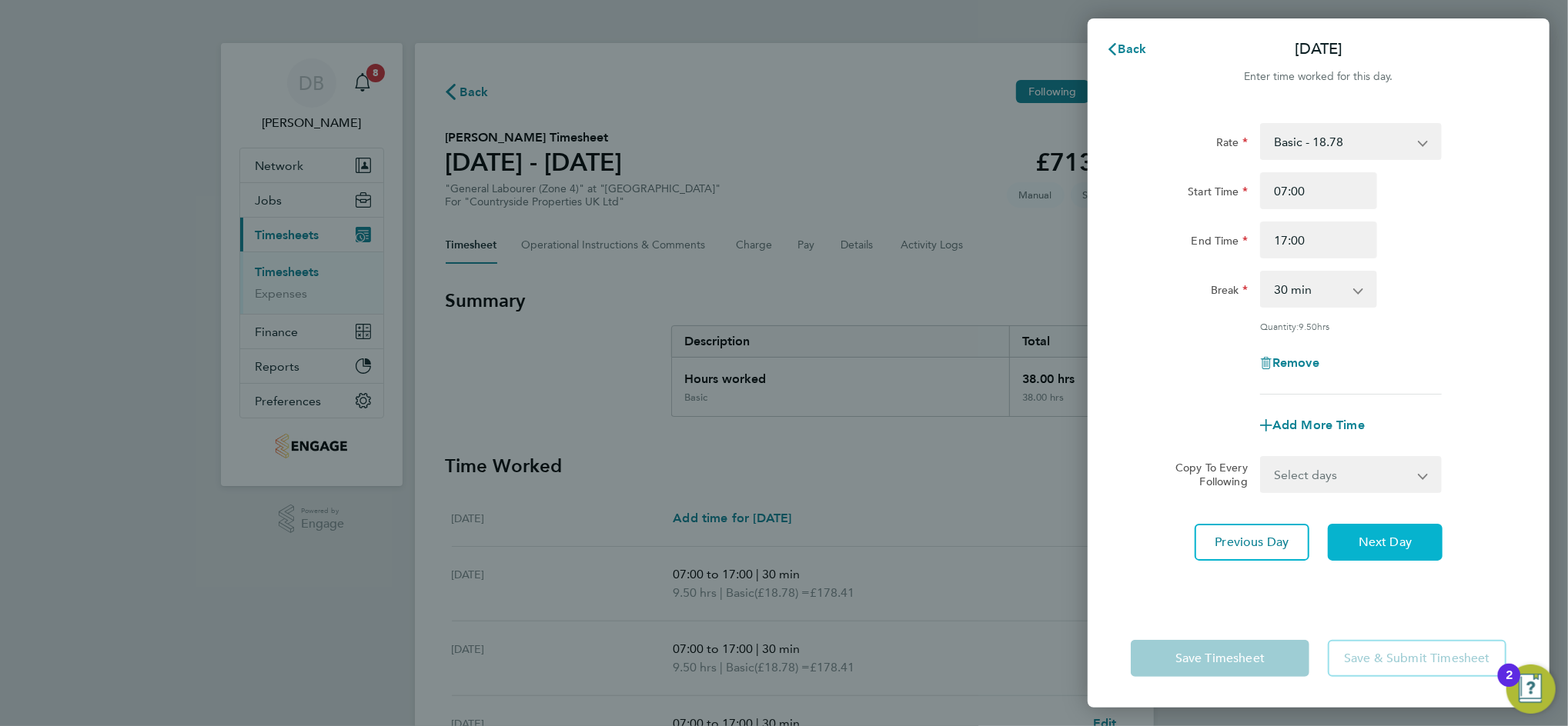
click at [1386, 538] on span "Next Day" at bounding box center [1384, 543] width 53 height 16
select select "30"
click at [1388, 538] on span "Next Day" at bounding box center [1384, 543] width 53 height 16
select select "30"
click at [1388, 538] on span "Next Day" at bounding box center [1384, 543] width 53 height 16
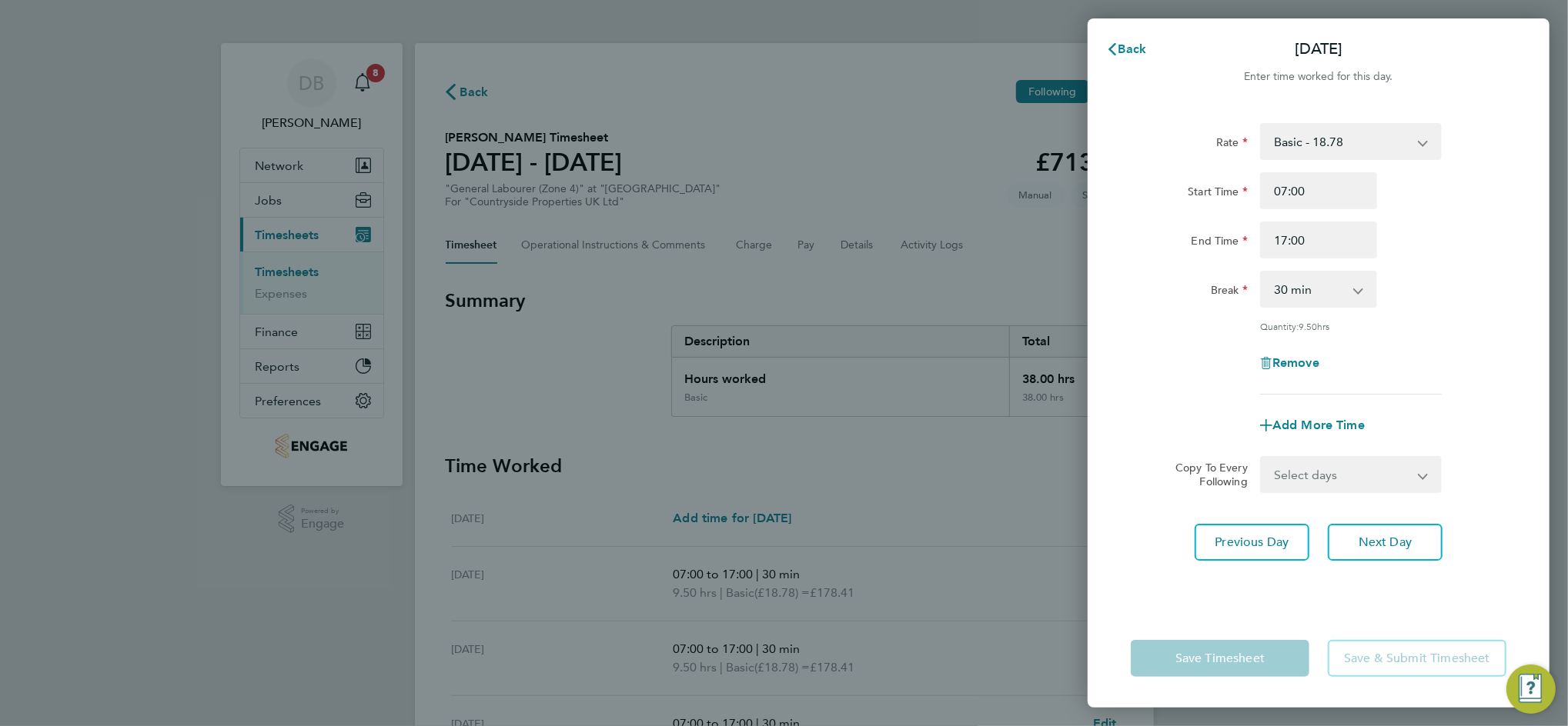
select select "30"
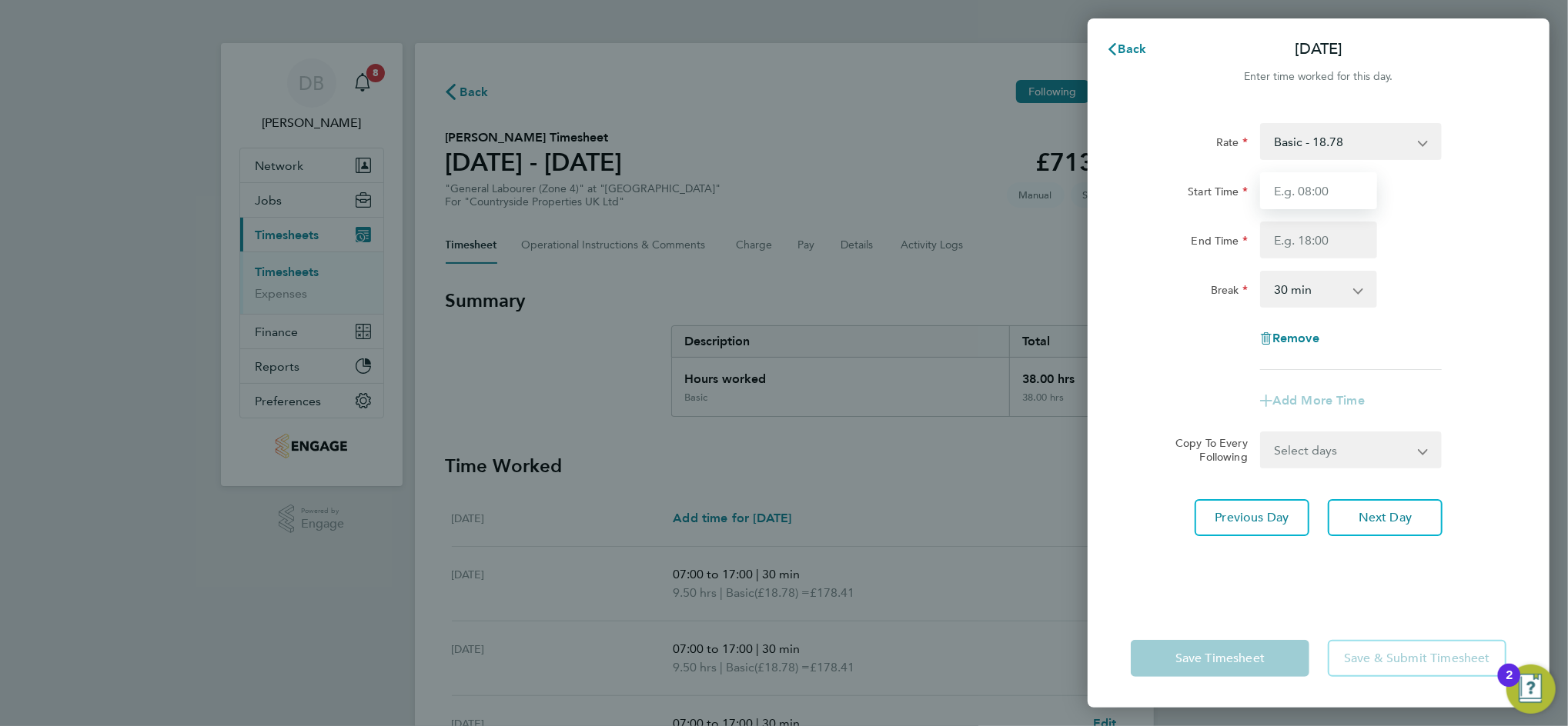
click at [1310, 192] on input "Start Time" at bounding box center [1318, 191] width 117 height 37
type input "07:00"
type input "14:00"
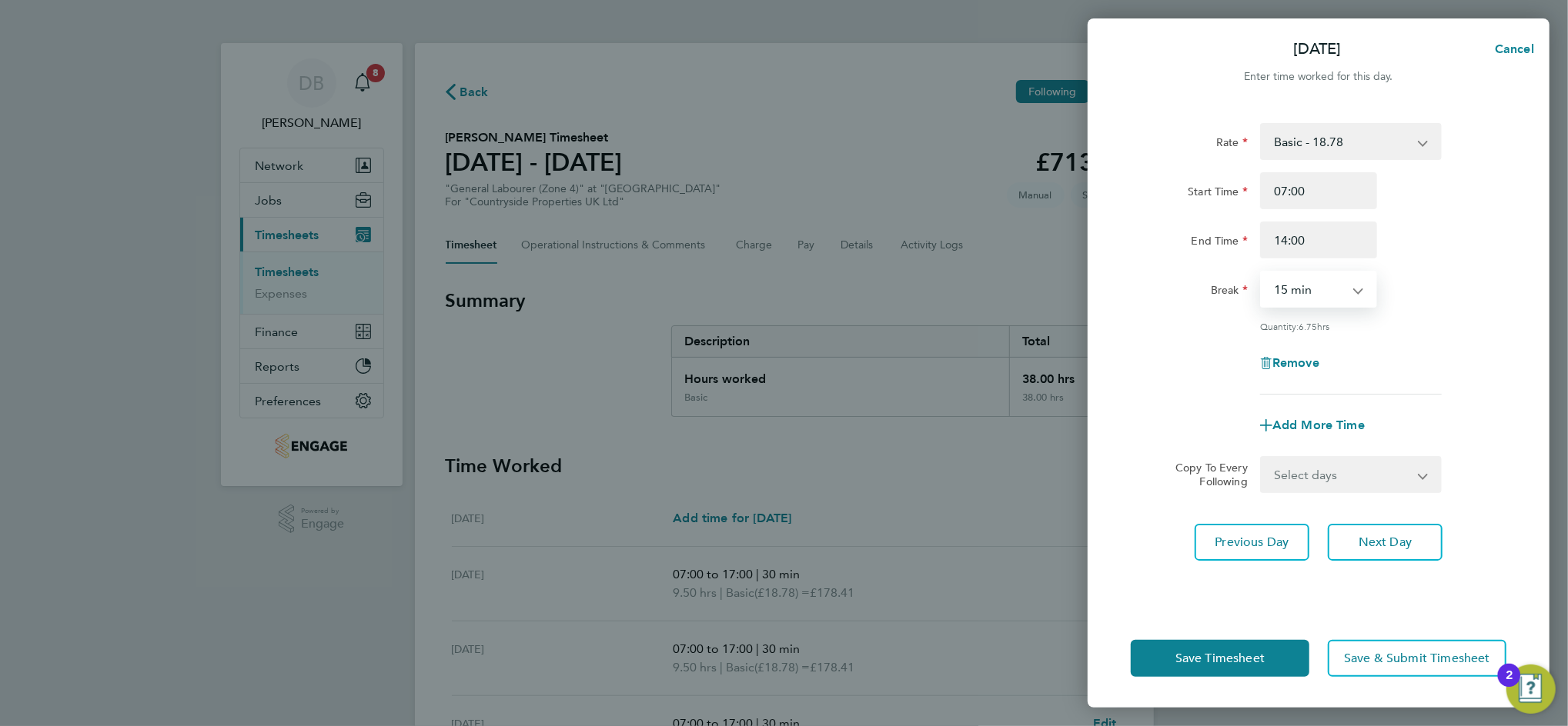
select select "0"
drag, startPoint x: 1374, startPoint y: 538, endPoint x: 1353, endPoint y: 477, distance: 64.5
click at [1375, 538] on span "Next Day" at bounding box center [1384, 543] width 53 height 16
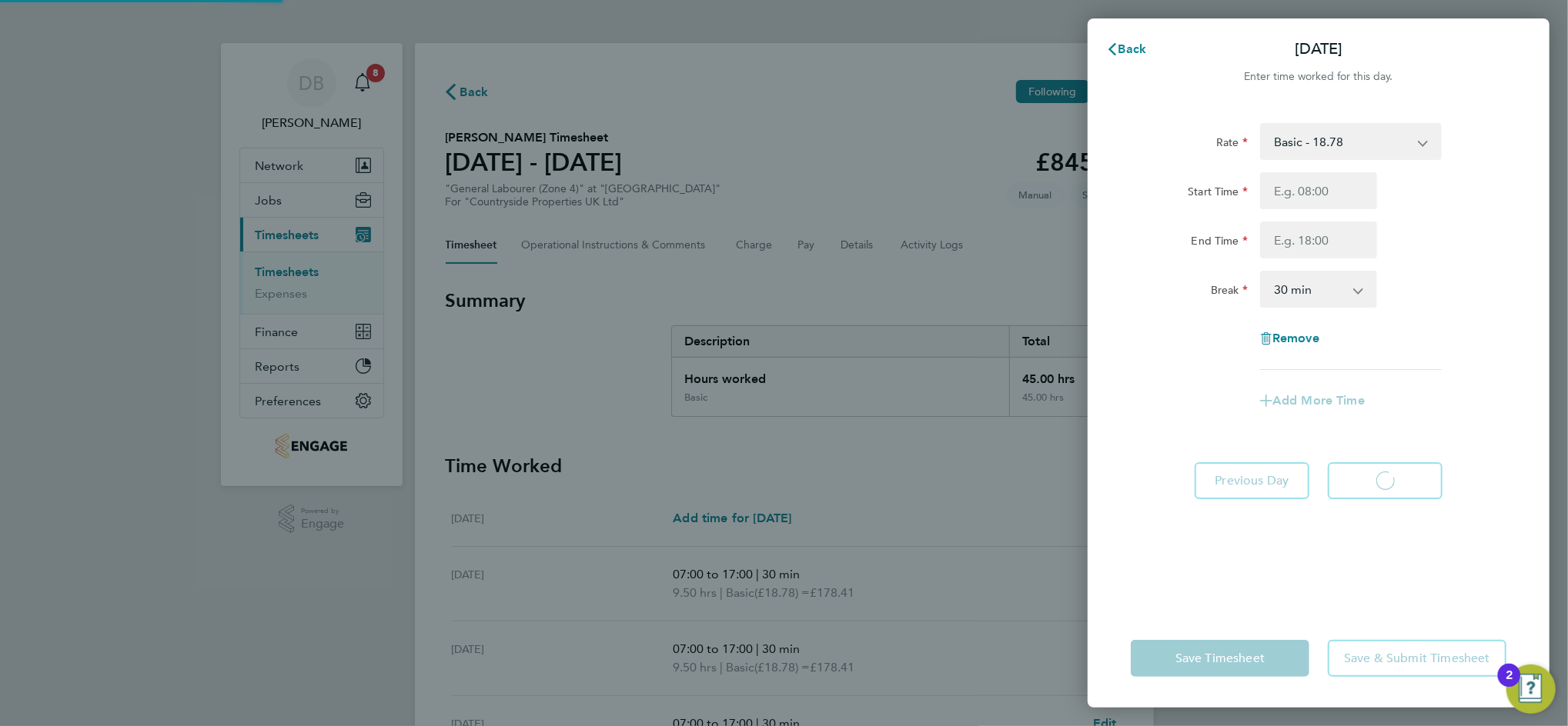
select select "30"
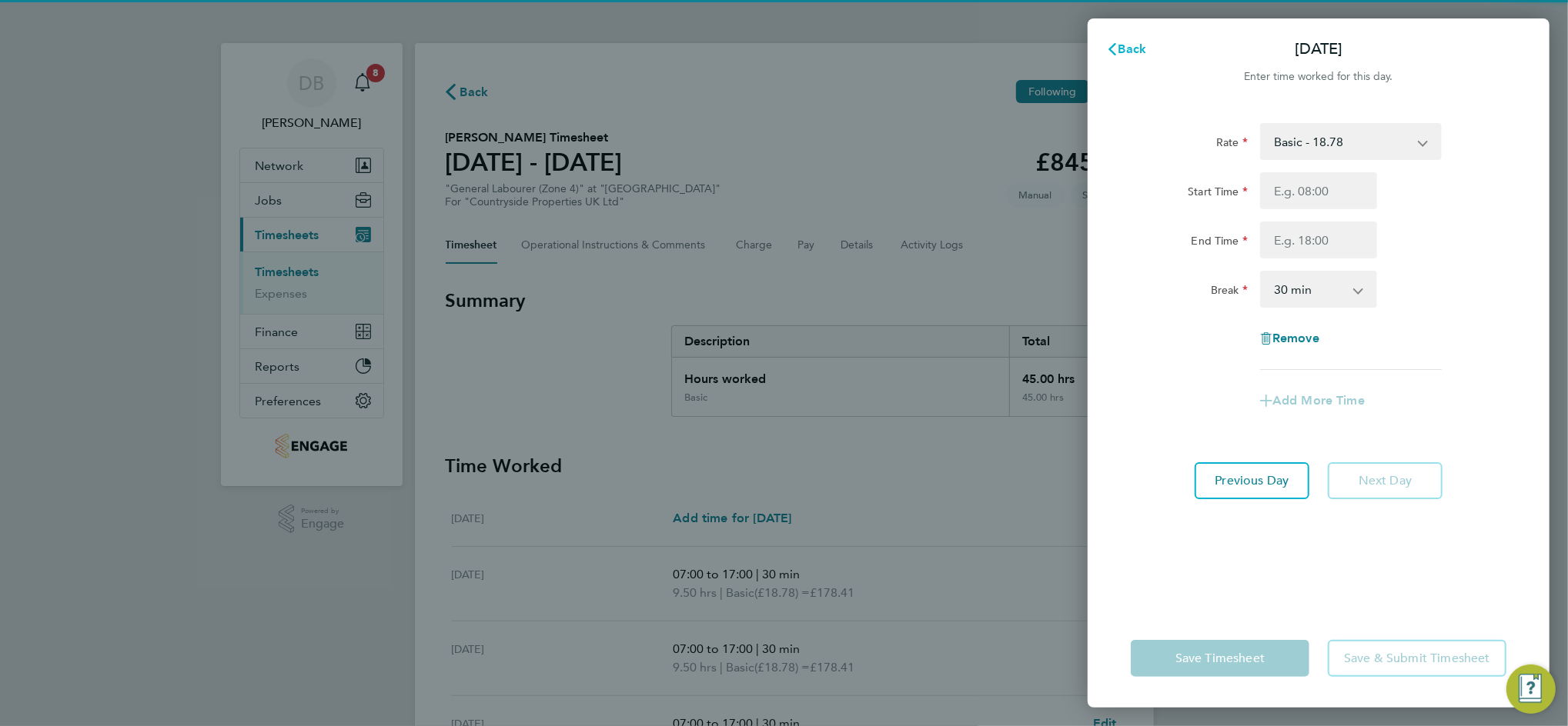
click at [1127, 50] on span "Back" at bounding box center [1132, 49] width 29 height 15
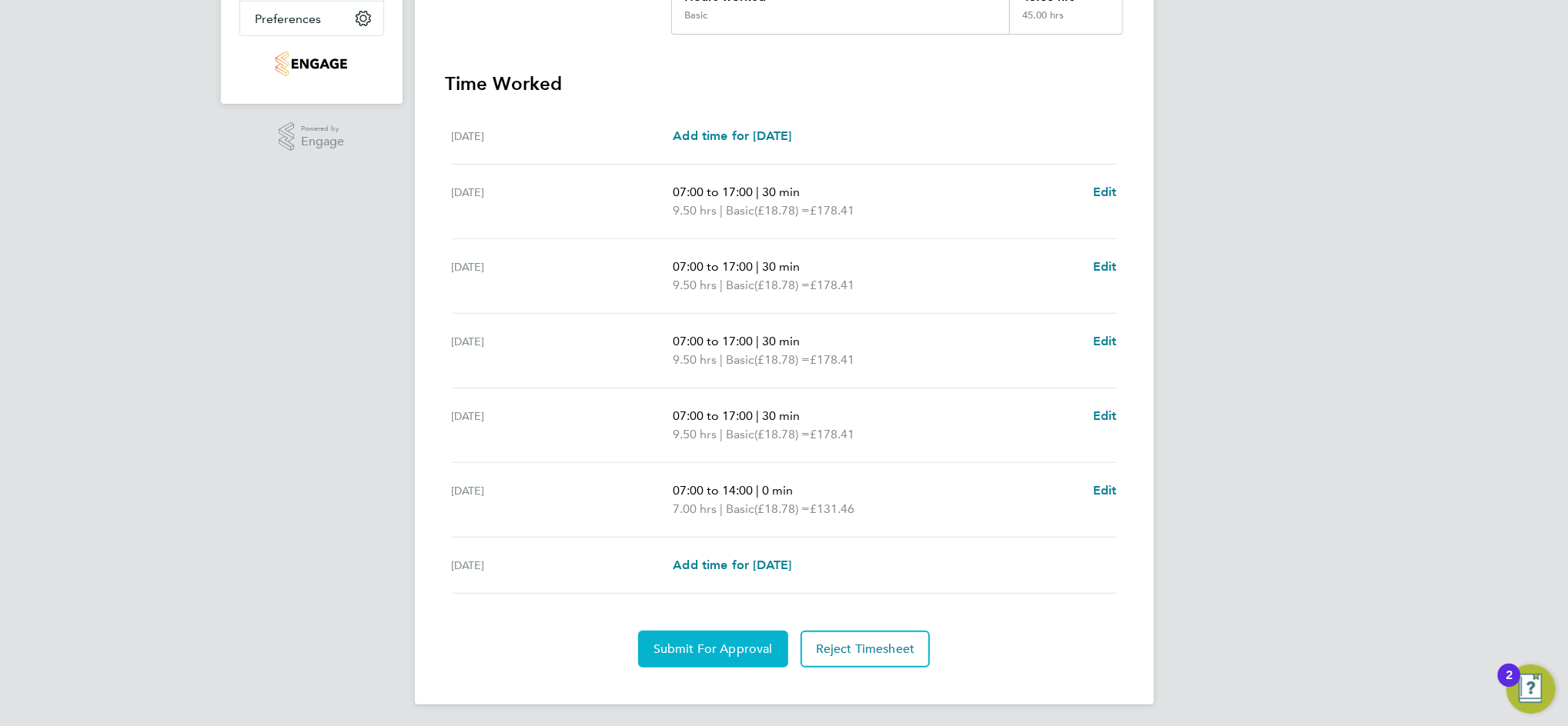
click at [655, 637] on button "Submit For Approval" at bounding box center [713, 649] width 150 height 37
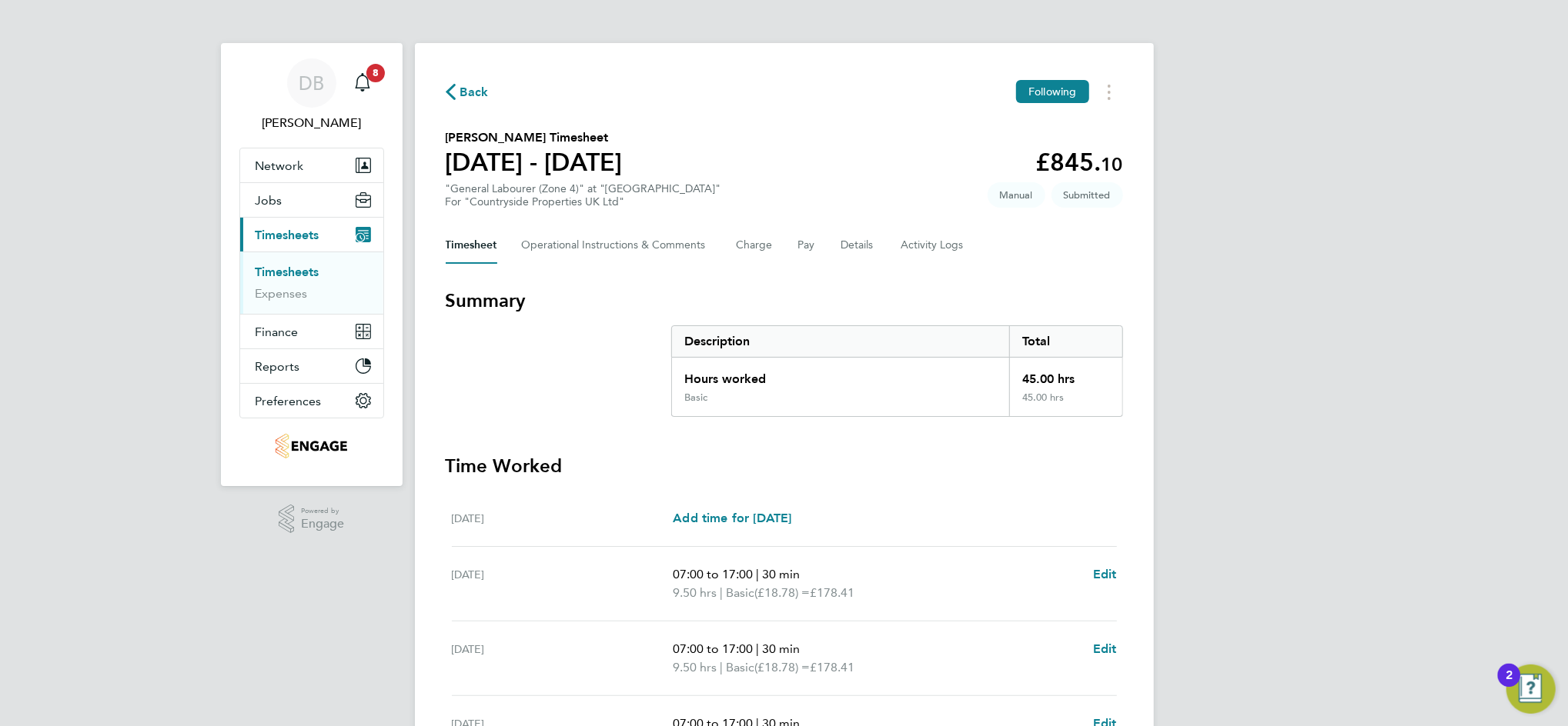
click at [468, 100] on span "Back" at bounding box center [474, 92] width 29 height 18
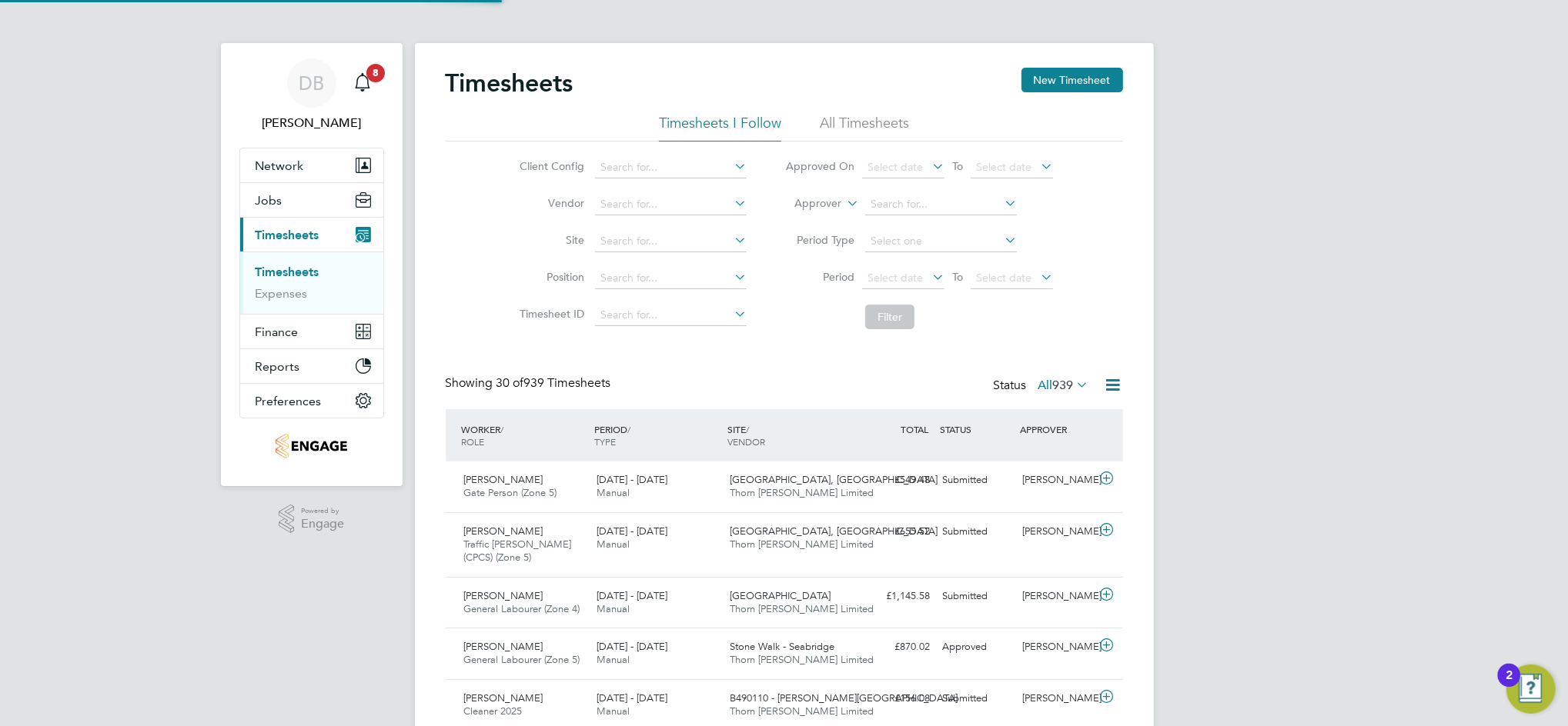
scroll to position [38, 133]
click at [314, 97] on div "DB" at bounding box center [311, 83] width 50 height 50
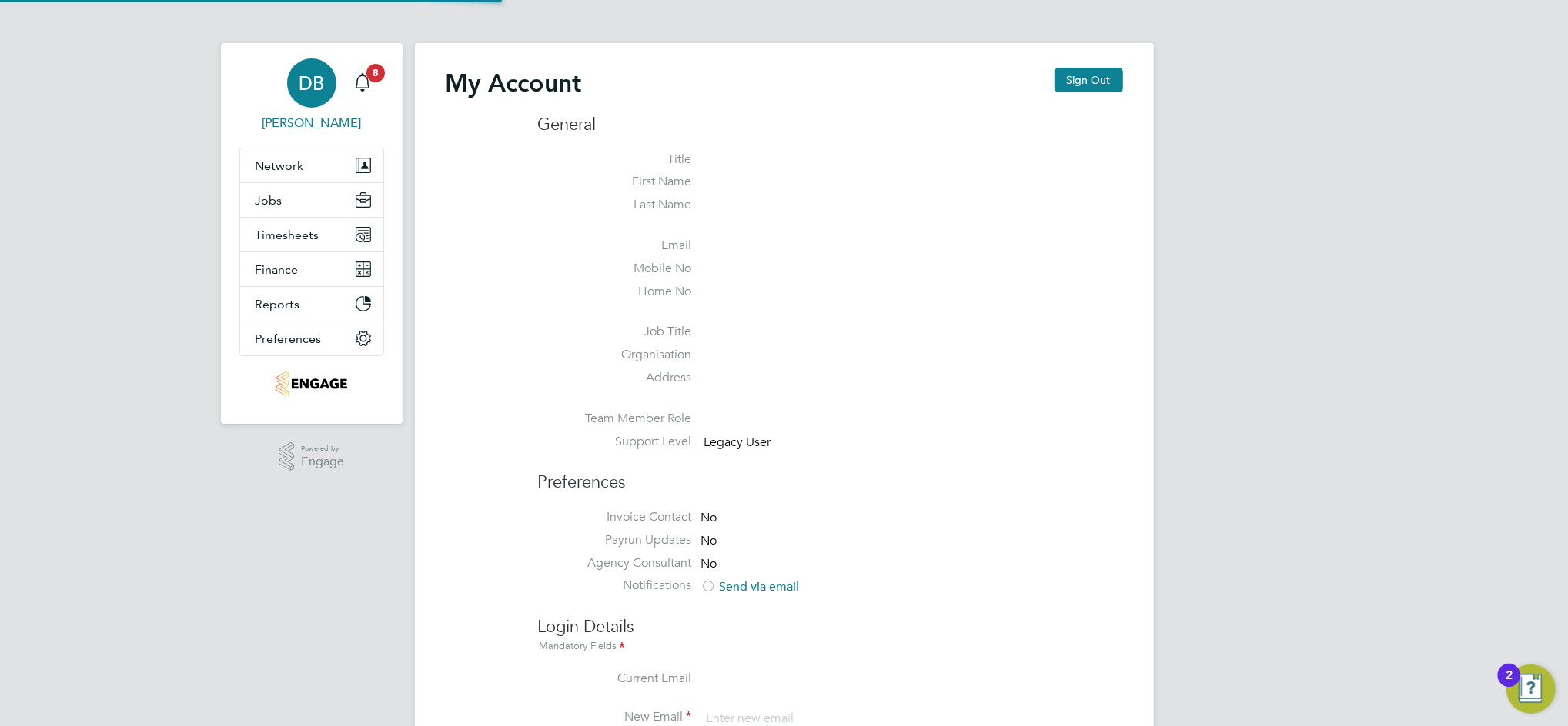
type input "[PERSON_NAME][EMAIL_ADDRESS][PERSON_NAME][DOMAIN_NAME]"
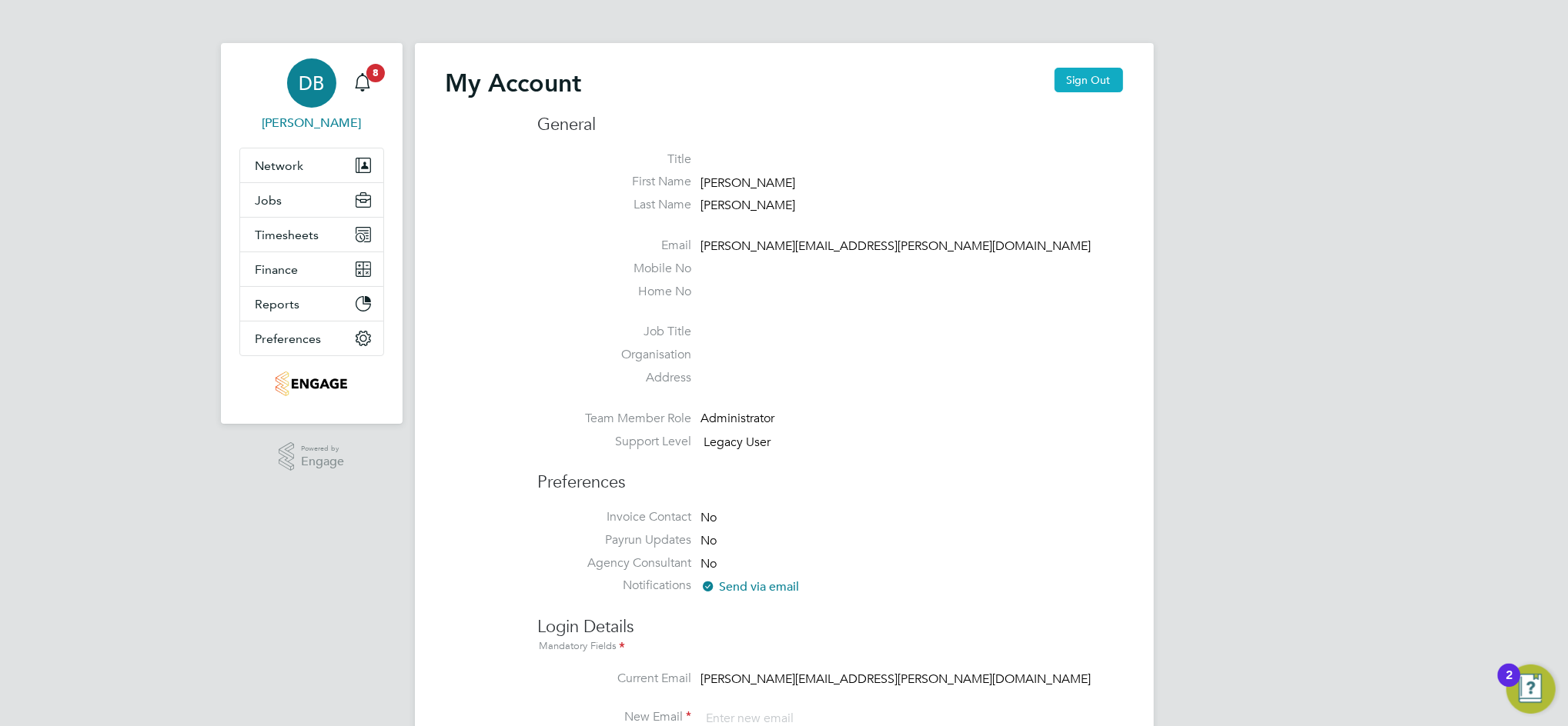
click at [1088, 82] on button "Sign Out" at bounding box center [1089, 80] width 69 height 24
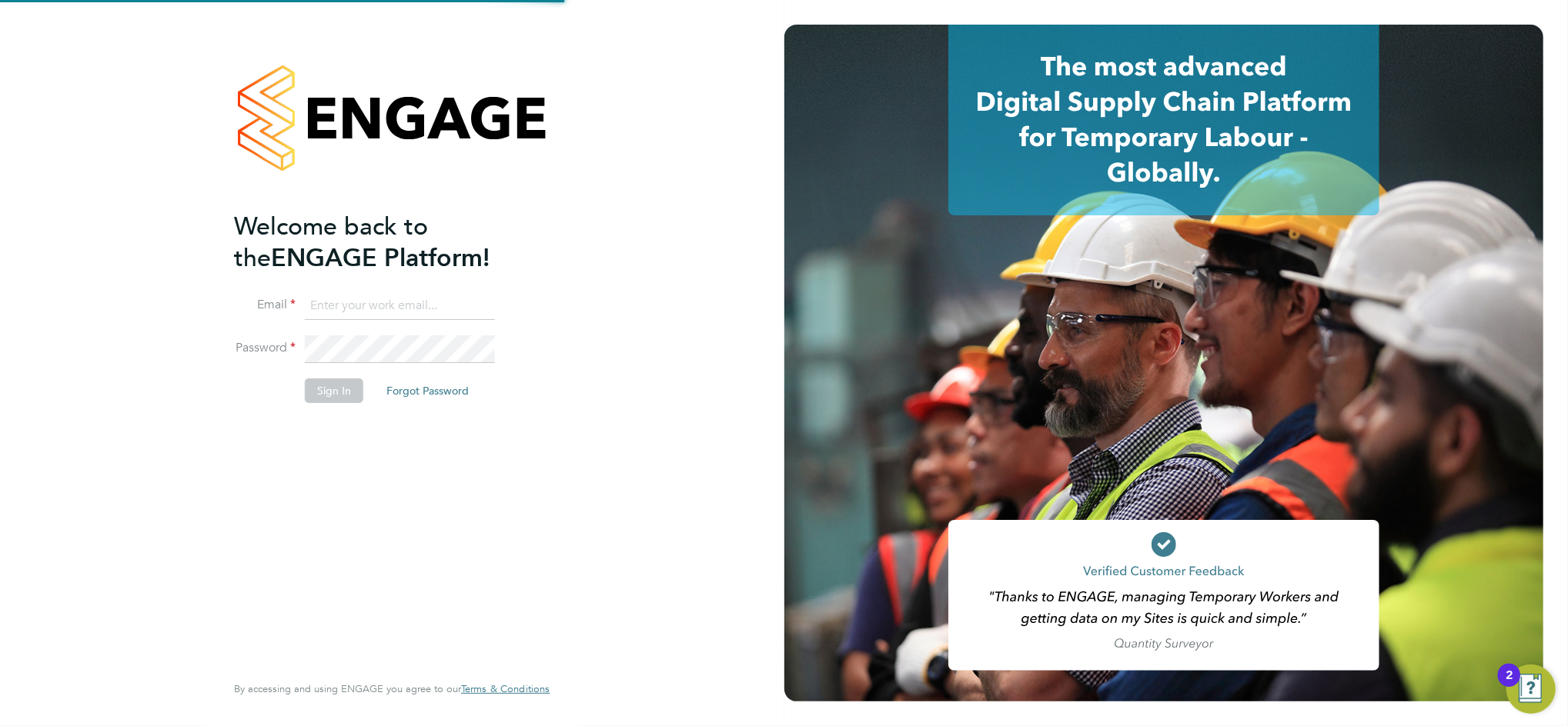
type input "[PERSON_NAME][EMAIL_ADDRESS][PERSON_NAME][DOMAIN_NAME]"
